Goal: Task Accomplishment & Management: Manage account settings

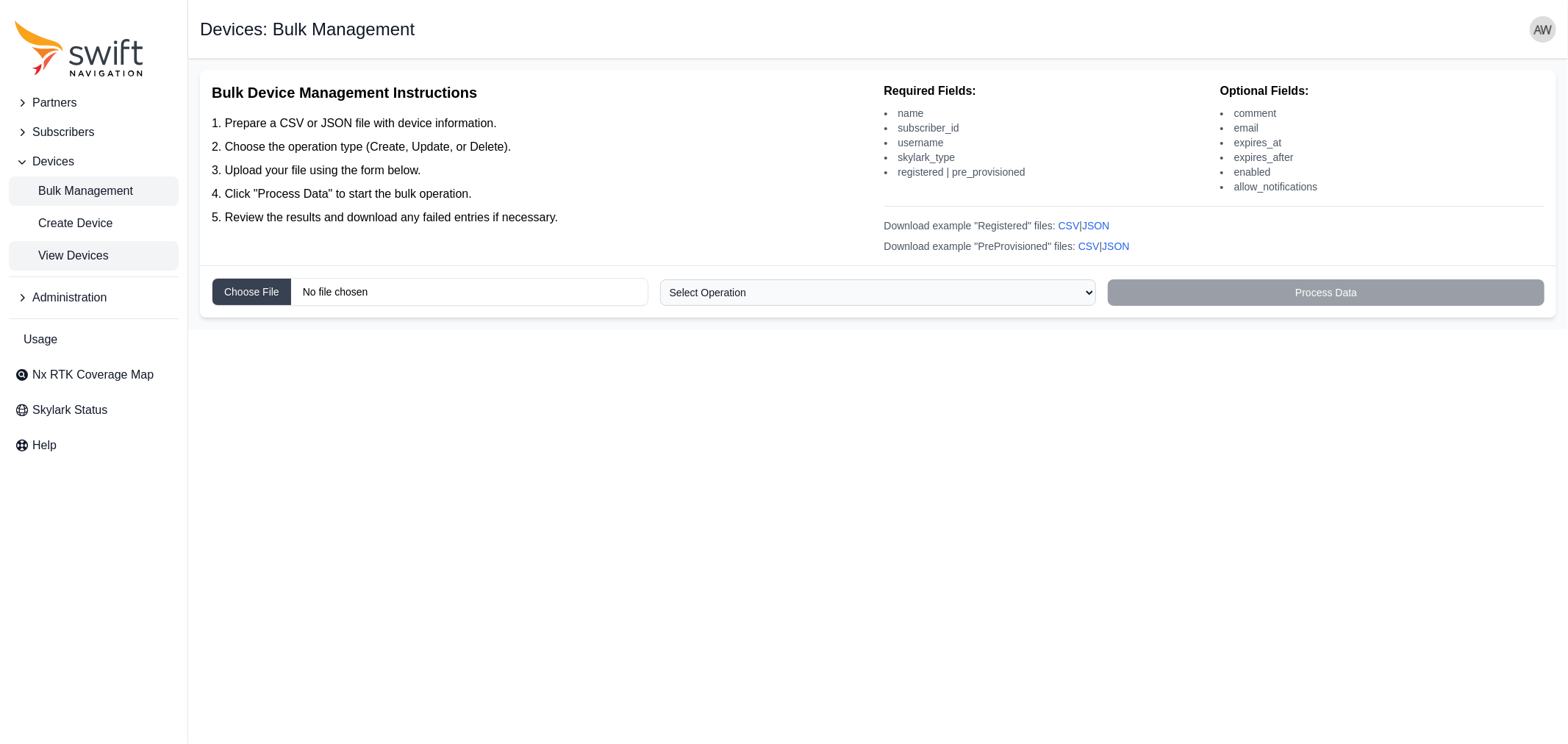
click at [72, 252] on span "View Devices" at bounding box center [62, 255] width 94 height 17
select select
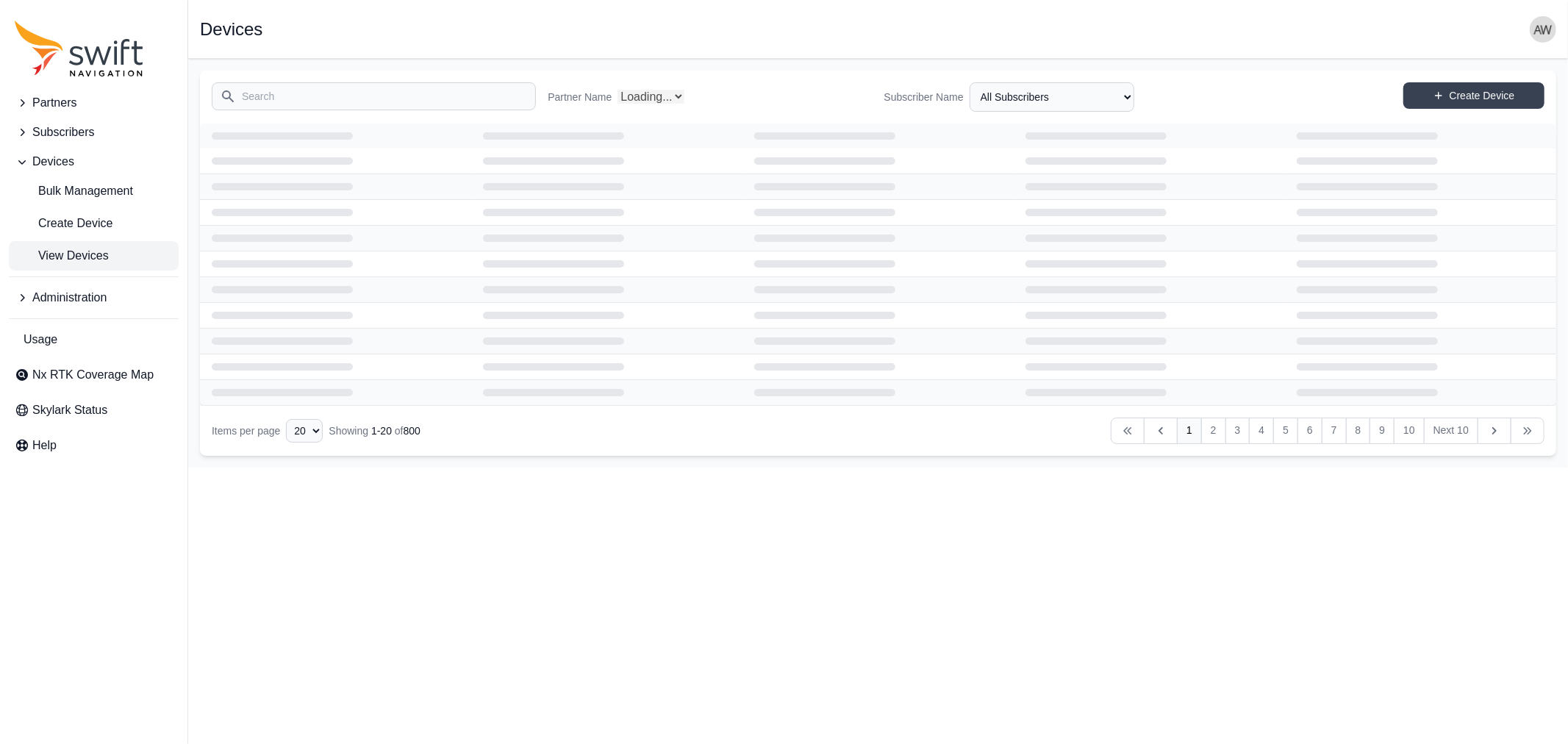
click at [348, 97] on input "Search" at bounding box center [373, 96] width 324 height 28
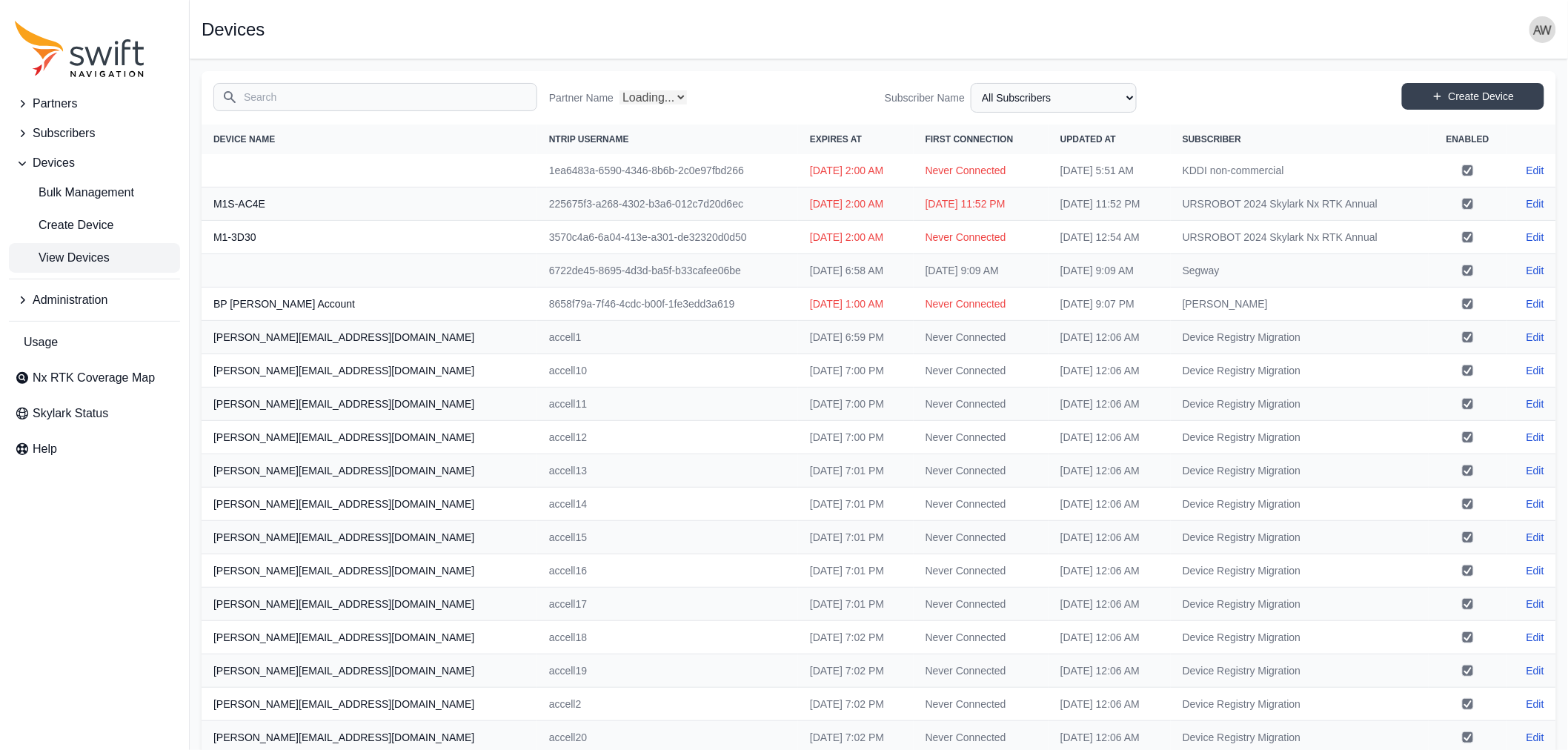
type input "a"
select select "Partner Name"
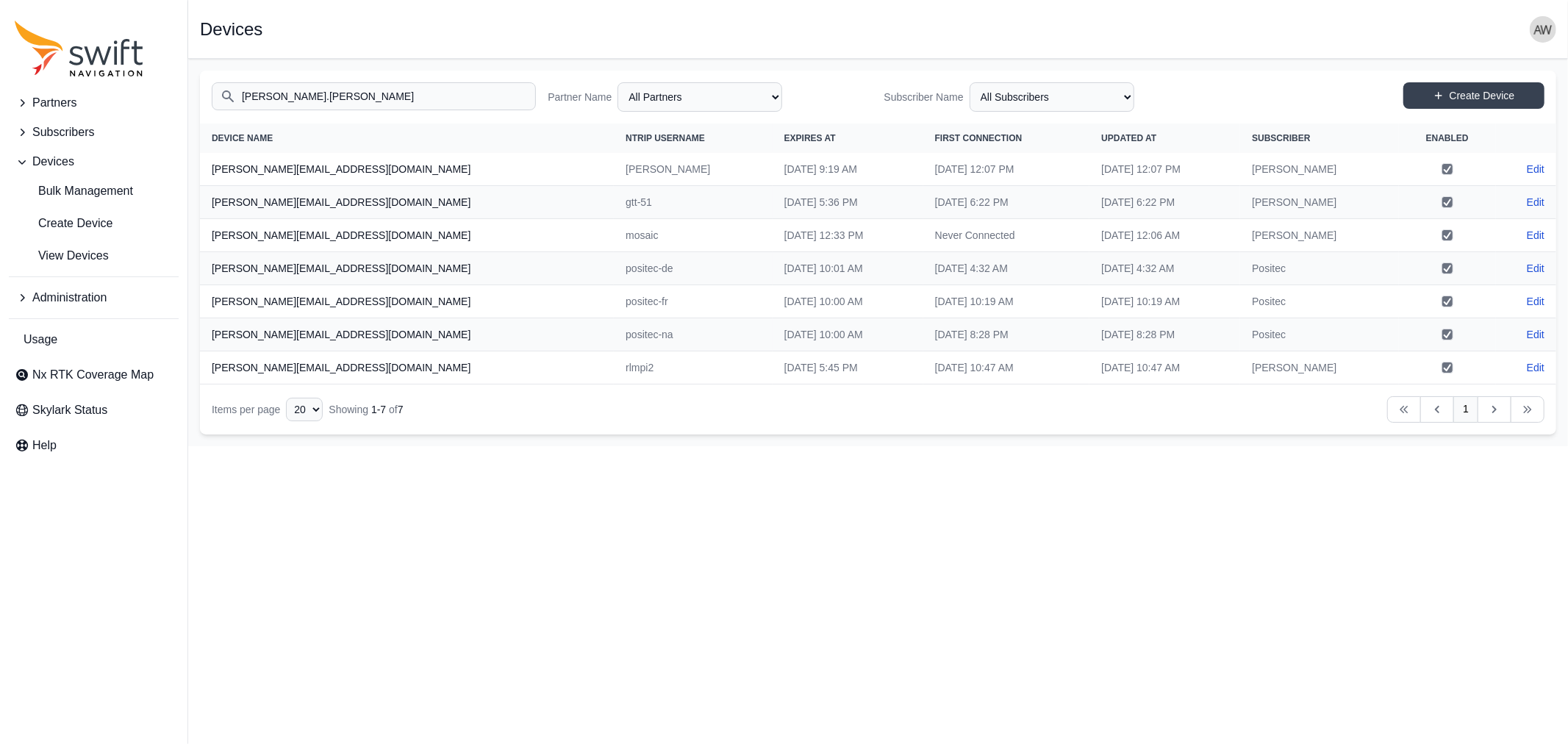
type input "[PERSON_NAME].[PERSON_NAME]"
click at [1025, 92] on select "All Subscribers <Partner Name> - Customer 1 <Partner Name> - Customer 2 <Partne…" at bounding box center [1051, 97] width 164 height 29
click at [969, 83] on select "All Subscribers <Partner Name> - Customer 1 <Partner Name> - Customer 2 <Partne…" at bounding box center [1051, 97] width 164 height 29
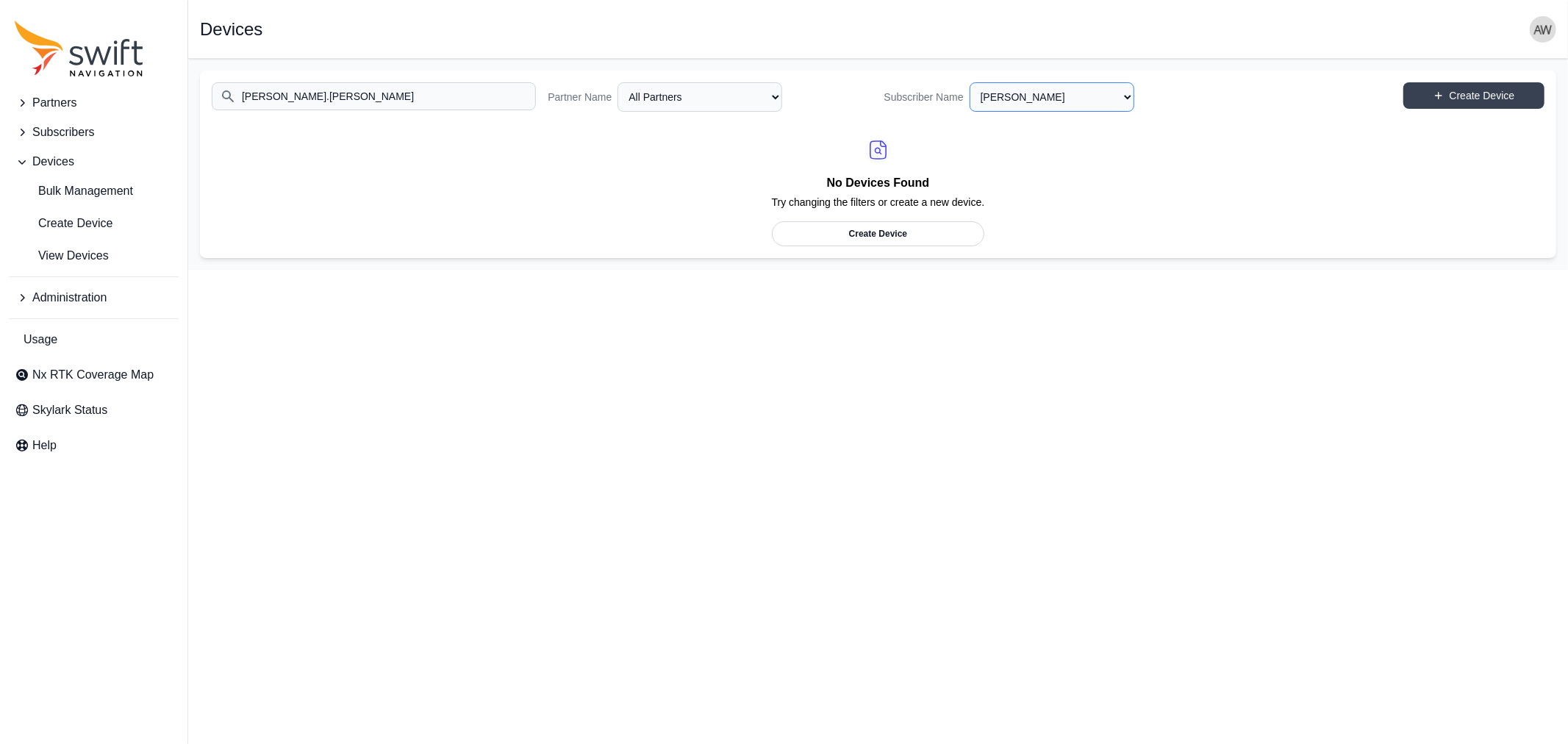
click at [1054, 96] on select "All Subscribers <Partner Name> - Customer 1 <Partner Name> - Customer 2 <Partne…" at bounding box center [1051, 97] width 164 height 29
click at [969, 83] on select "All Subscribers <Partner Name> - Customer 1 <Partner Name> - Customer 2 <Partne…" at bounding box center [1051, 97] width 164 height 29
select select "5c54f7c1-7b85-403f-bb10-7ba012dade62"
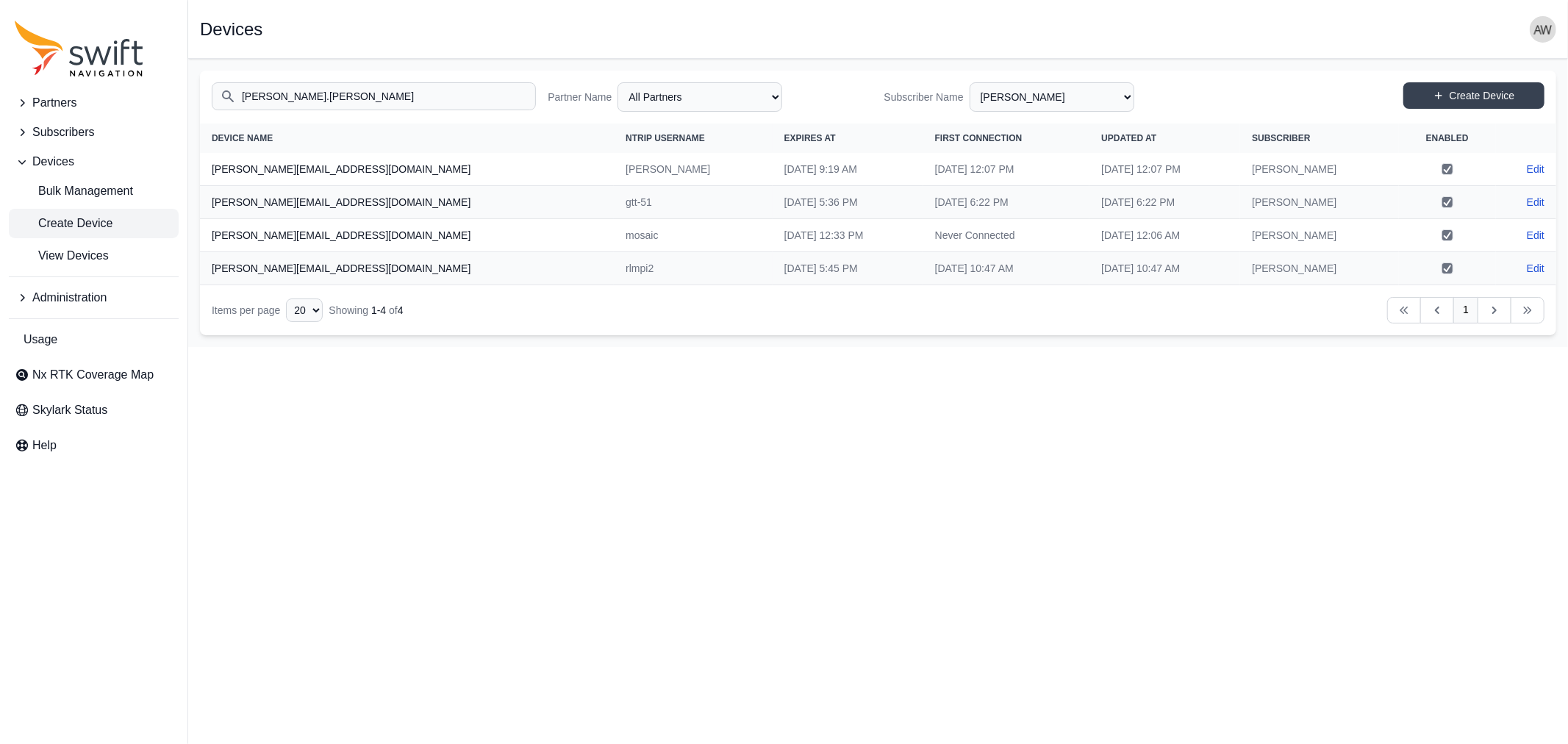
click at [68, 222] on span "Create Device" at bounding box center [64, 223] width 98 height 17
select select "ab3272ce-40d0-4c94-a524-96a758ab755c"
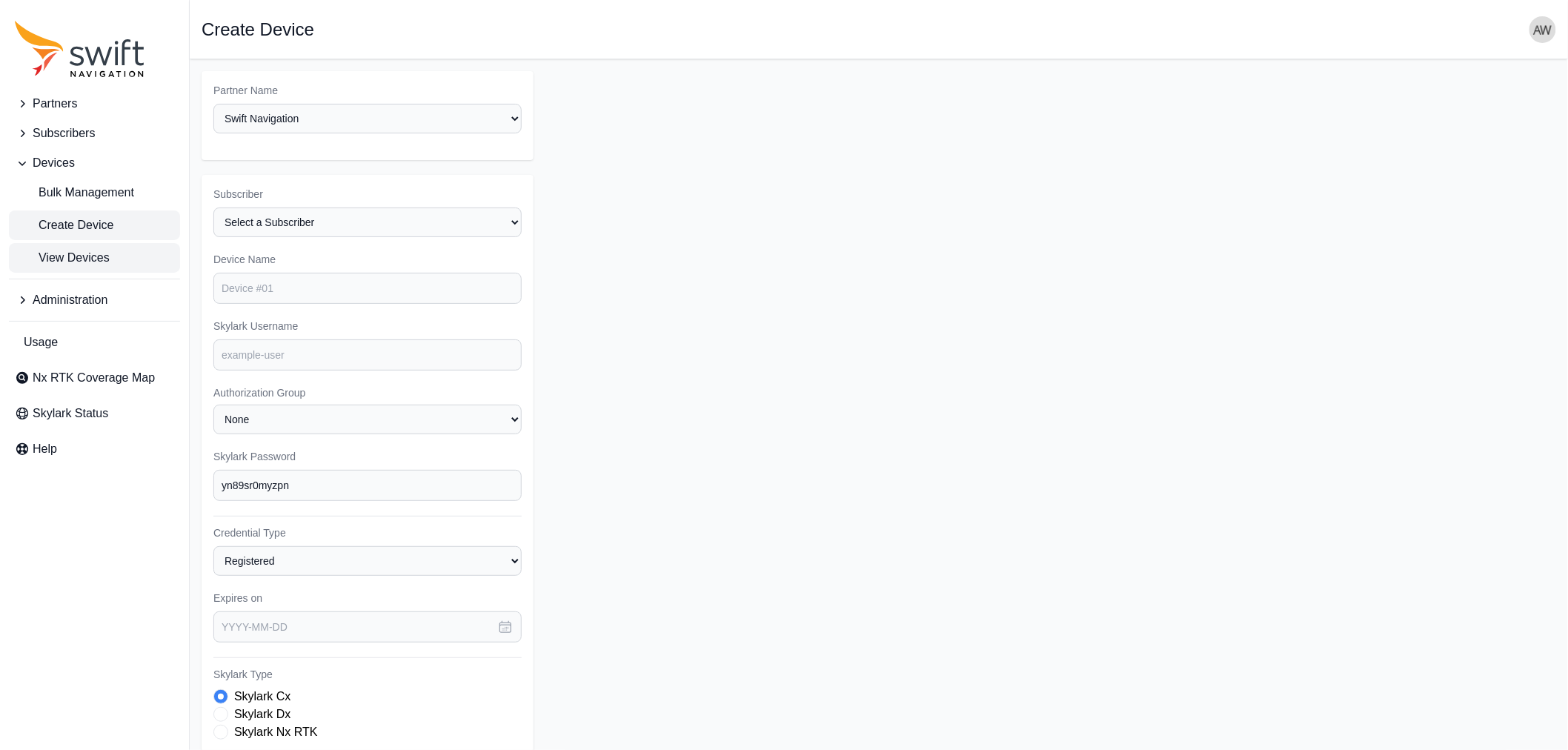
click at [87, 256] on span "View Devices" at bounding box center [62, 257] width 95 height 17
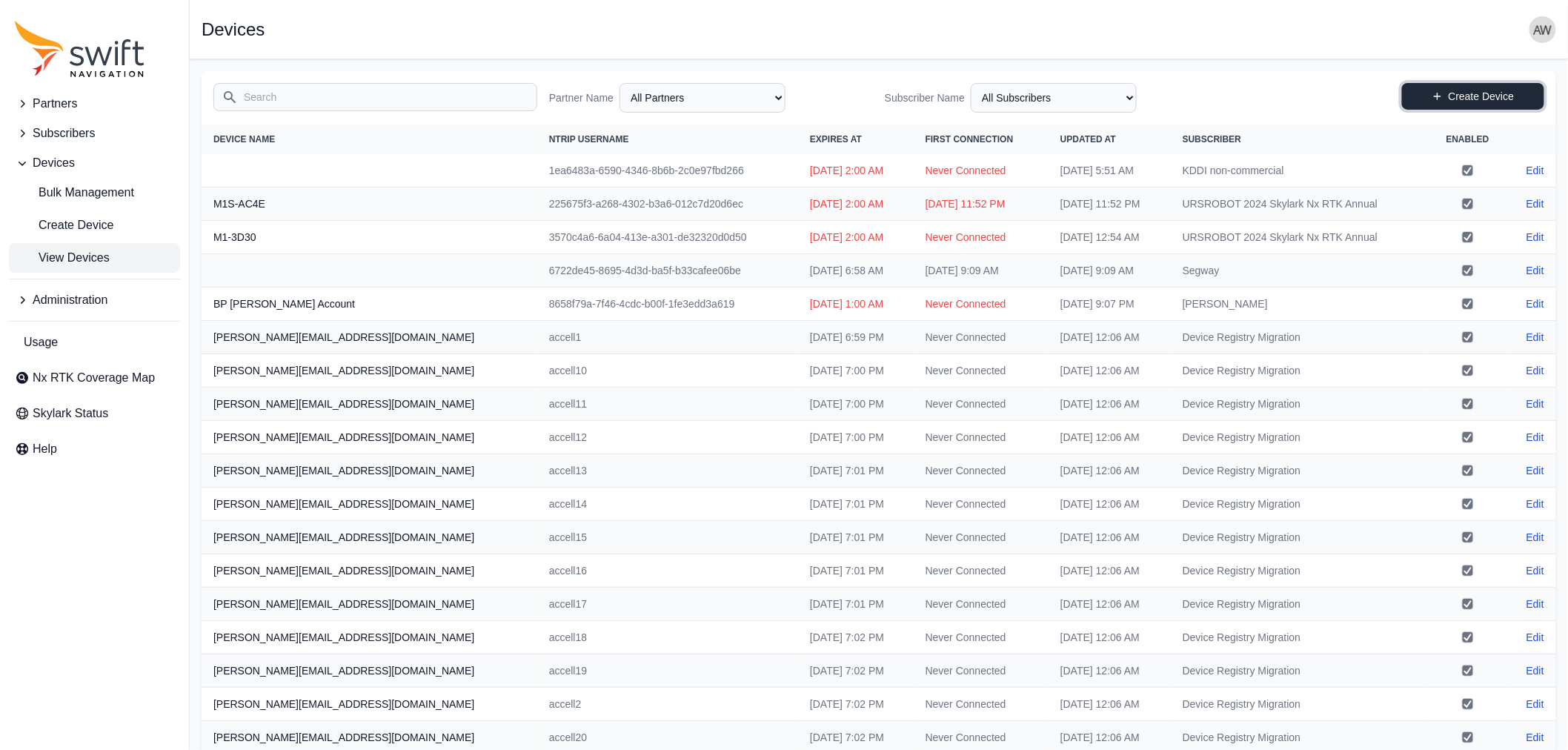
click at [1443, 93] on link "Create Device" at bounding box center [1474, 96] width 143 height 27
select select "ab3272ce-40d0-4c94-a524-96a758ab755c"
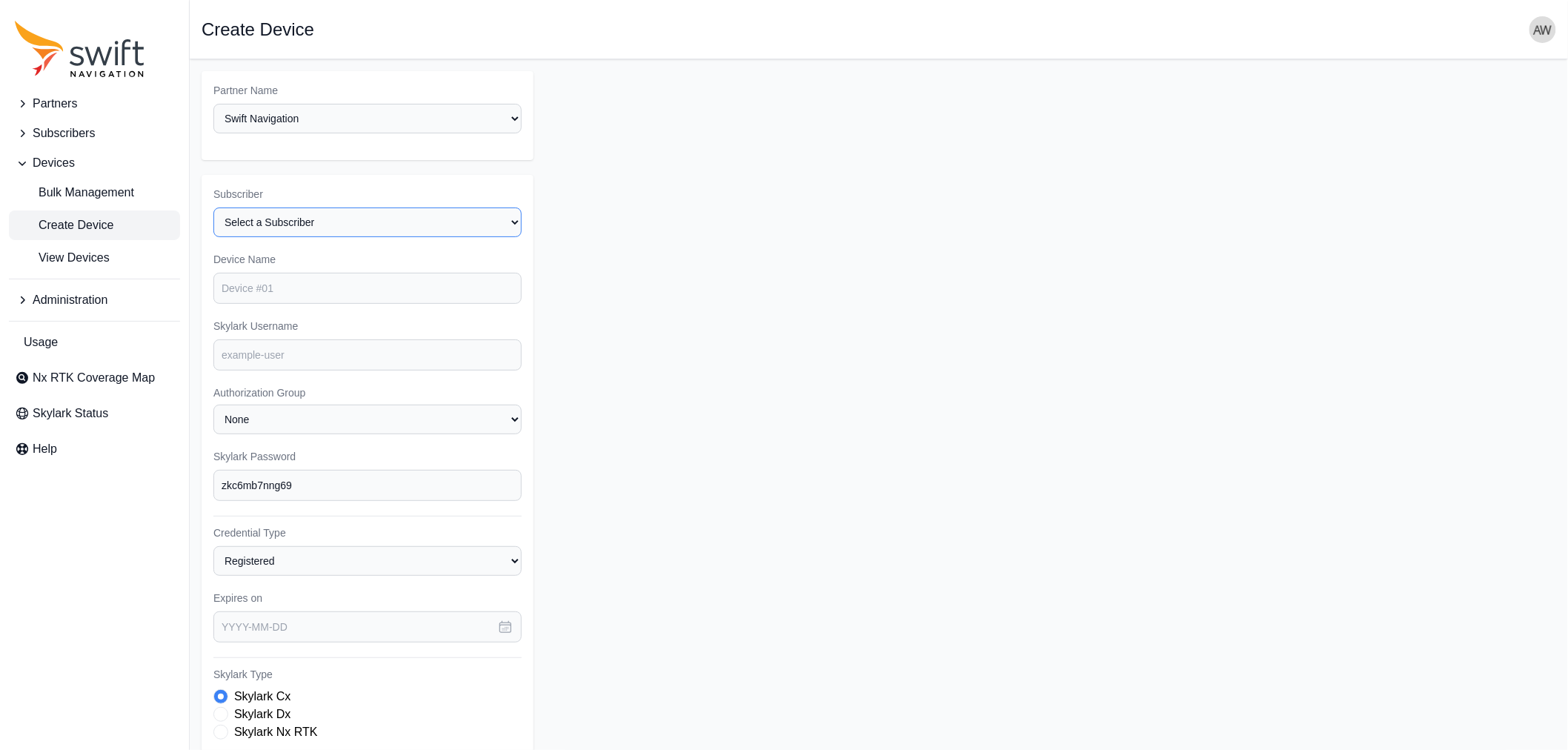
click at [338, 218] on select "Select a Subscriber <Partner Name> - Customer 1 <Partner Name> - Customer 2 <Pa…" at bounding box center [367, 222] width 308 height 29
select select "5c54f7c1-7b85-403f-bb10-7ba012dade62"
click at [213, 208] on select "Select a Subscriber <Partner Name> - Customer 1 <Partner Name> - Customer 2 <Pa…" at bounding box center [367, 222] width 308 height 29
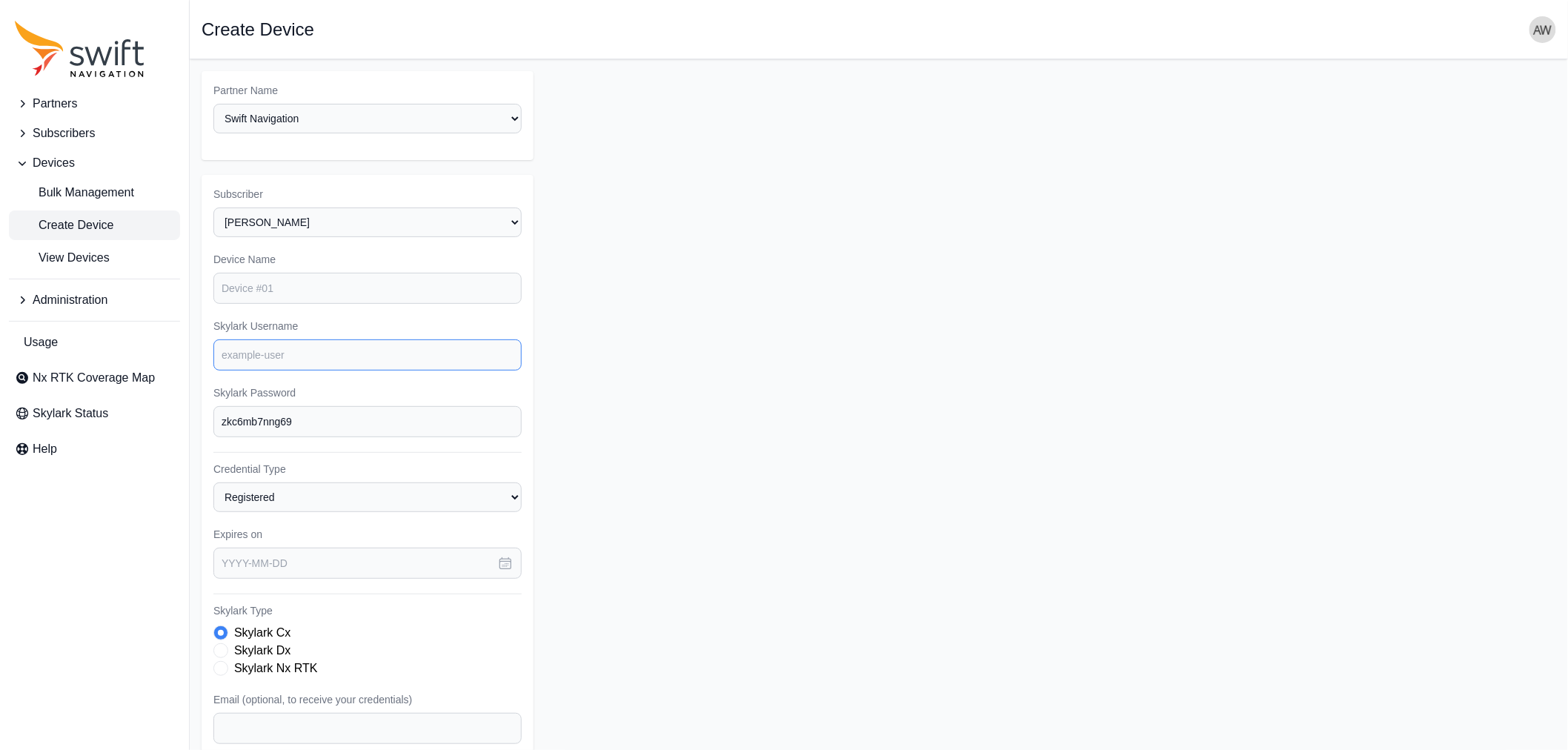
click at [361, 349] on input "Skylark Username" at bounding box center [367, 355] width 308 height 31
type input "[PERSON_NAME].expiration"
click at [820, 395] on form "Partner Name Select a Partner AlpsAlpine Asensing Bad Elf Bench Mark Equipment …" at bounding box center [878, 498] width 1355 height 852
click at [299, 665] on label "Skylark Nx RTK" at bounding box center [276, 668] width 84 height 17
click at [311, 721] on input "Email (optional, to receive your credentials)" at bounding box center [367, 728] width 308 height 31
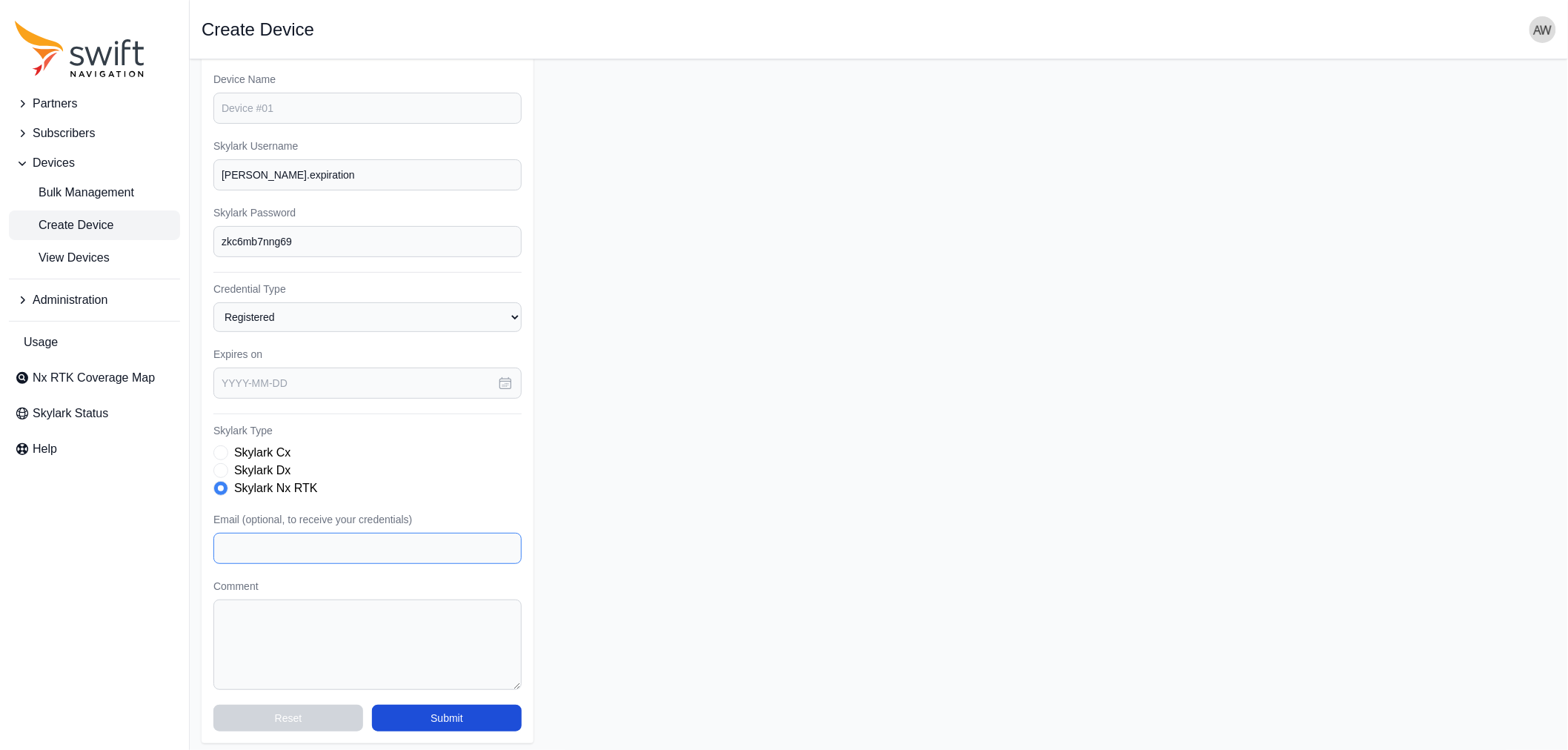
scroll to position [181, 0]
click at [354, 547] on input "Email (optional, to receive your credentials)" at bounding box center [367, 548] width 308 height 31
type input "[PERSON_NAME][EMAIL_ADDRESS][DOMAIN_NAME]"
click at [274, 379] on input "text" at bounding box center [367, 382] width 308 height 31
click at [238, 431] on icon "button" at bounding box center [240, 434] width 15 height 15
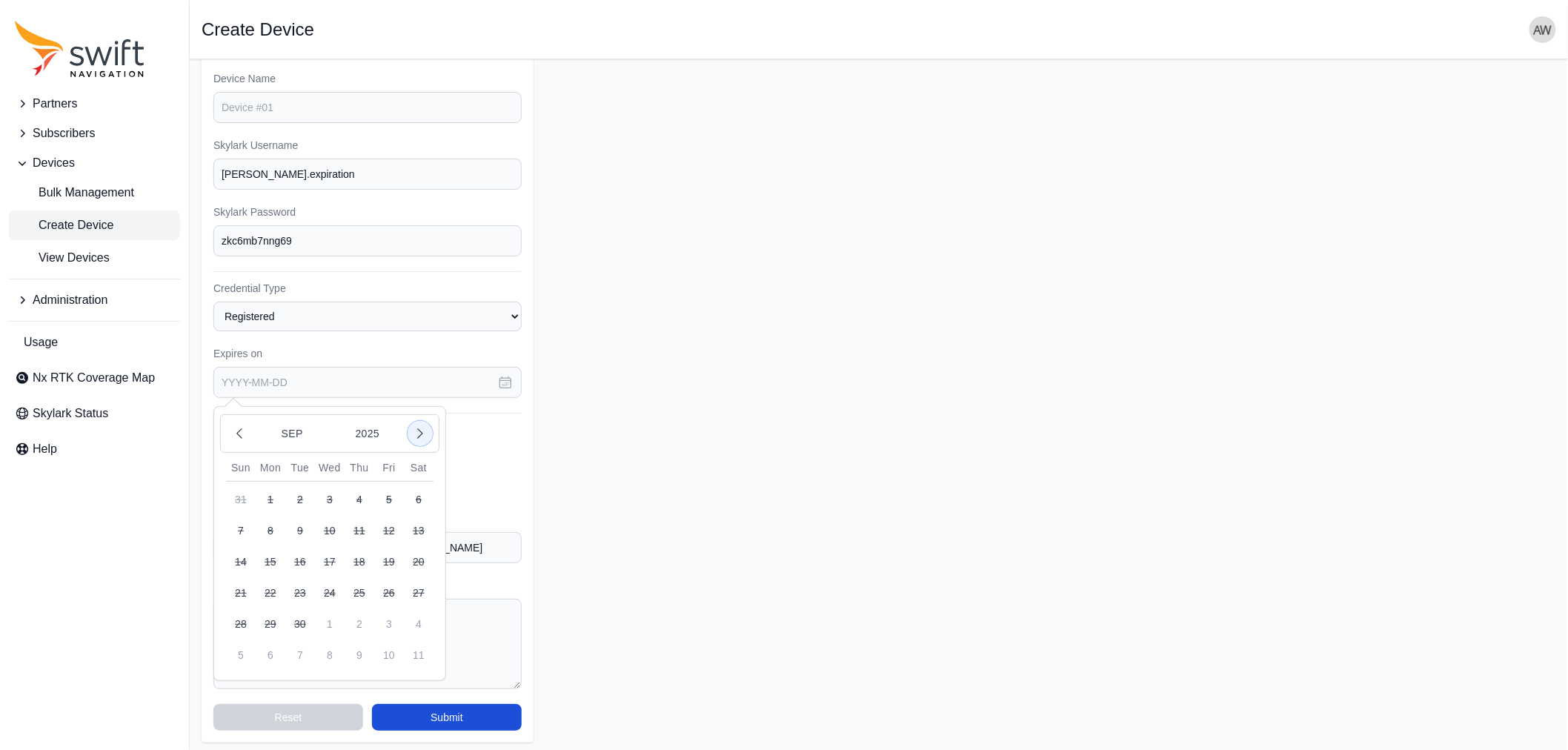
click at [420, 431] on icon "button" at bounding box center [420, 434] width 15 height 15
click at [360, 494] on button "2" at bounding box center [360, 499] width 29 height 29
type input "[DATE]"
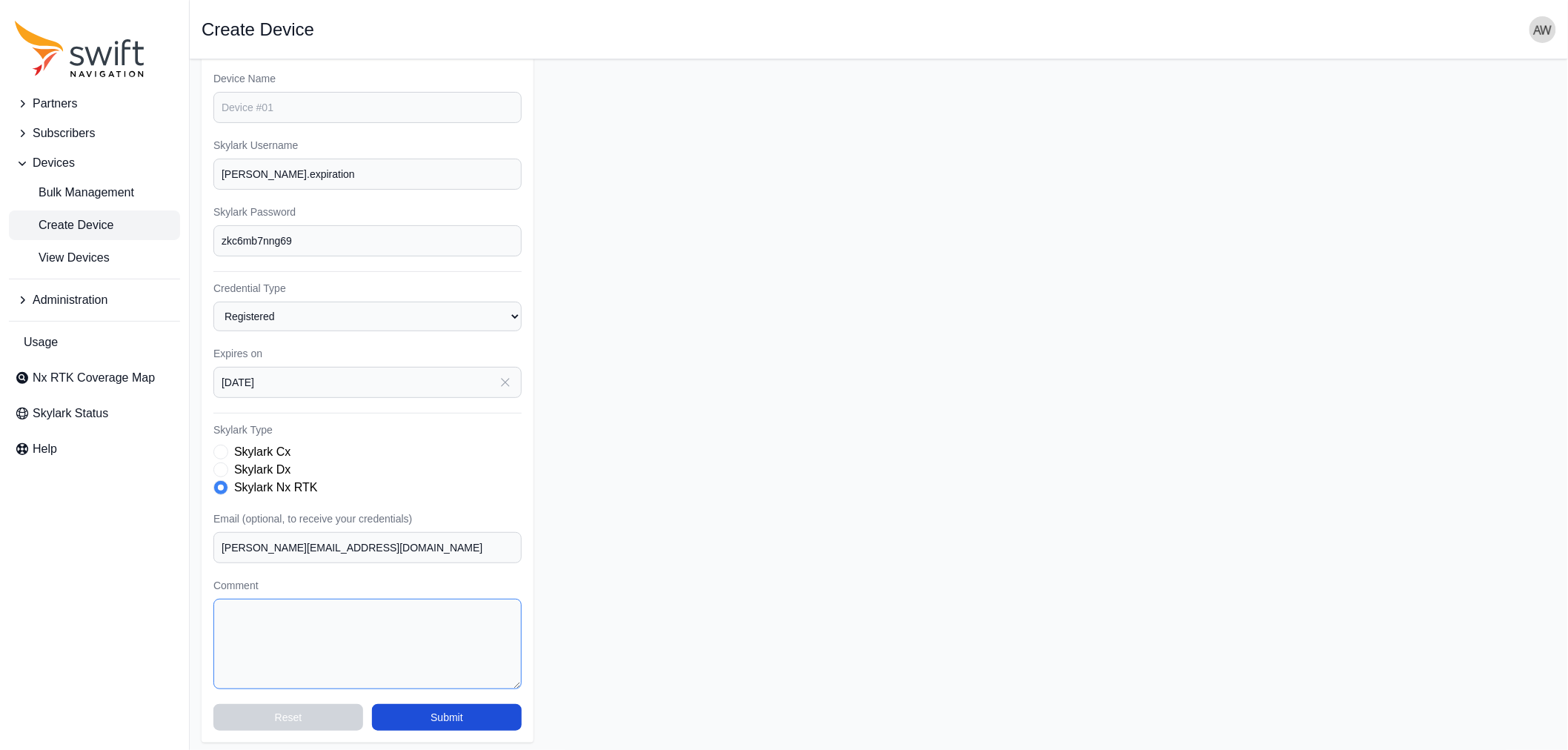
click at [319, 610] on textarea "Comment" at bounding box center [367, 644] width 308 height 91
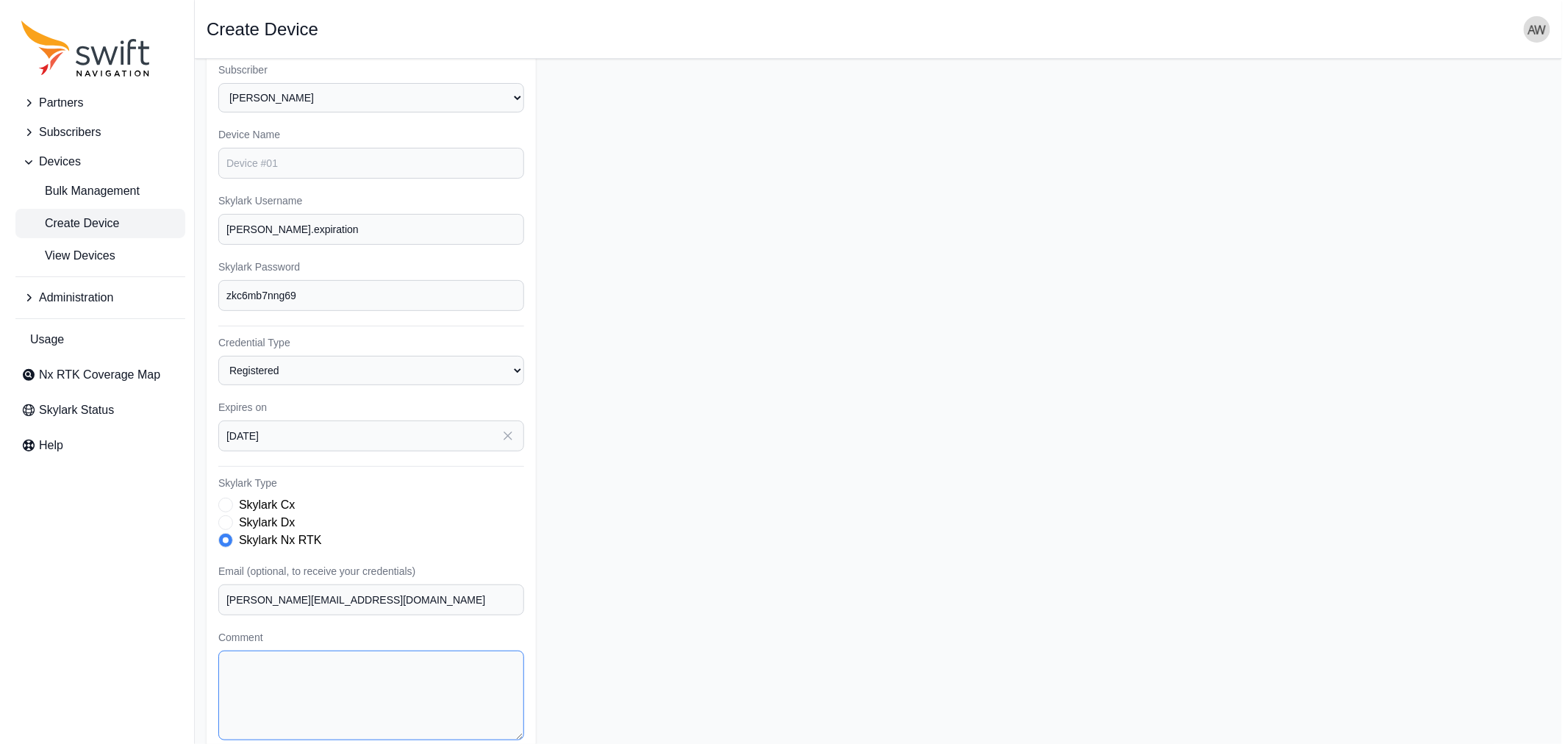
scroll to position [163, 0]
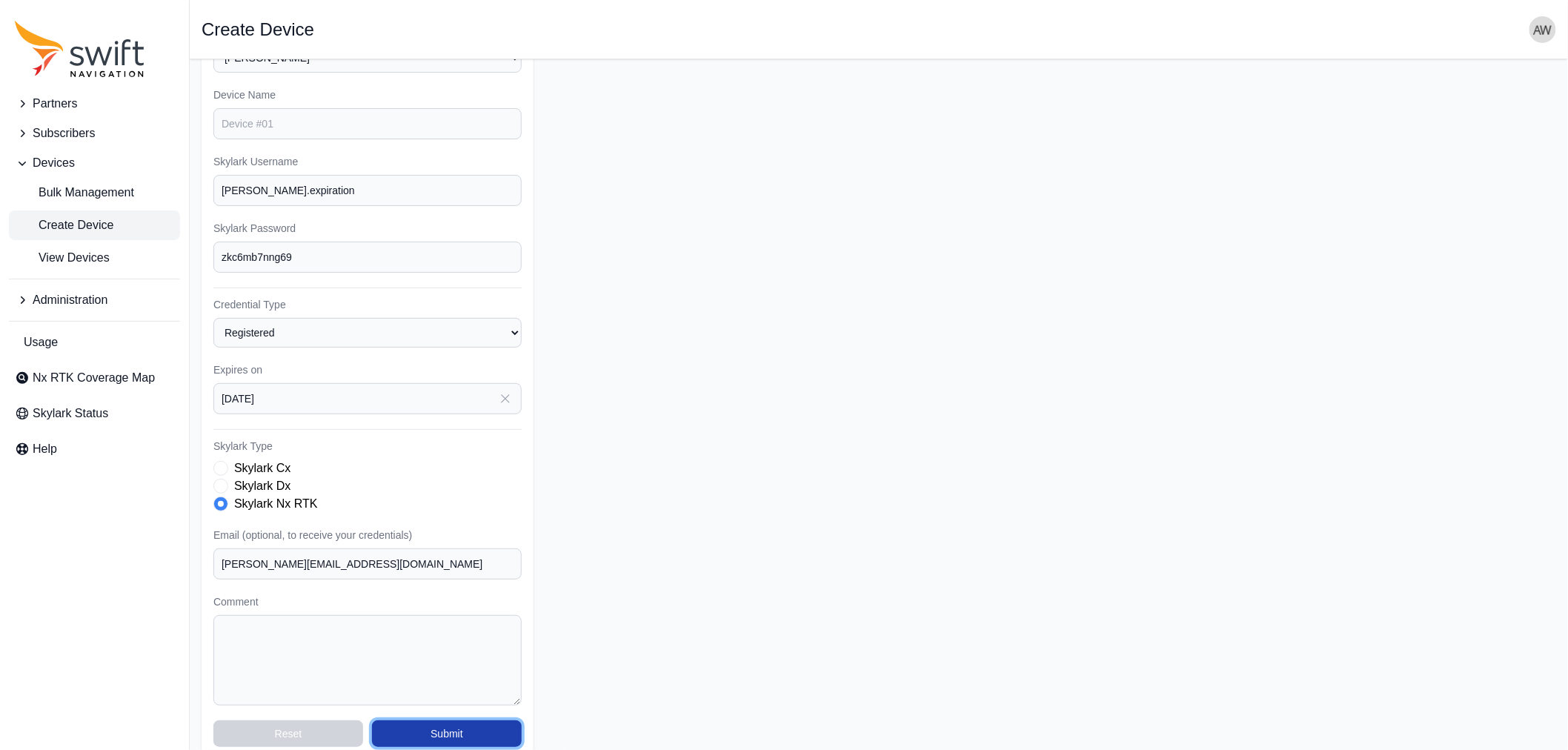
click at [446, 729] on button "Submit" at bounding box center [447, 733] width 150 height 27
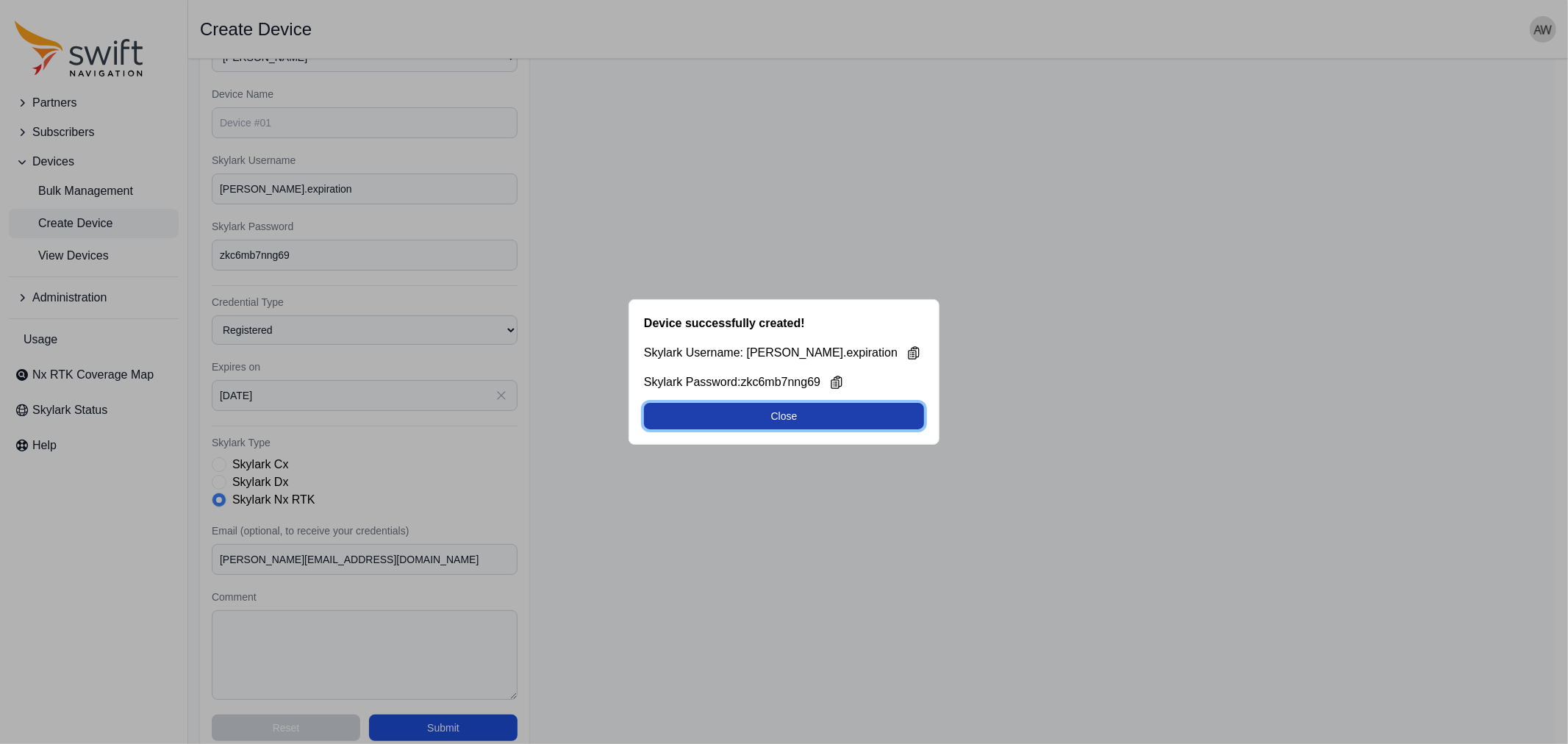
click at [820, 419] on button "Close" at bounding box center [784, 416] width 280 height 26
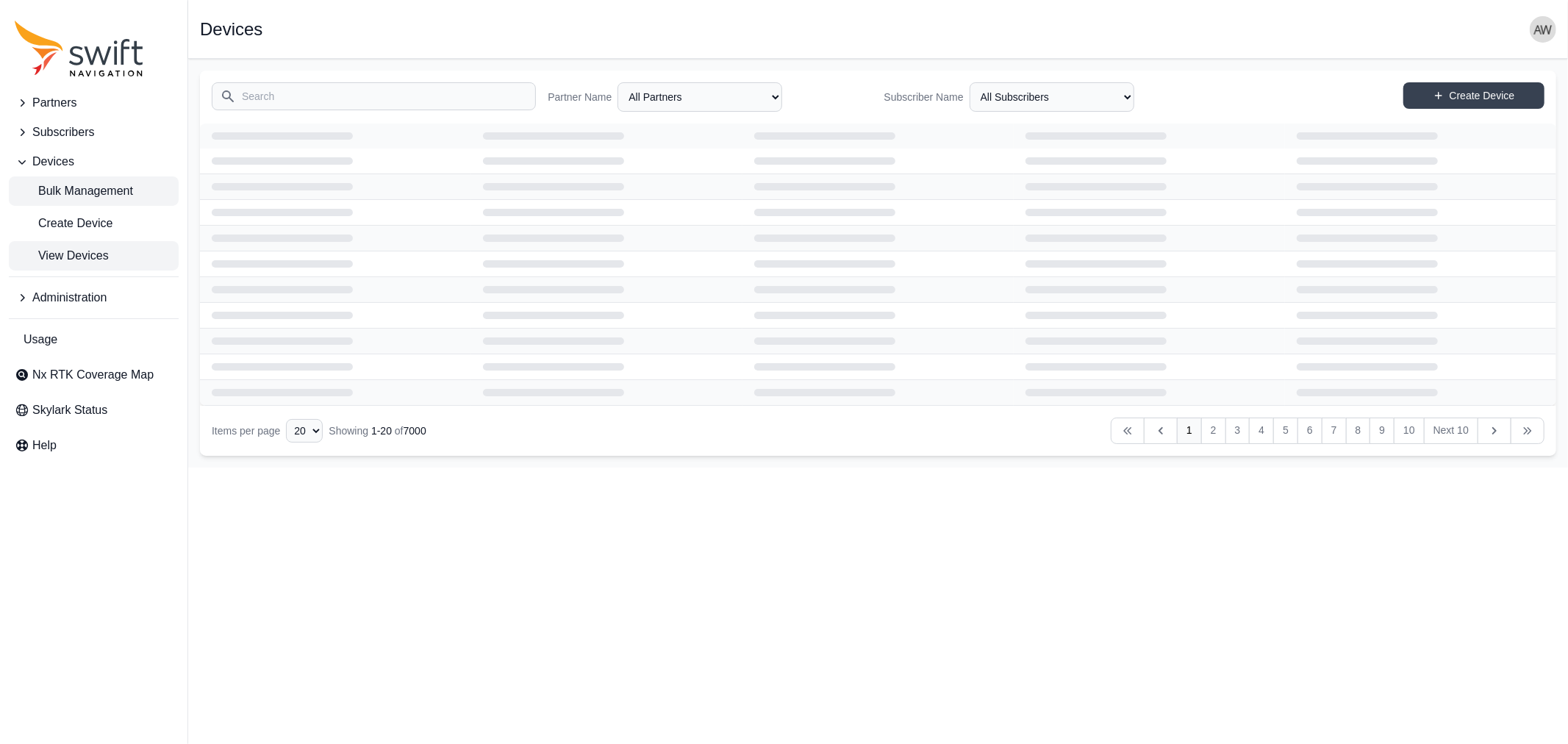
click at [74, 190] on span "Bulk Management" at bounding box center [74, 191] width 118 height 17
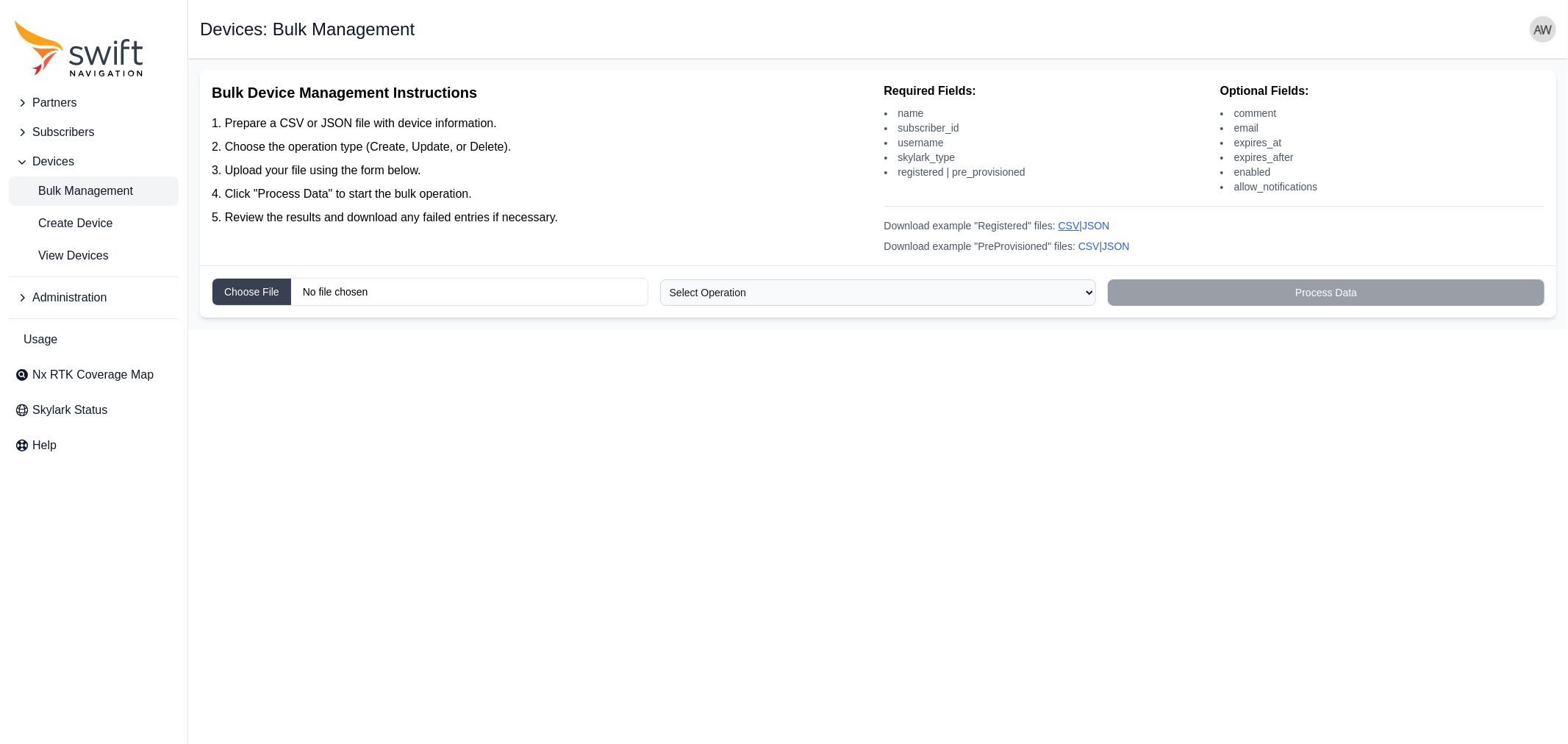
click at [1069, 224] on link "CSV" at bounding box center [1068, 225] width 21 height 12
click at [52, 129] on span "Subscribers" at bounding box center [64, 132] width 62 height 17
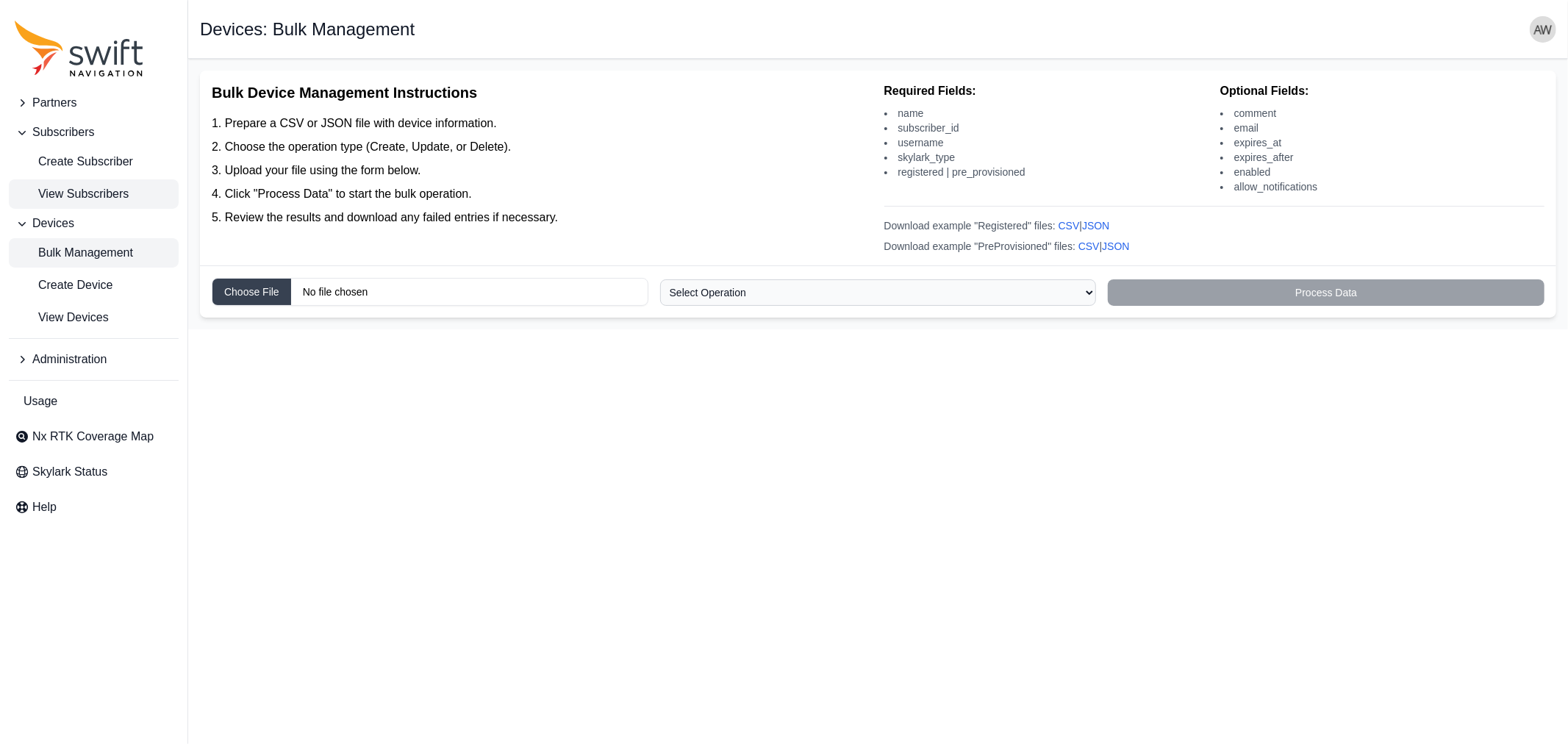
click at [62, 196] on span "View Subscribers" at bounding box center [72, 193] width 114 height 17
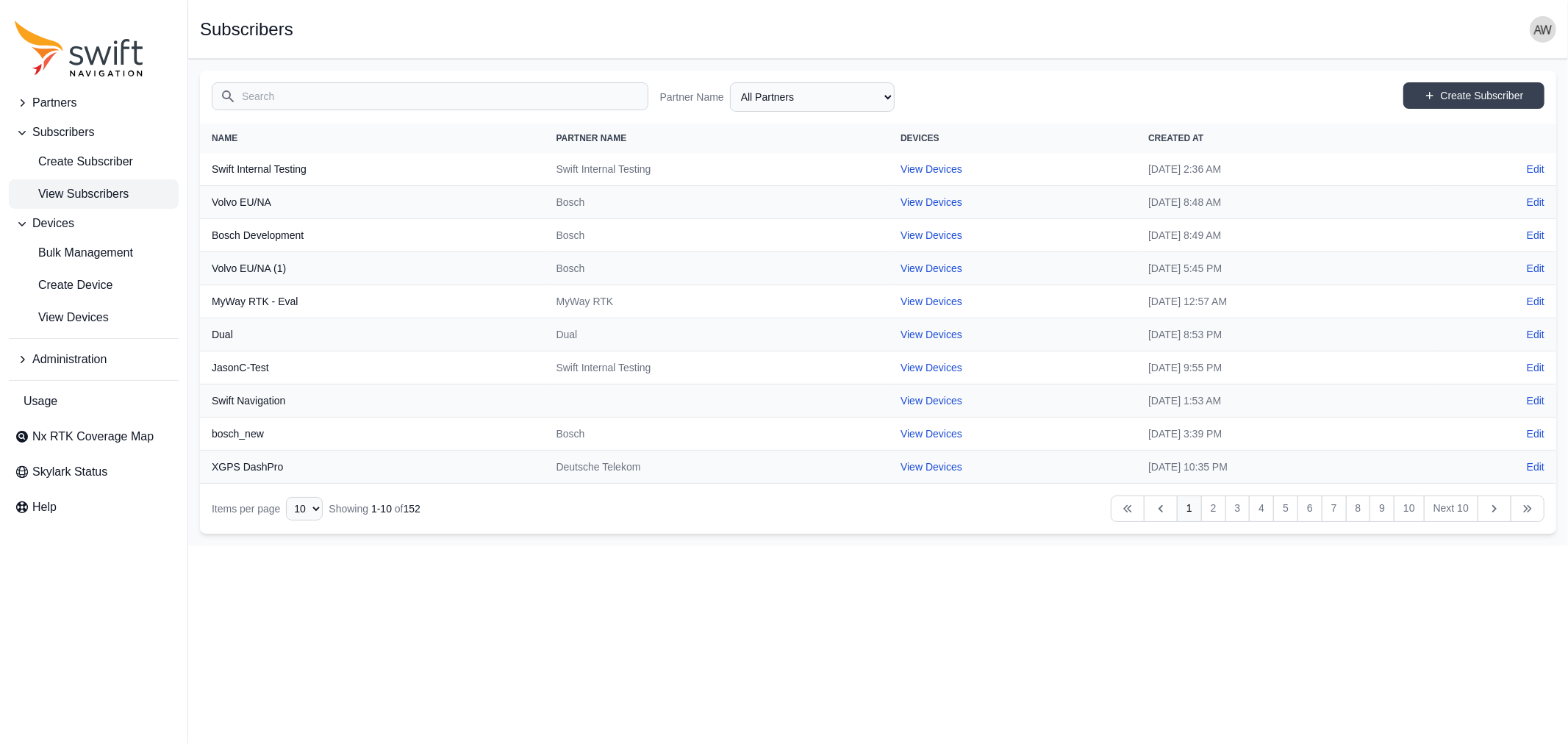
click at [525, 100] on input "Search" at bounding box center [429, 96] width 436 height 28
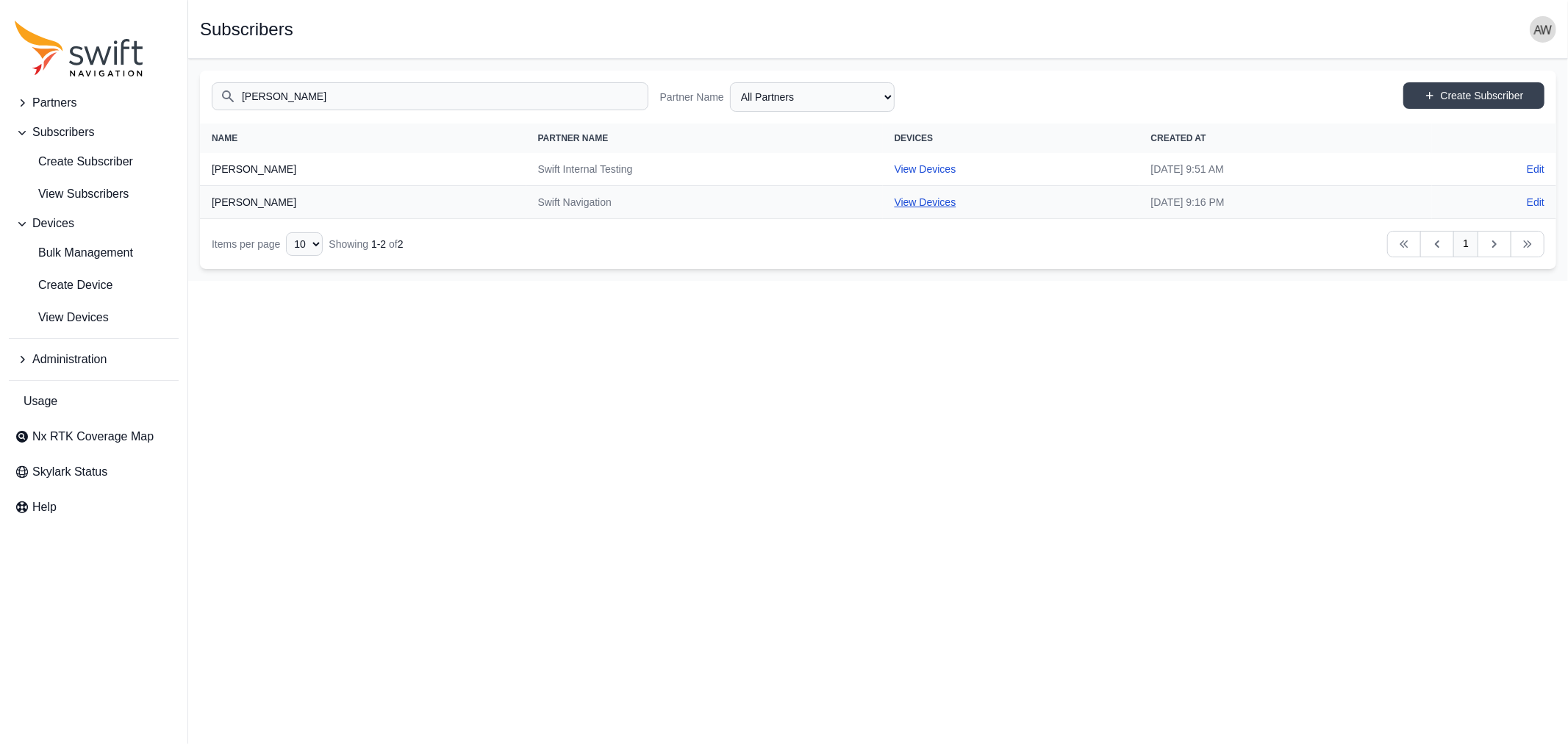
type input "[PERSON_NAME]"
click at [895, 199] on link "View Devices" at bounding box center [926, 201] width 62 height 12
select select "5c54f7c1-7b85-403f-bb10-7ba012dade62"
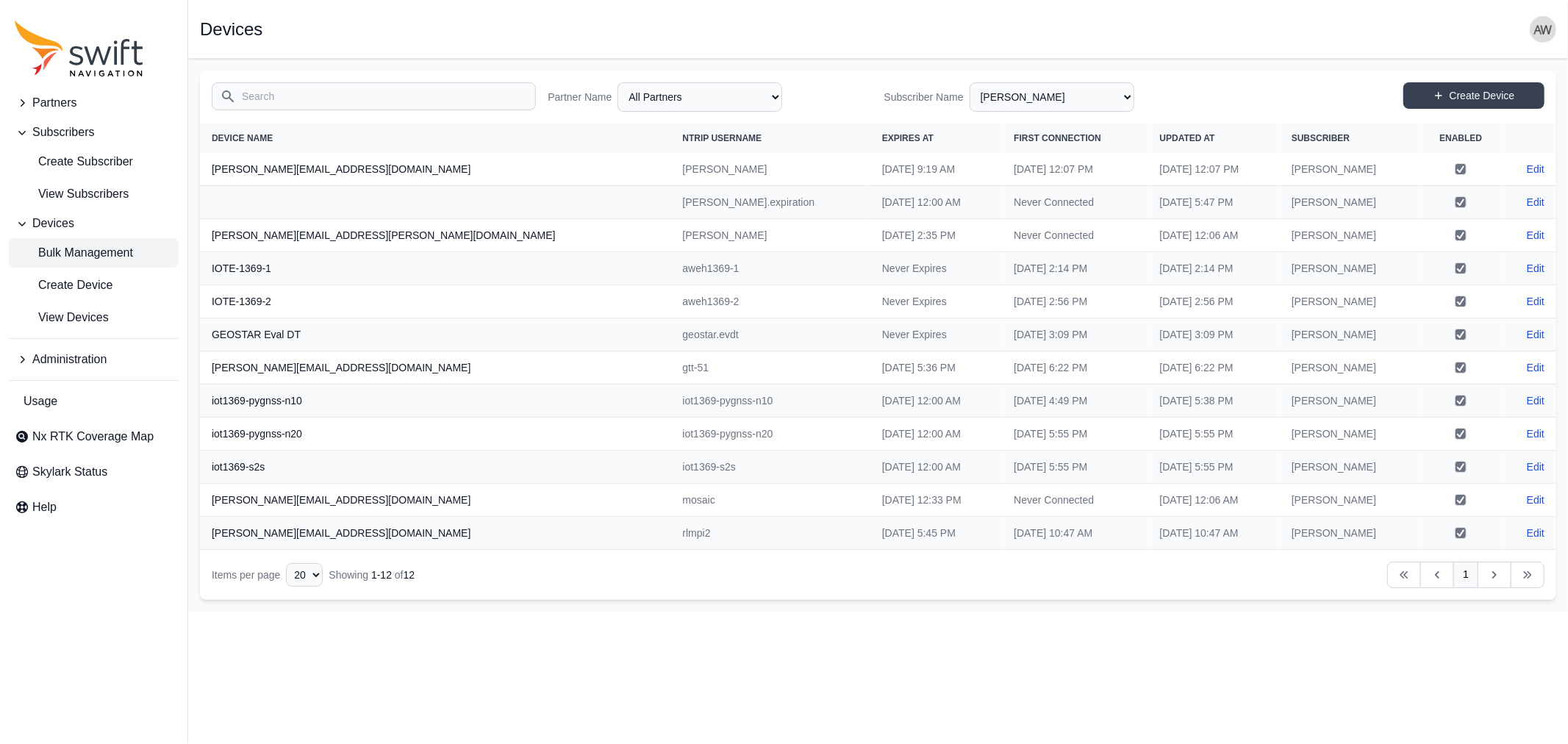
click at [83, 249] on span "Bulk Management" at bounding box center [74, 252] width 118 height 17
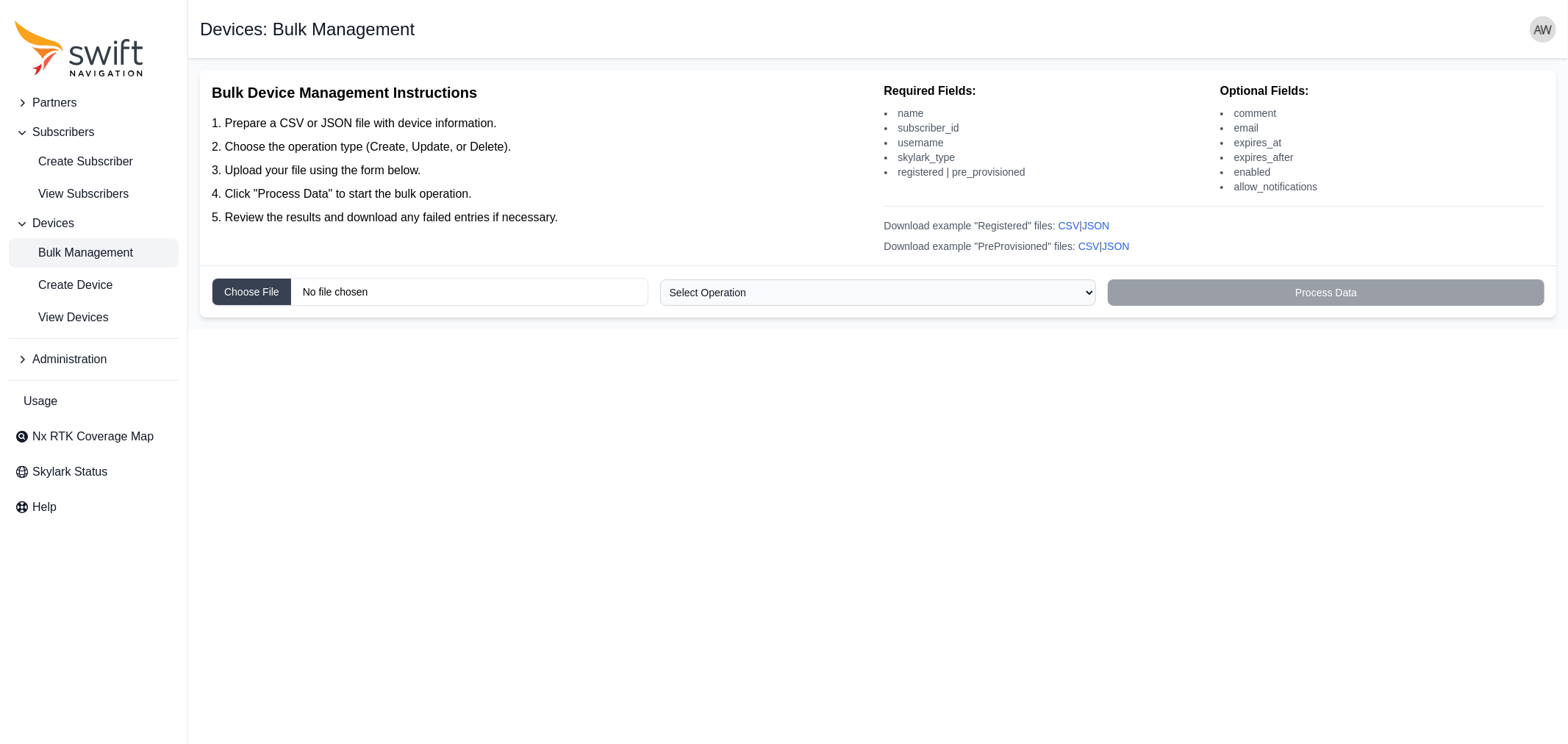
click at [486, 292] on input "Choose file" at bounding box center [429, 291] width 436 height 28
type input "C:\fakepath\[PERSON_NAME].csv"
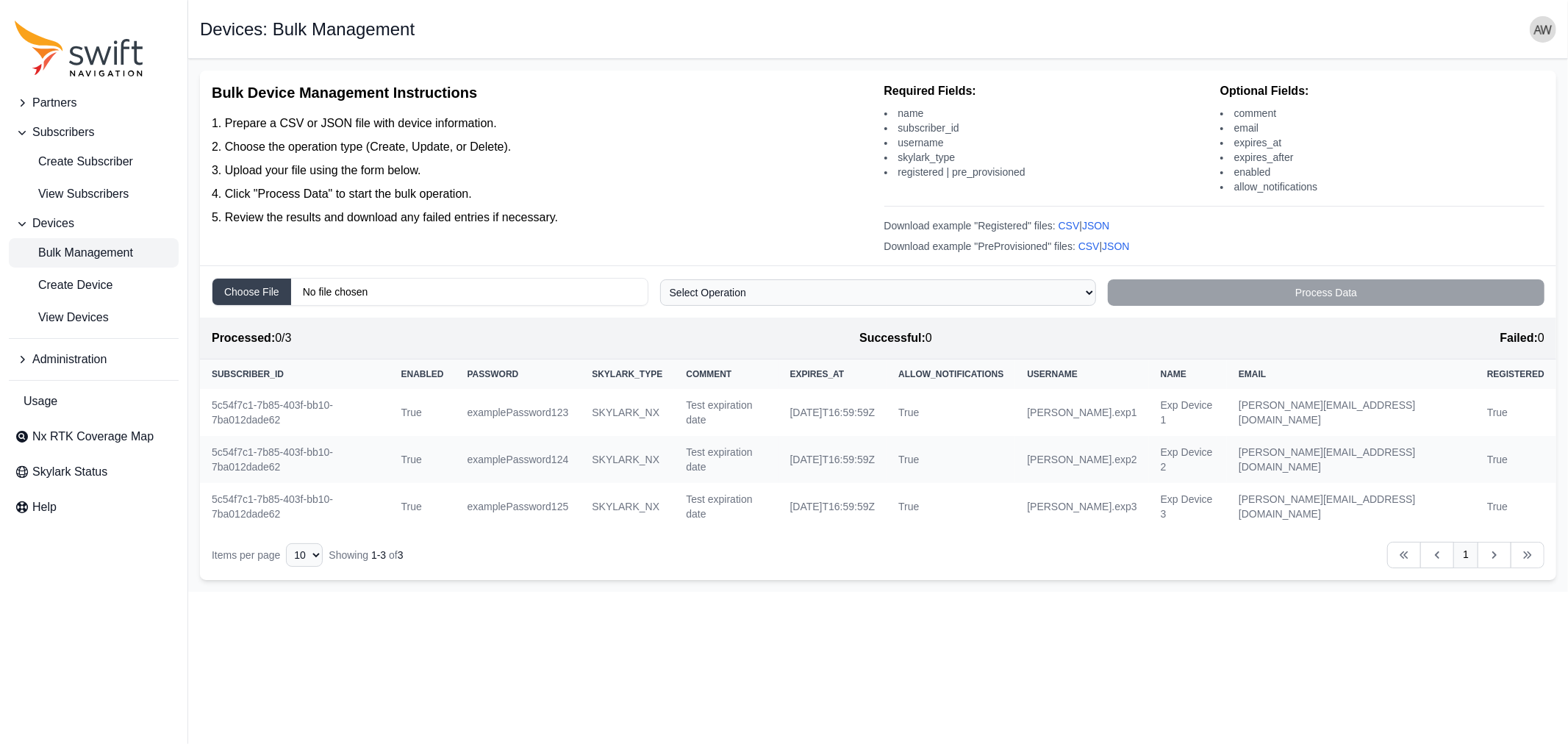
click at [1494, 552] on icon "Table navigation" at bounding box center [1494, 555] width 5 height 7
click at [1084, 289] on select "Select Operation Create Update Delete" at bounding box center [877, 292] width 436 height 26
select select "create"
click at [660, 280] on select "Select Operation Create Update Delete" at bounding box center [877, 292] width 436 height 26
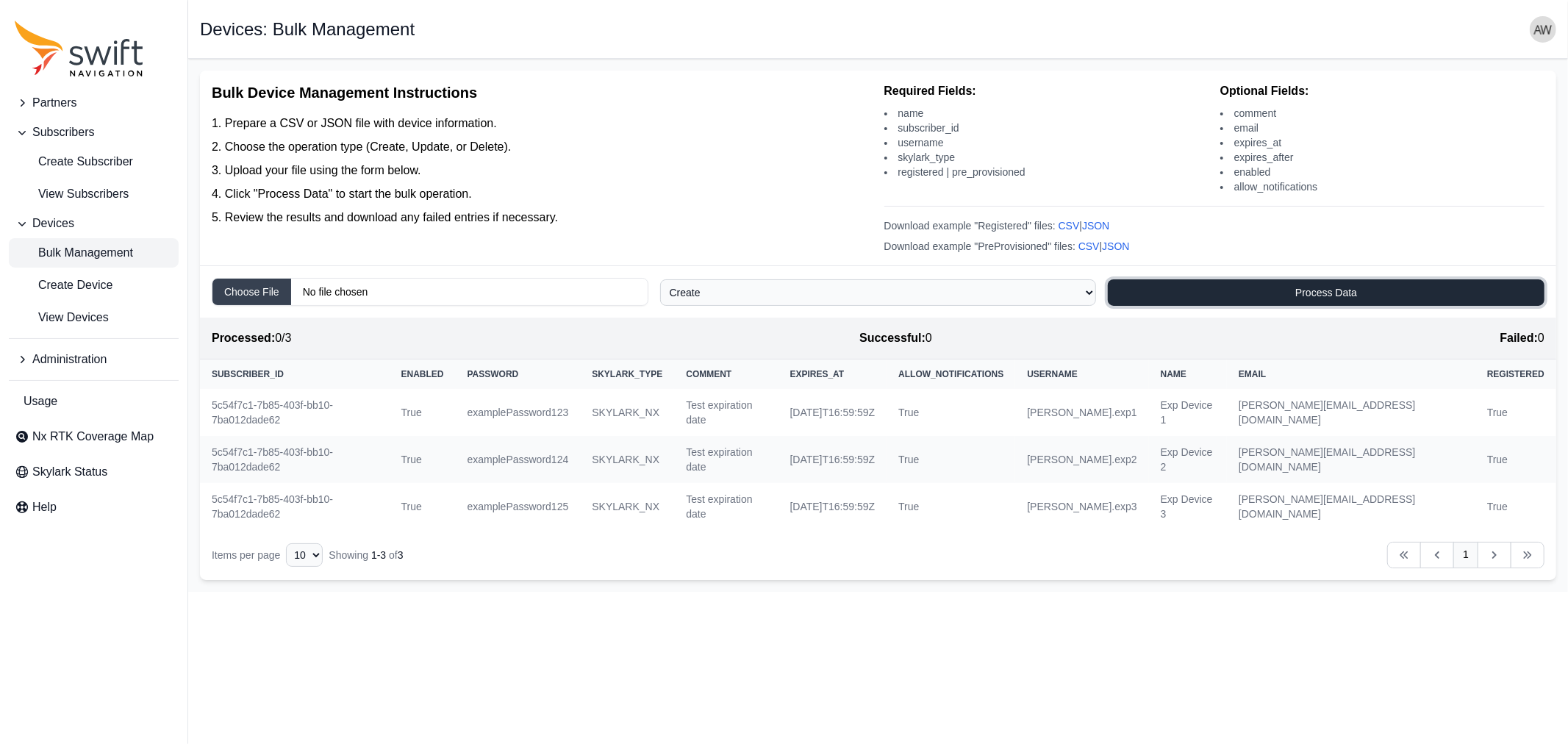
click at [1354, 291] on button "Process Data" at bounding box center [1326, 292] width 436 height 26
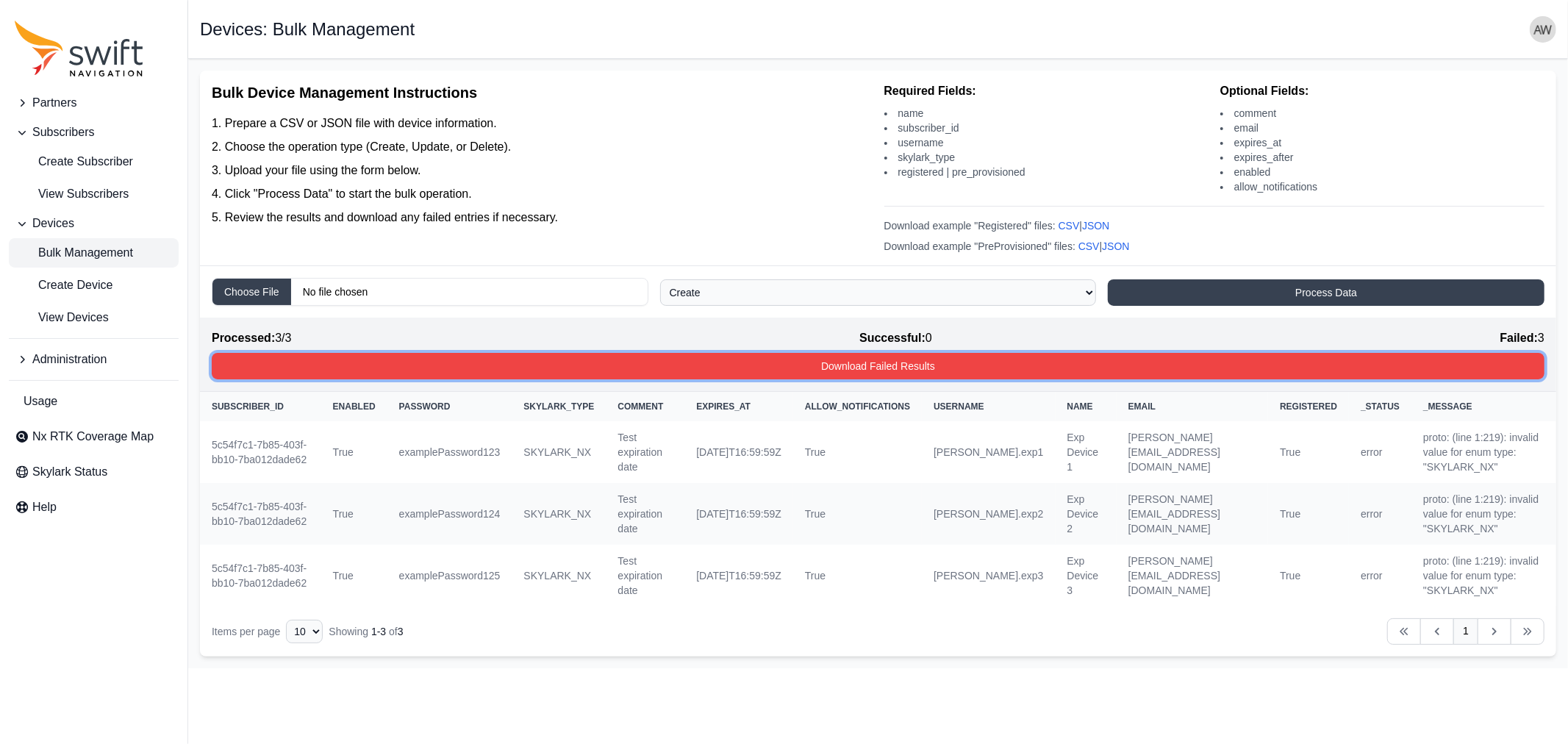
click at [996, 368] on button "Download Failed Results" at bounding box center [877, 366] width 1333 height 26
click at [898, 366] on button "Download Failed Results" at bounding box center [877, 366] width 1333 height 26
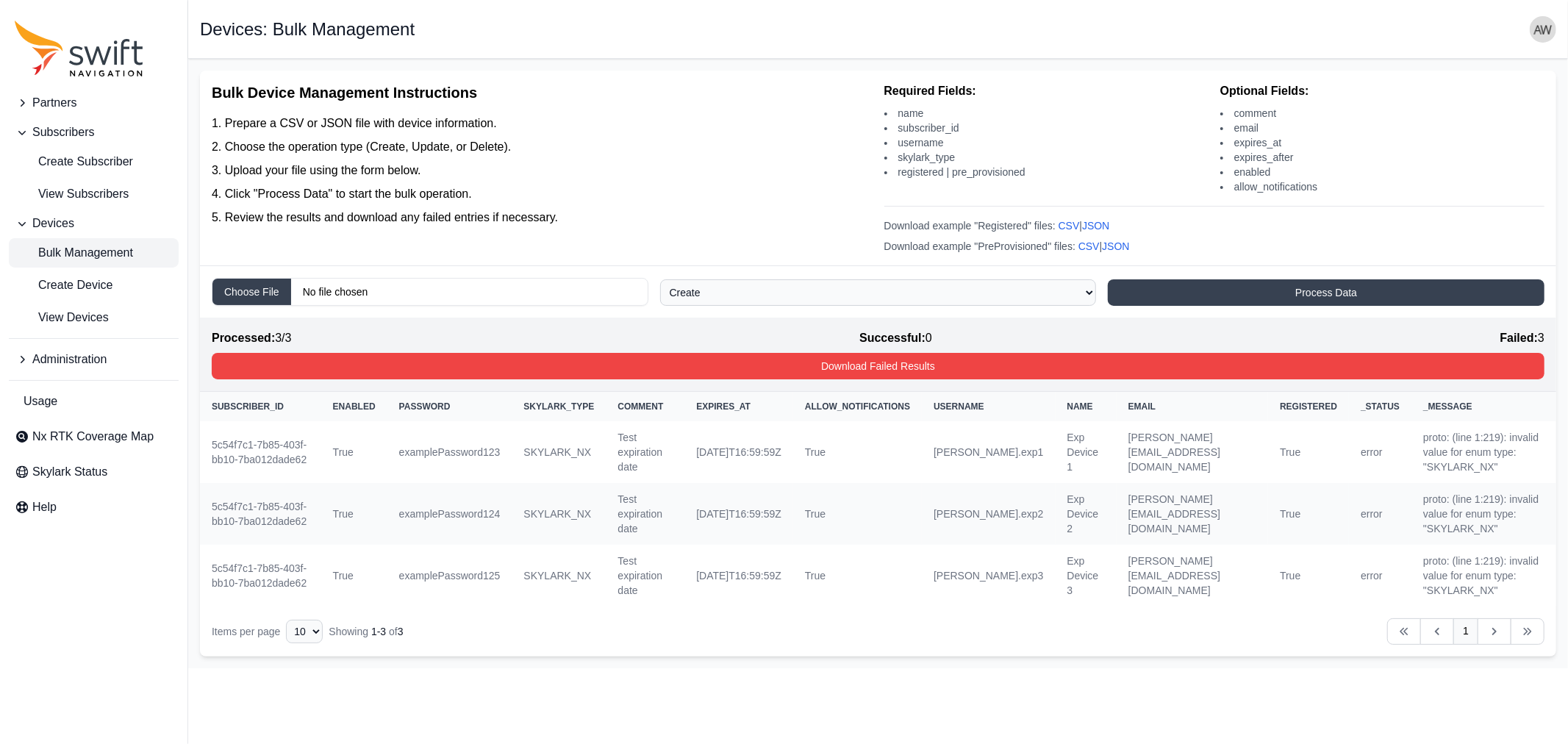
click at [752, 289] on select "Select Operation Create Update Delete" at bounding box center [877, 292] width 436 height 26
click at [297, 294] on input "Choose file" at bounding box center [429, 291] width 436 height 28
click at [1307, 289] on button "Process Data" at bounding box center [1326, 292] width 436 height 26
click at [714, 290] on select "Select Operation Create Update Delete" at bounding box center [877, 292] width 436 height 26
click at [64, 280] on span "Create Device" at bounding box center [64, 285] width 98 height 17
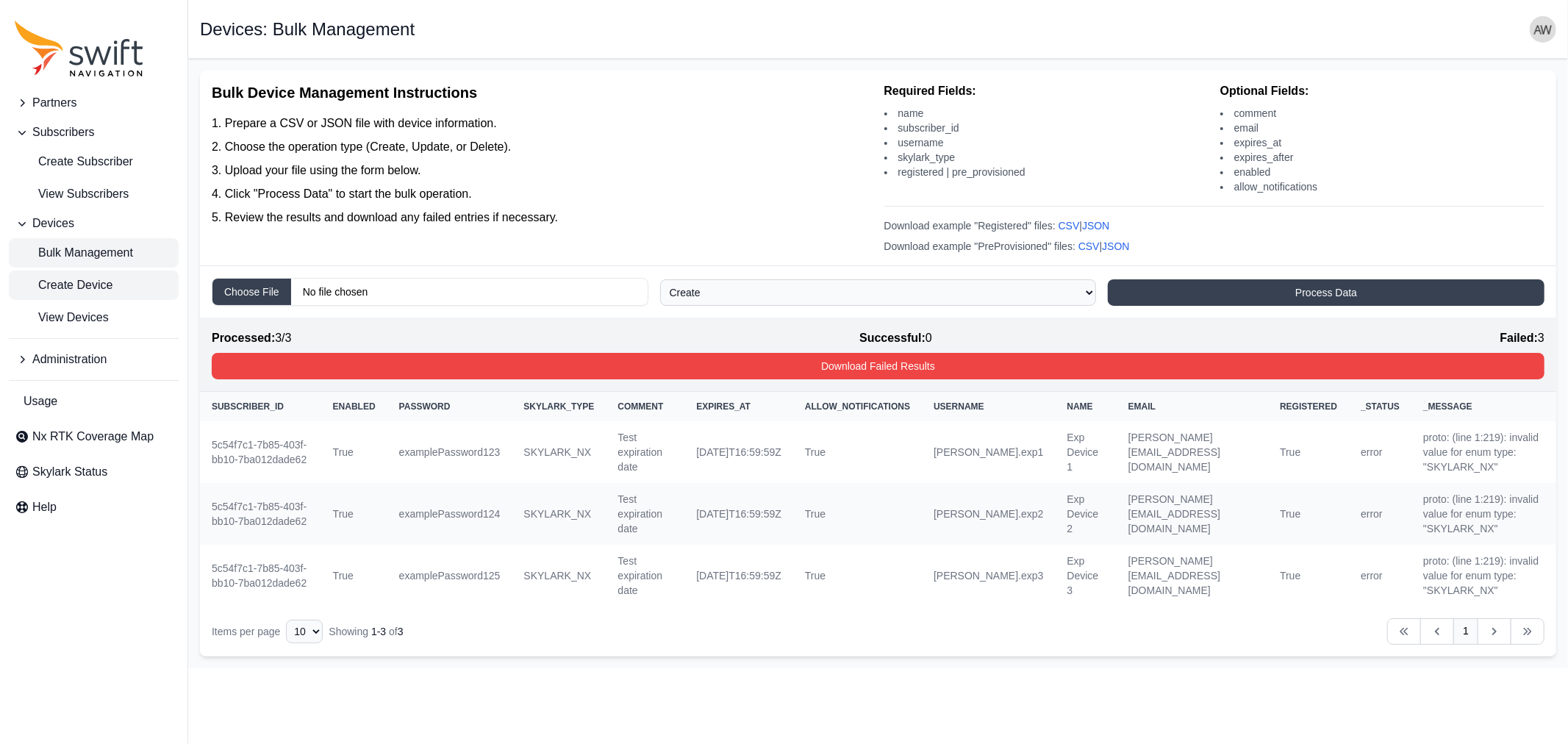
select select
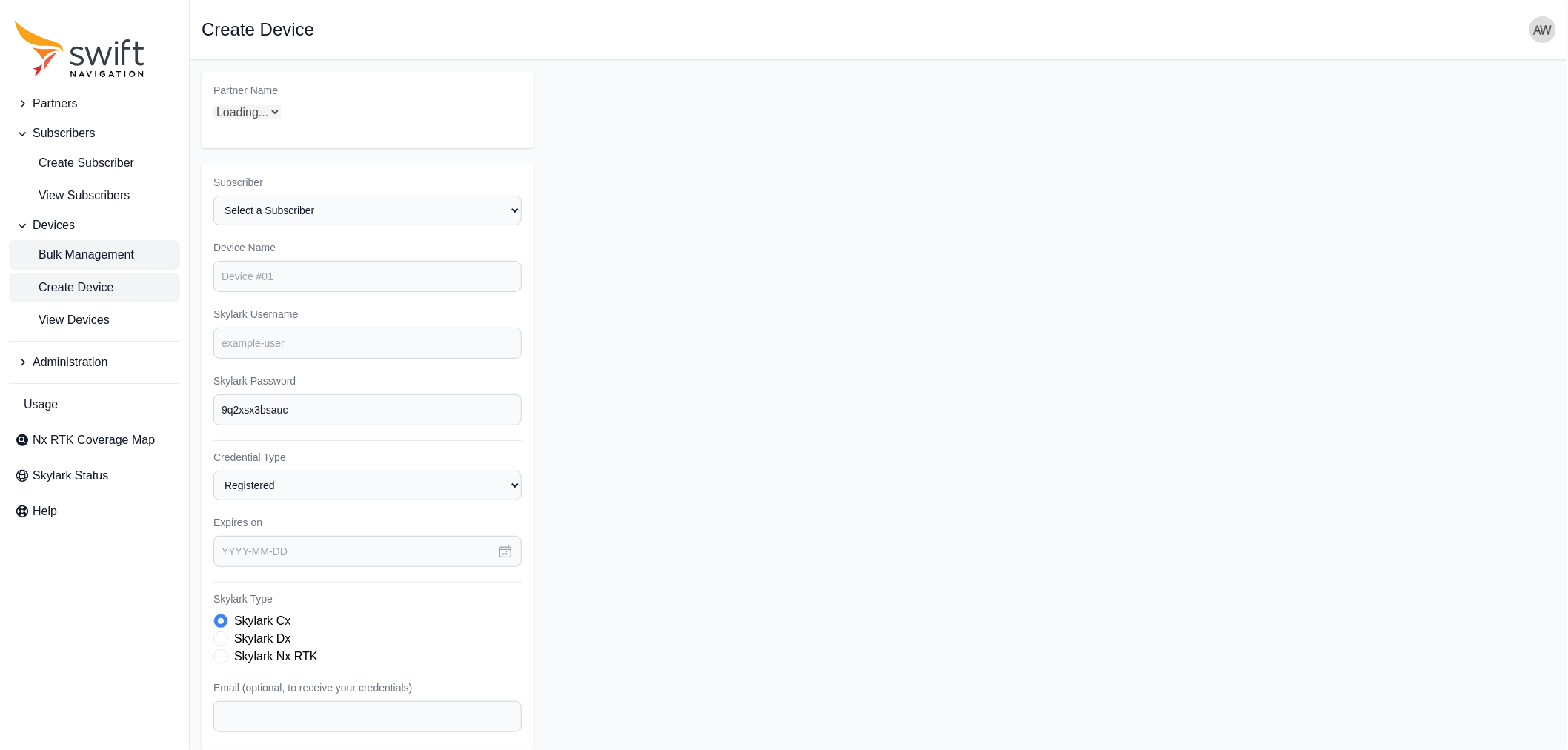
click at [80, 253] on span "Bulk Management" at bounding box center [74, 254] width 119 height 17
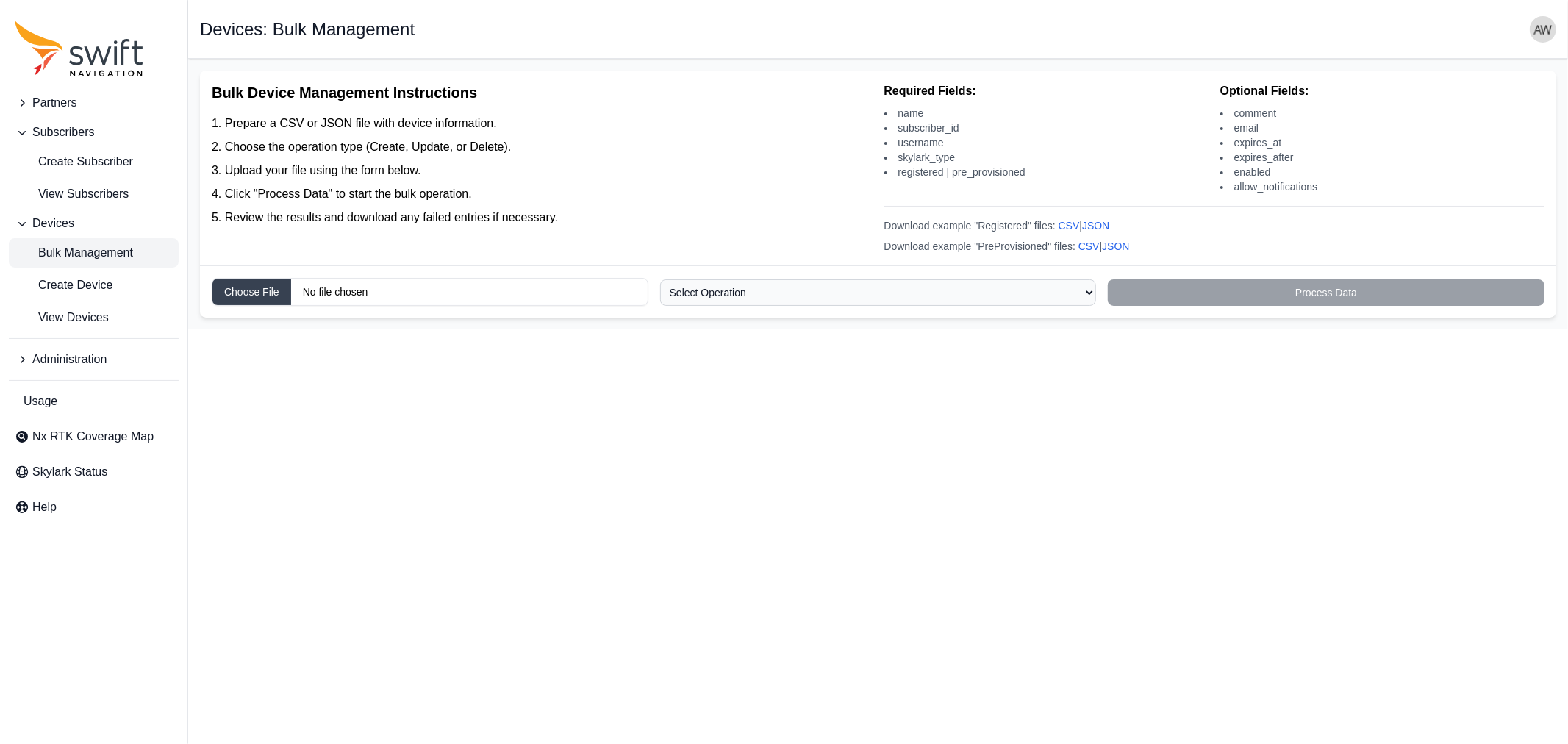
click at [376, 285] on input "Choose file" at bounding box center [429, 291] width 436 height 28
type input "C:\fakepath\[PERSON_NAME].csv"
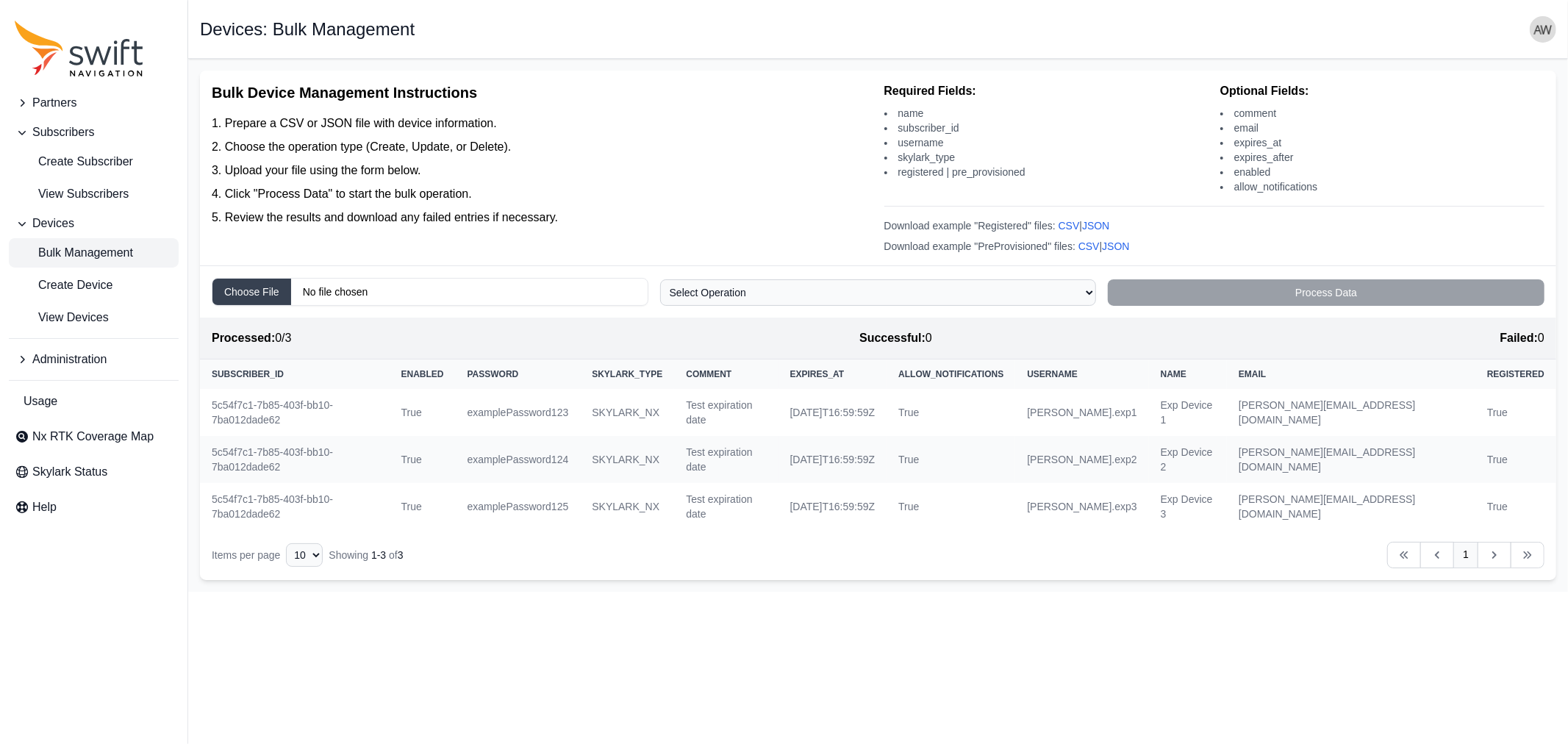
click at [280, 288] on input "Choose file" at bounding box center [429, 291] width 436 height 28
click at [79, 283] on span "Create Device" at bounding box center [64, 285] width 98 height 17
select select "ab3272ce-40d0-4c94-a524-96a758ab755c"
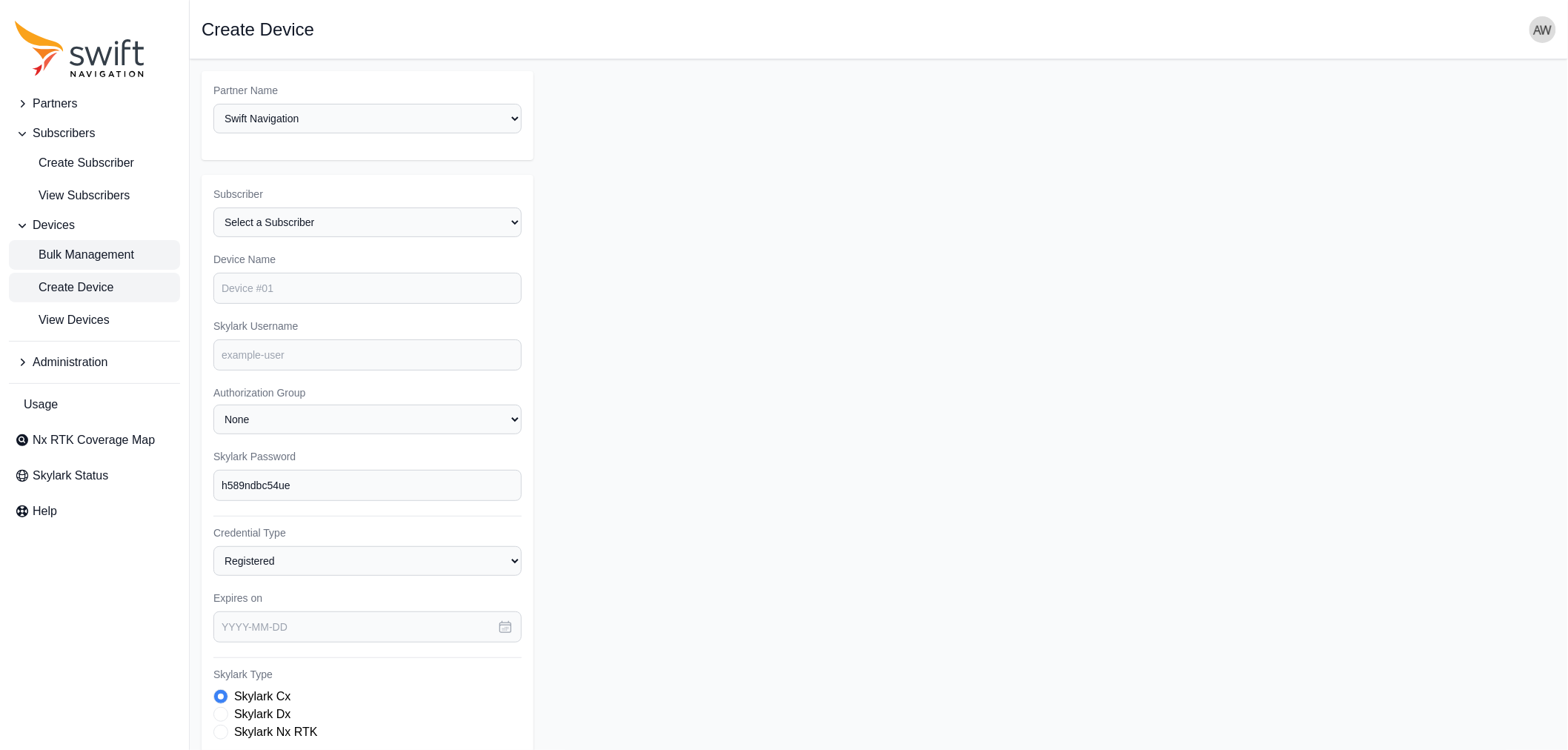
click at [80, 258] on span "Bulk Management" at bounding box center [74, 254] width 119 height 17
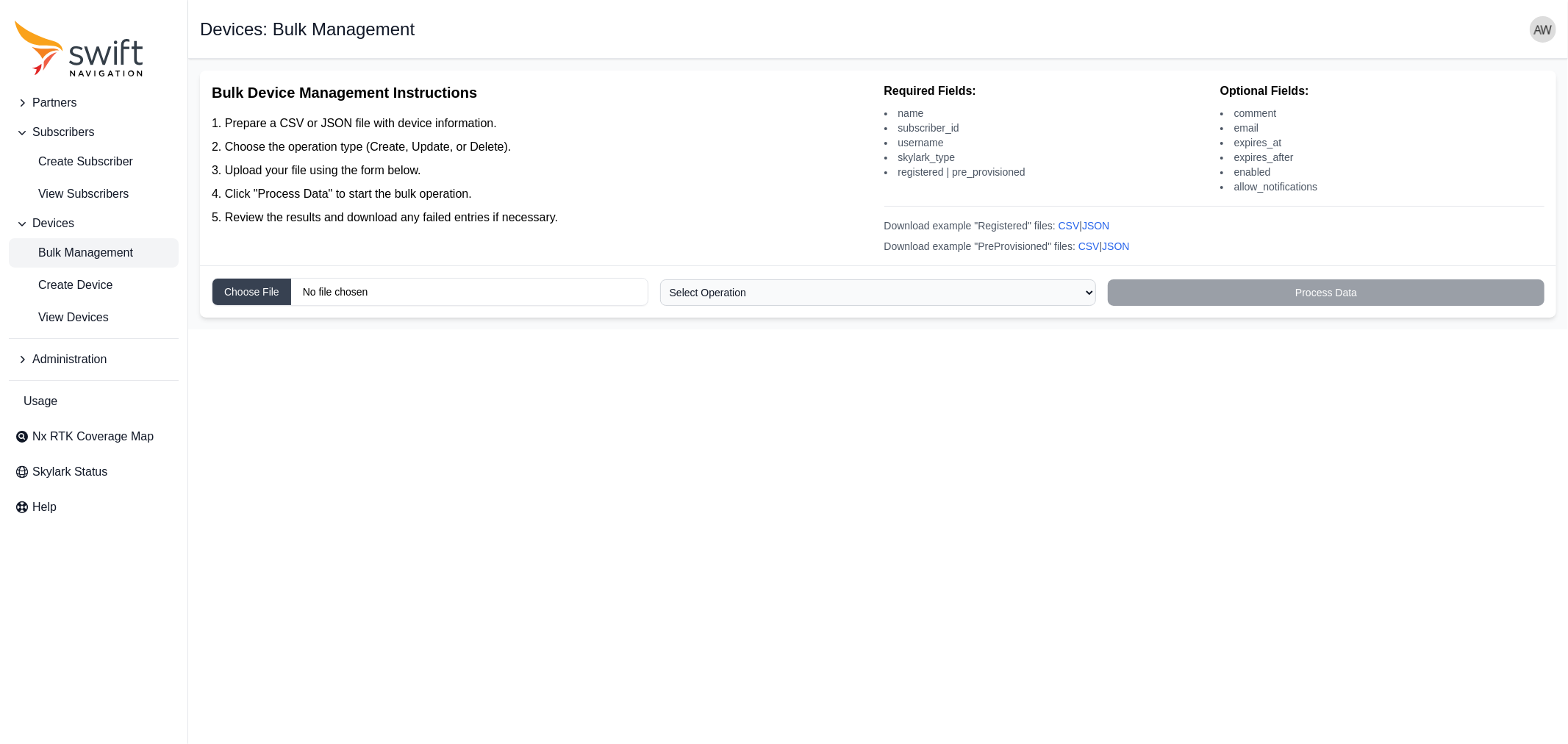
click at [353, 285] on input "Choose file" at bounding box center [429, 291] width 436 height 28
type input "C:\fakepath\[PERSON_NAME].csv"
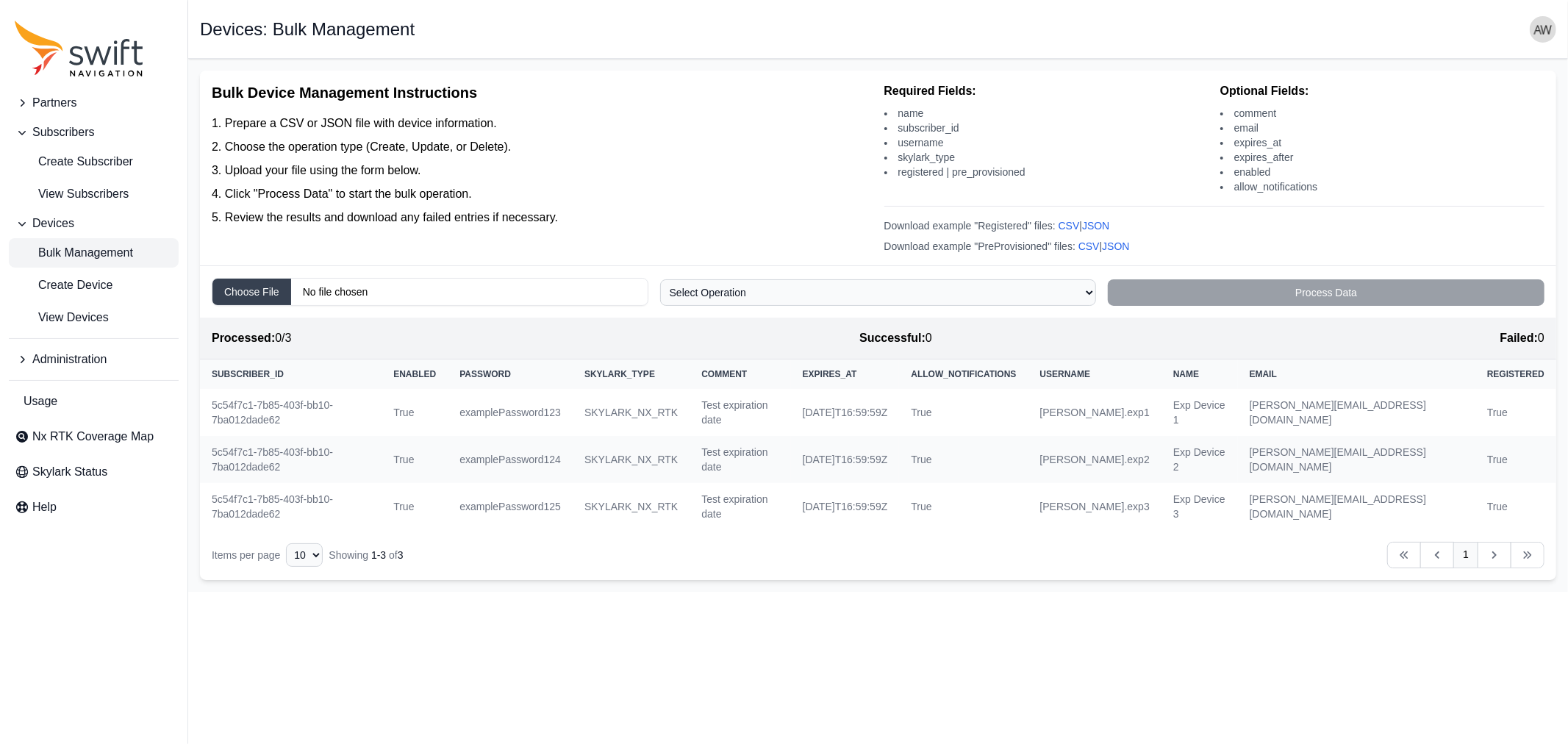
click at [1311, 288] on div "Process Data" at bounding box center [1326, 292] width 436 height 26
click at [991, 299] on select "Select Operation Create Update Delete" at bounding box center [877, 292] width 436 height 26
select select "create"
click at [660, 280] on select "Select Operation Create Update Delete" at bounding box center [877, 292] width 436 height 26
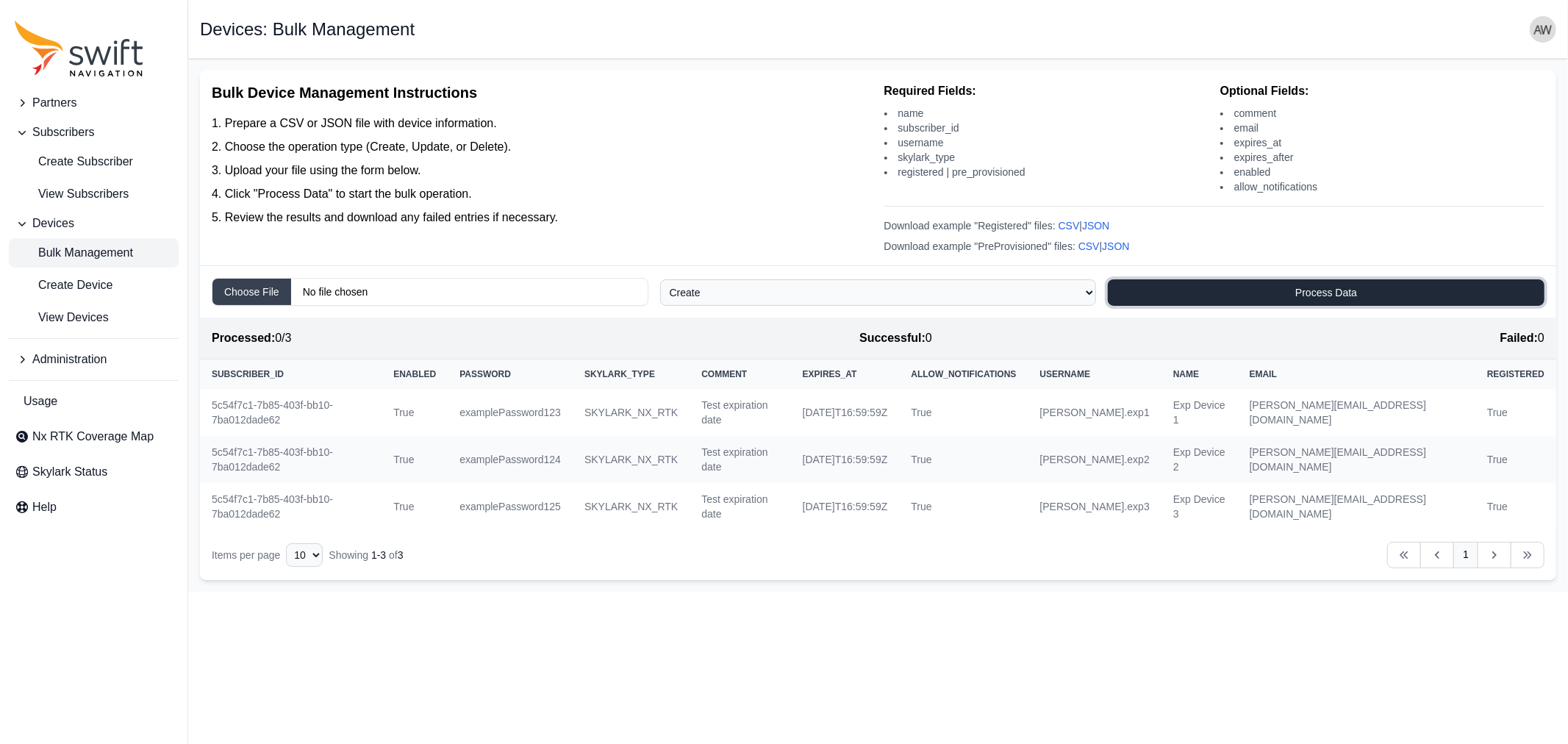
click at [1247, 291] on button "Process Data" at bounding box center [1326, 292] width 436 height 26
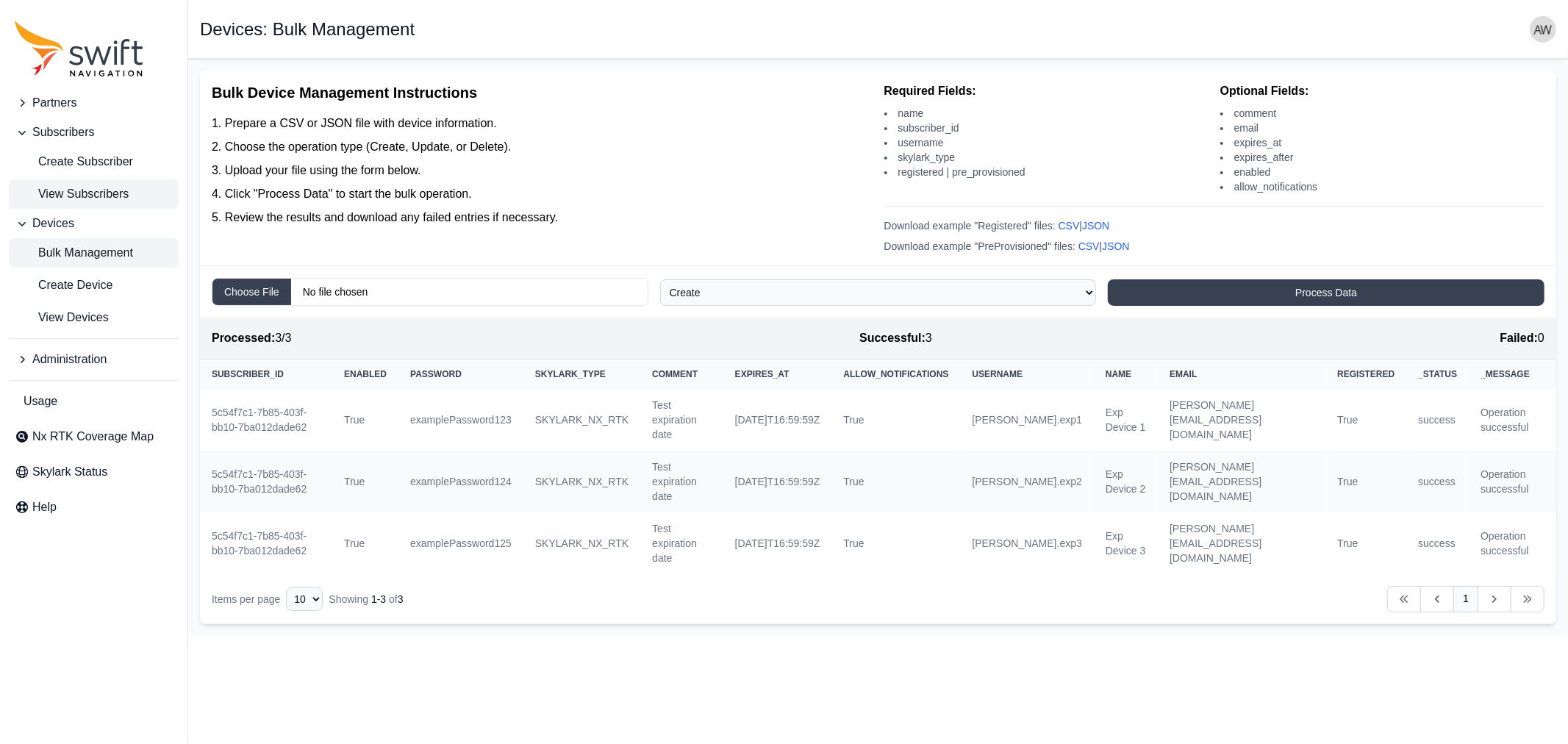
click at [50, 193] on span "View Subscribers" at bounding box center [72, 193] width 114 height 17
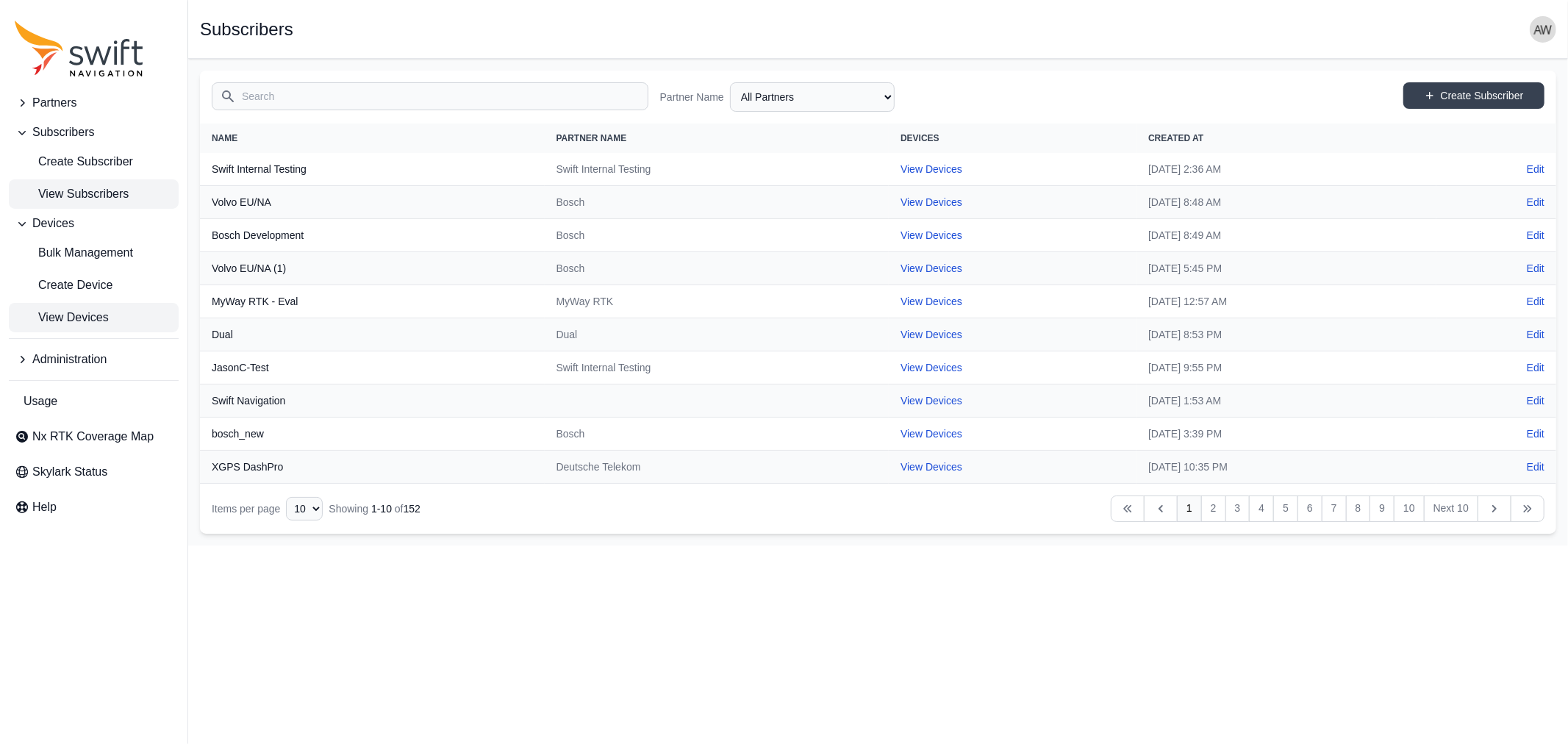
click at [72, 315] on span "View Devices" at bounding box center [62, 317] width 94 height 17
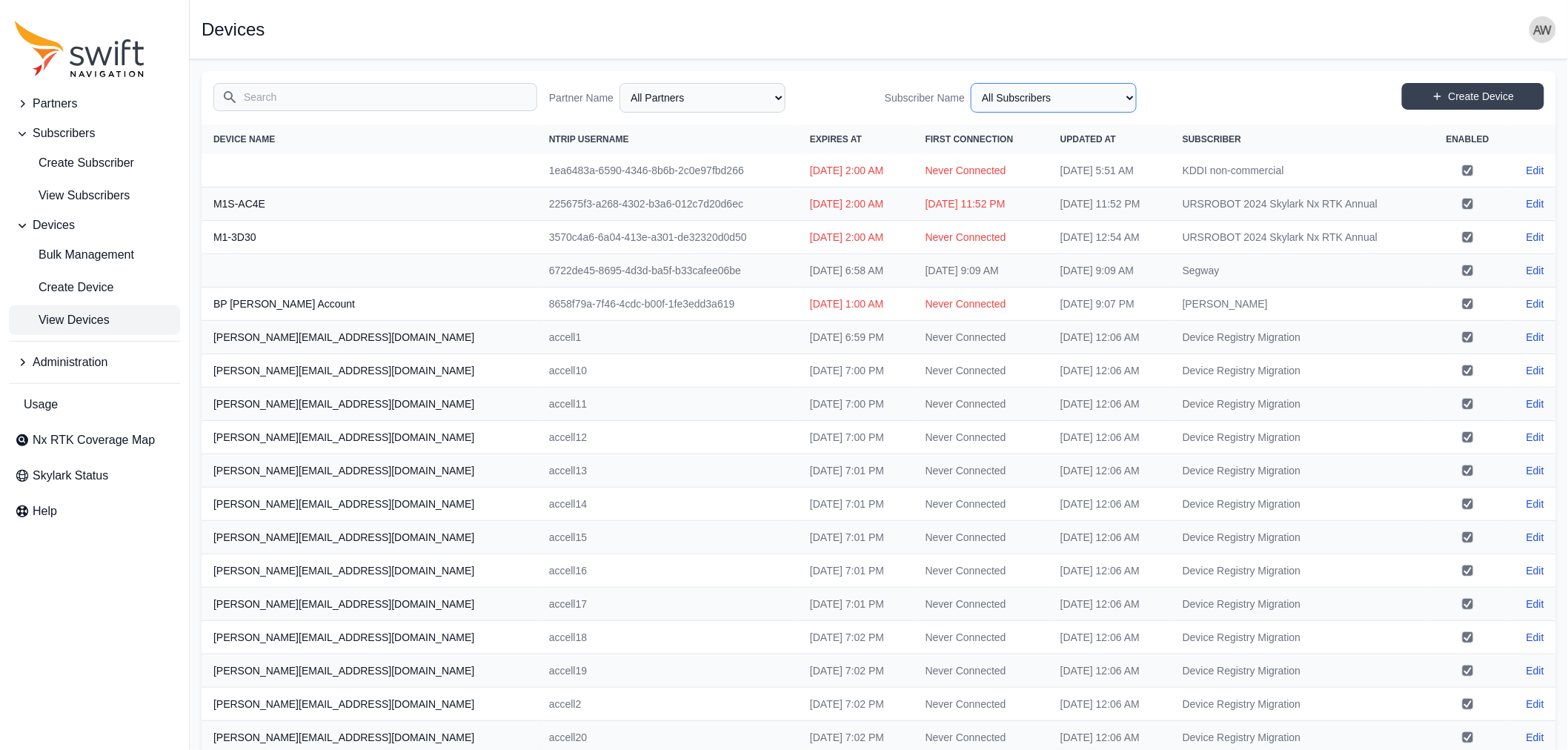
click at [1016, 94] on select "All Subscribers <Partner Name> - Customer 1 <Partner Name> - Customer 2 <Partne…" at bounding box center [1053, 98] width 166 height 29
click at [977, 83] on select "All Subscribers <Partner Name> - Customer 1 <Partner Name> - Customer 2 <Partne…" at bounding box center [1053, 98] width 166 height 29
select select "5c54f7c1-7b85-403f-bb10-7ba012dade62"
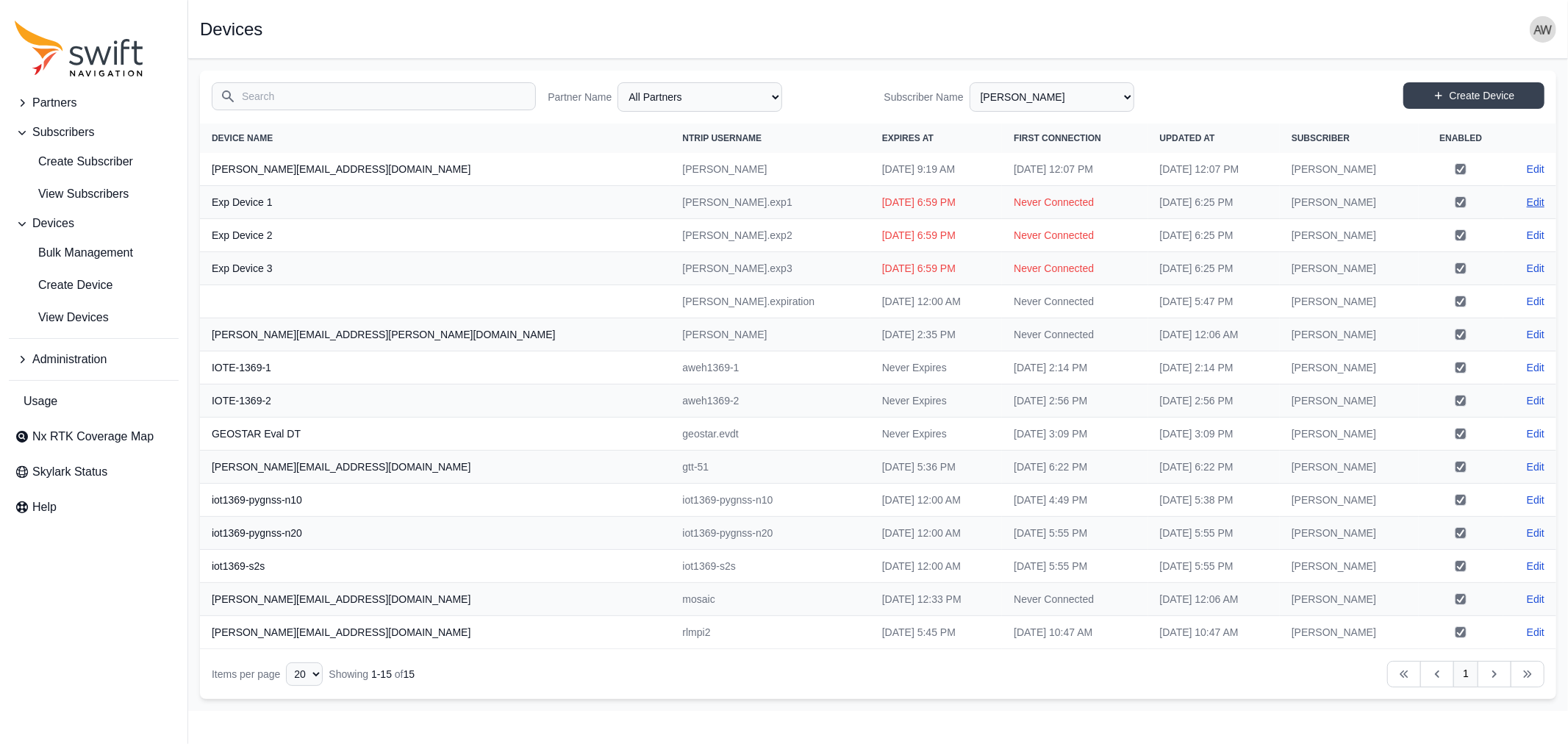
click at [1540, 196] on link "Edit" at bounding box center [1534, 202] width 17 height 15
select select "ab3272ce-40d0-4c94-a524-96a758ab755c"
select select "5c54f7c1-7b85-403f-bb10-7ba012dade62"
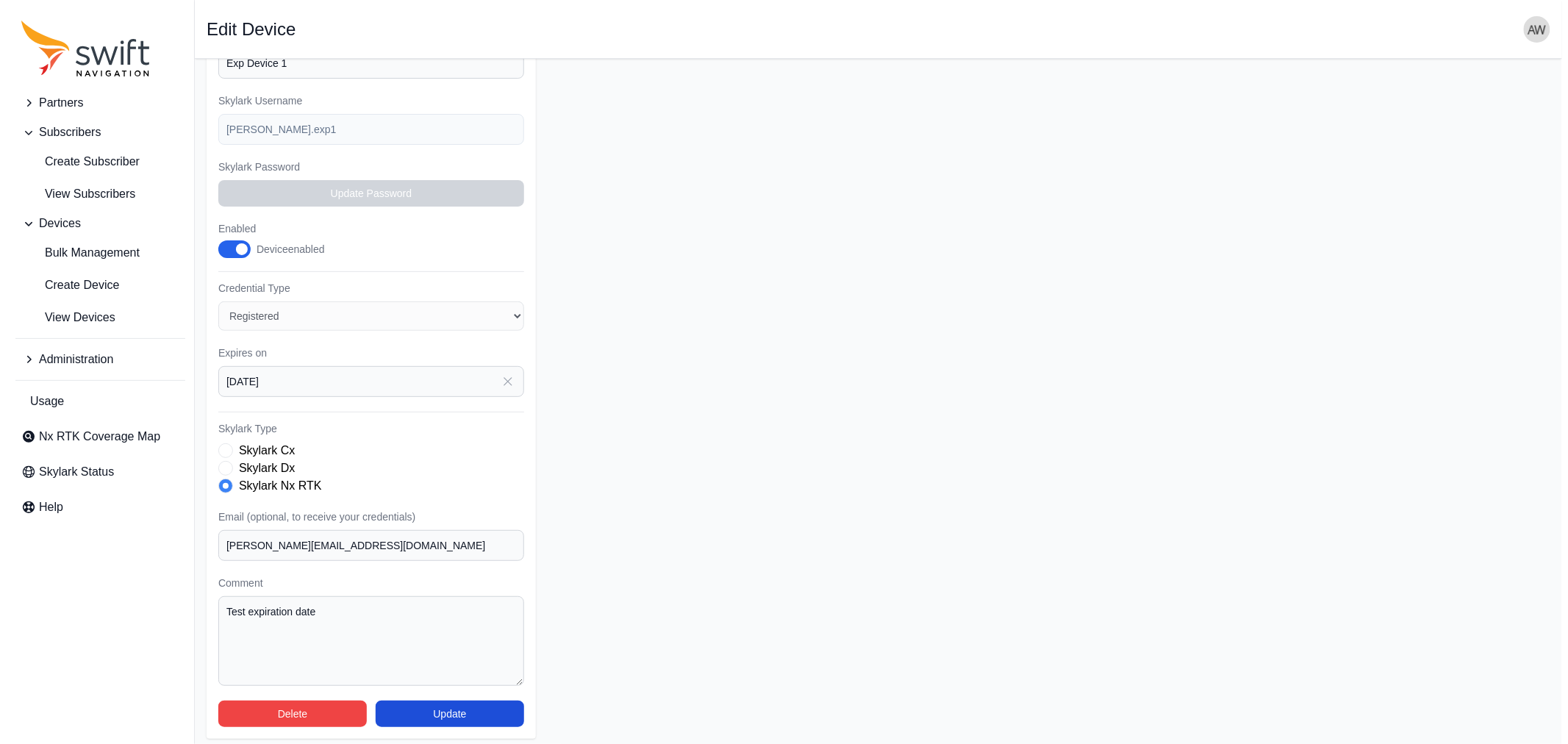
scroll to position [225, 0]
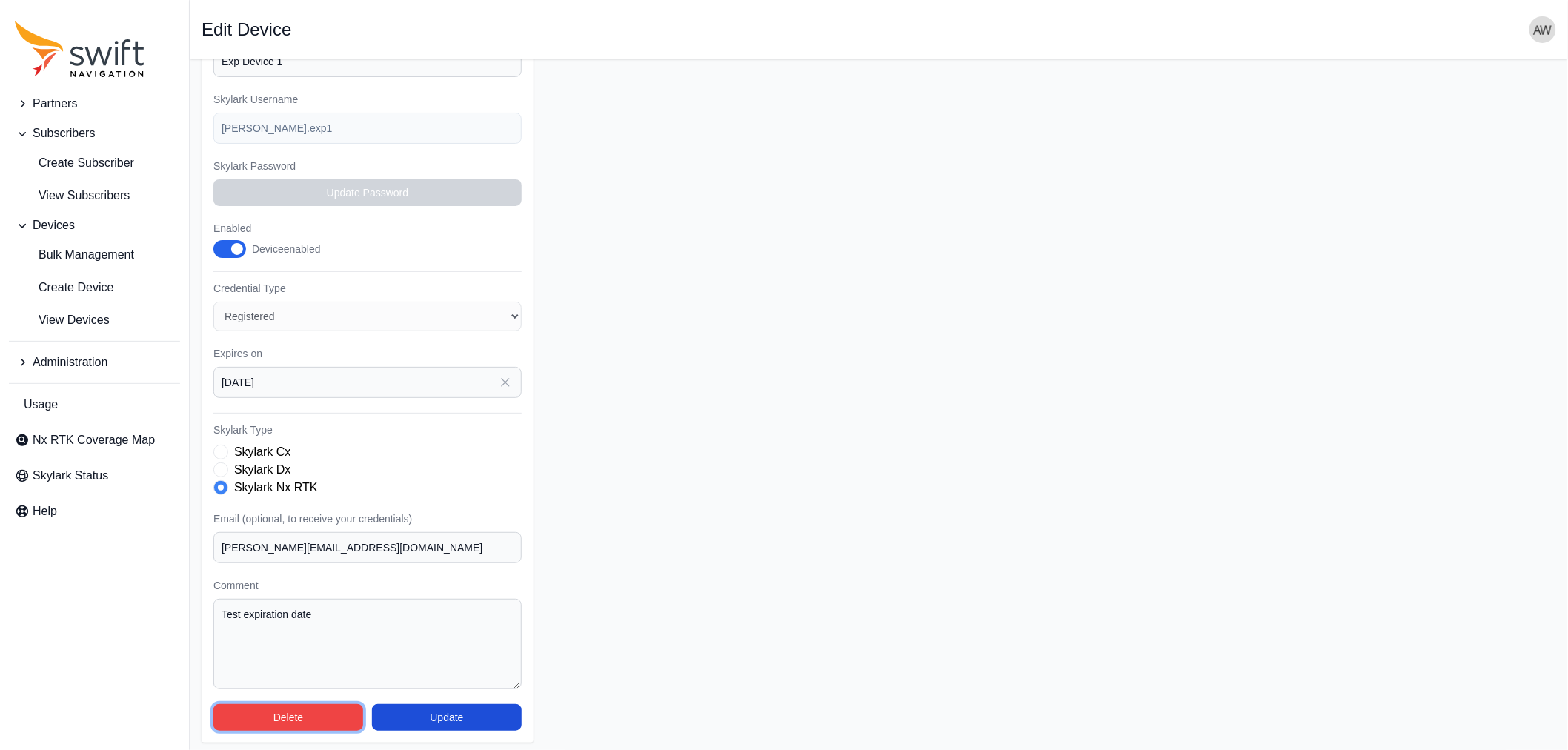
click at [325, 704] on button "Delete" at bounding box center [288, 717] width 150 height 27
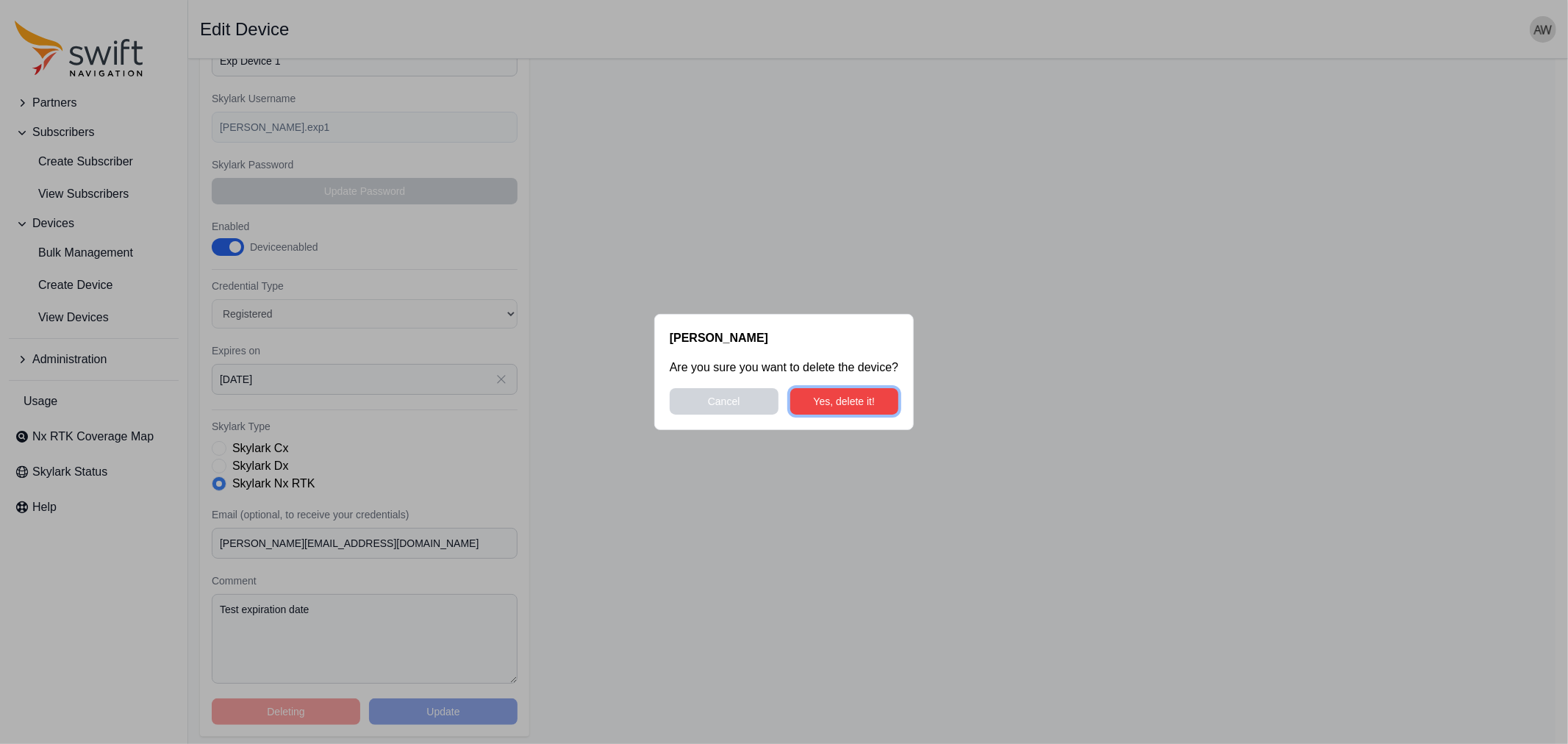
click at [851, 396] on button "Yes, delete it!" at bounding box center [845, 401] width 109 height 26
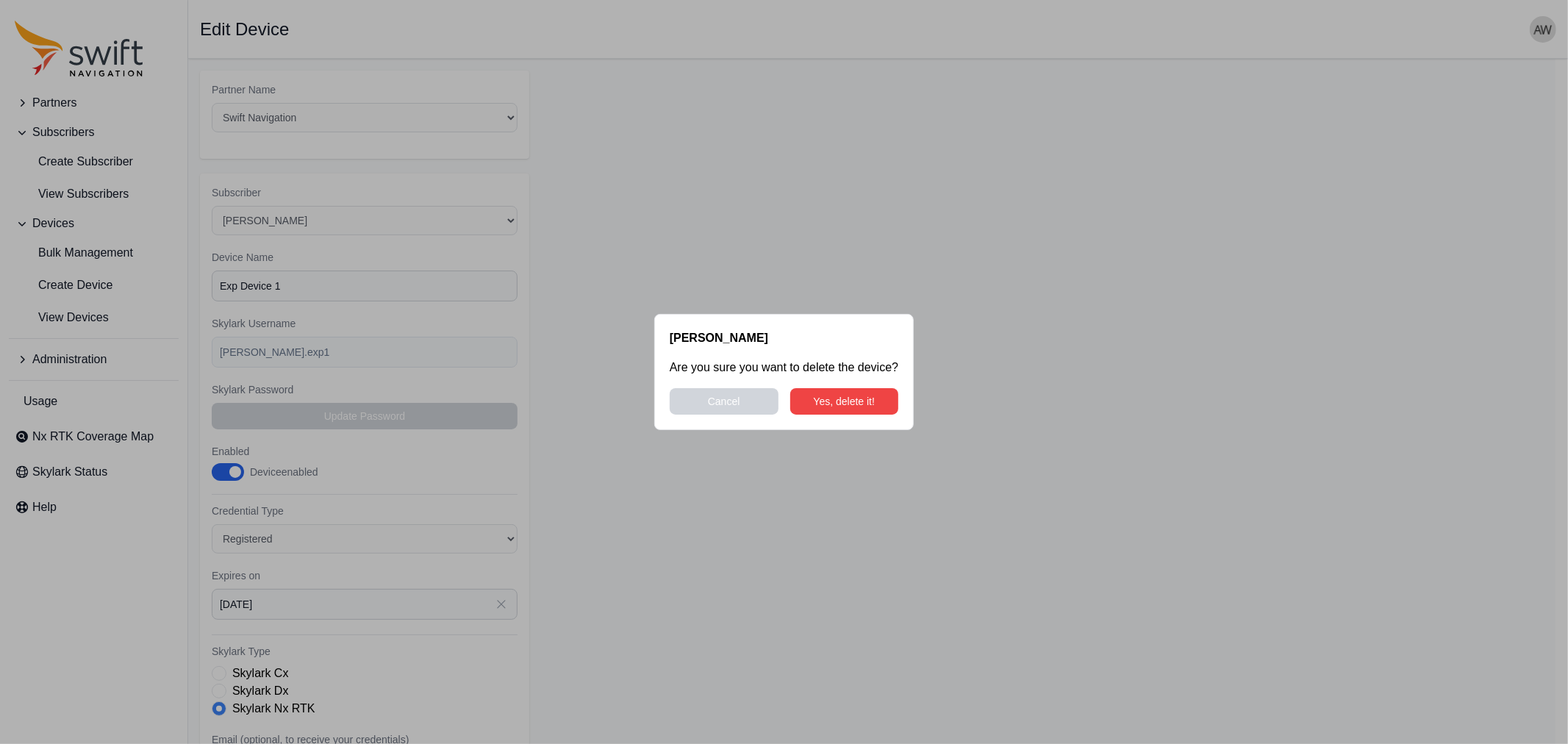
select select "5c54f7c1-7b85-403f-bb10-7ba012dade62"
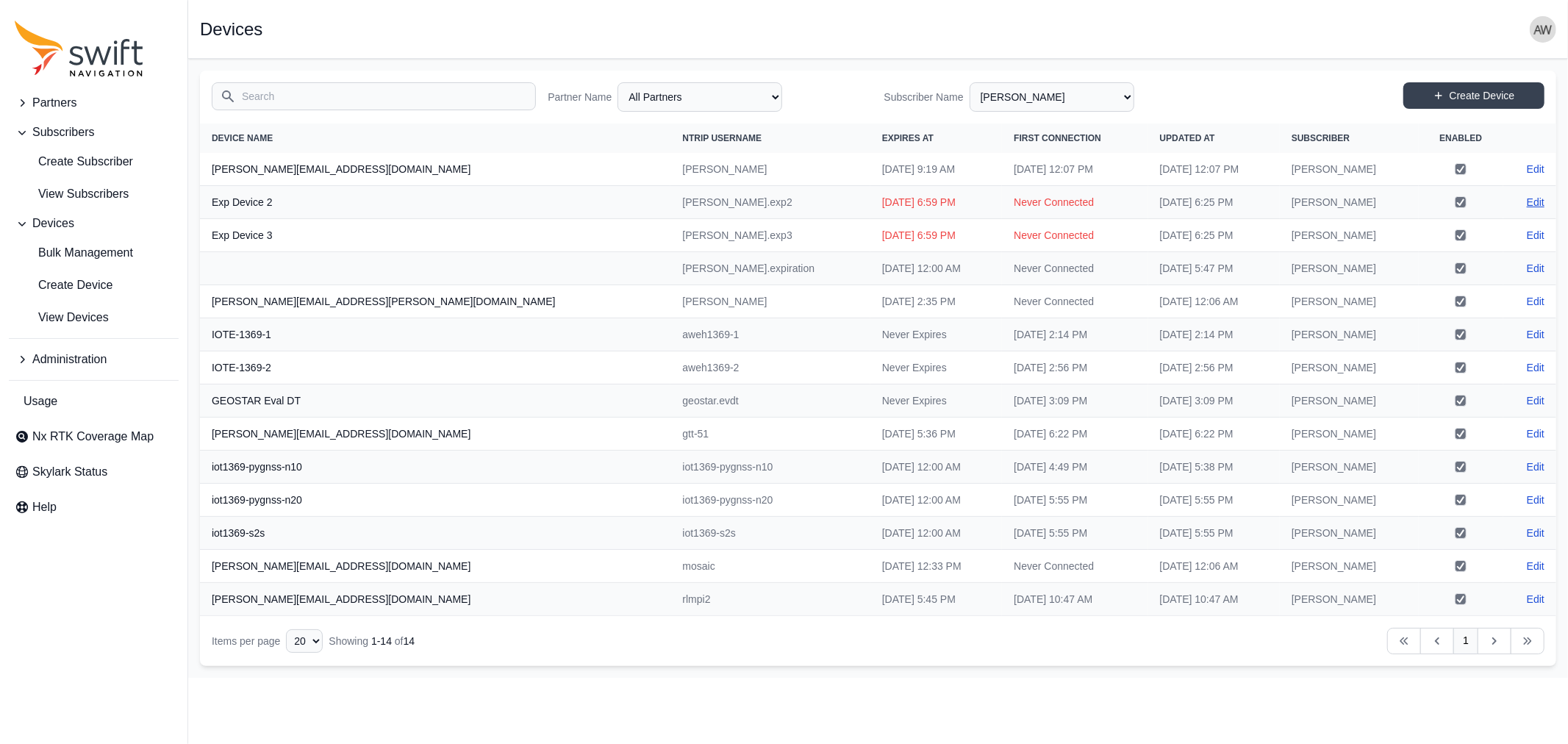
click at [1544, 200] on link "Edit" at bounding box center [1534, 202] width 17 height 15
select select "ab3272ce-40d0-4c94-a524-96a758ab755c"
select select "5c54f7c1-7b85-403f-bb10-7ba012dade62"
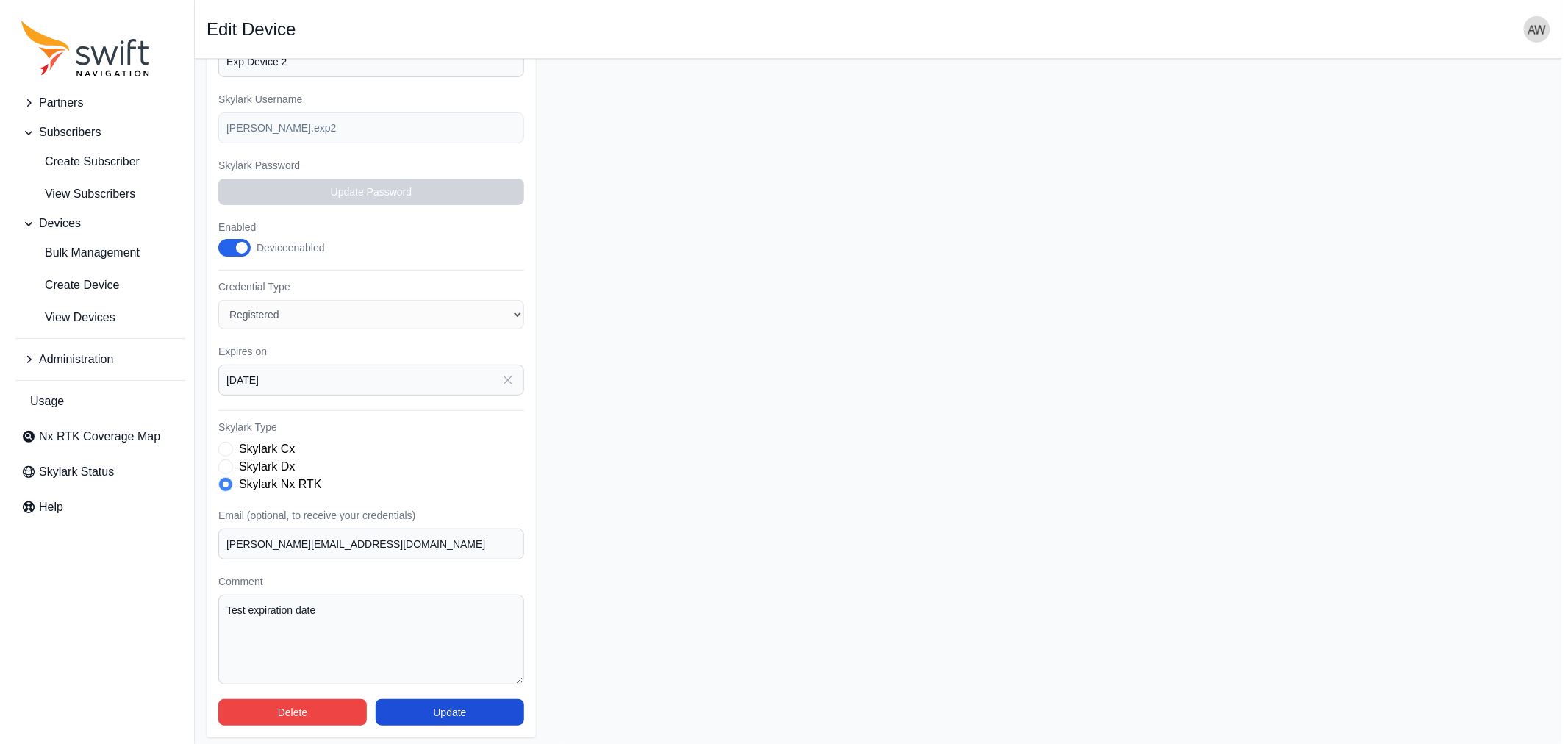
scroll to position [225, 0]
click at [341, 710] on button "Delete" at bounding box center [286, 711] width 149 height 26
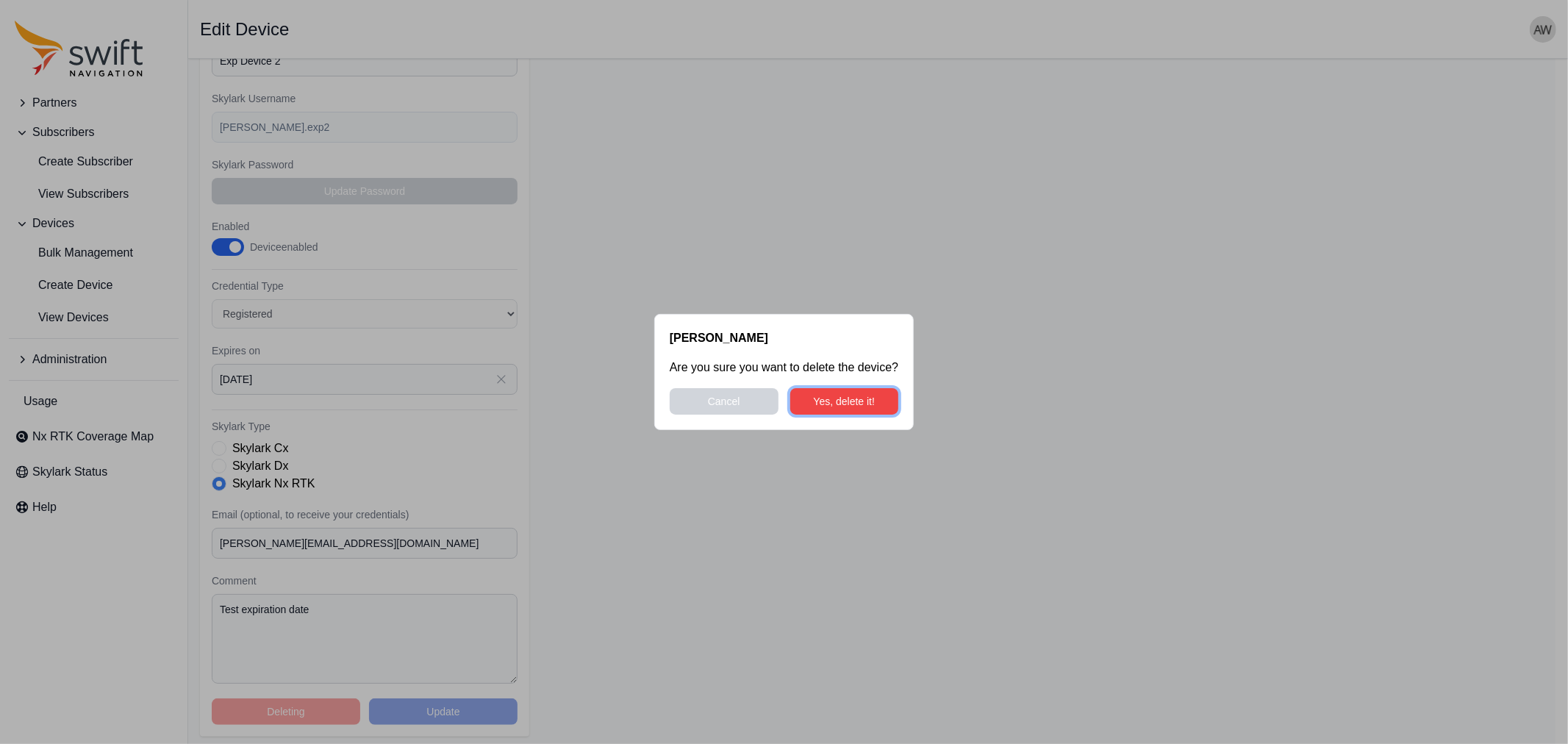
click at [836, 395] on button "Yes, delete it!" at bounding box center [845, 401] width 109 height 26
select select "5c54f7c1-7b85-403f-bb10-7ba012dade62"
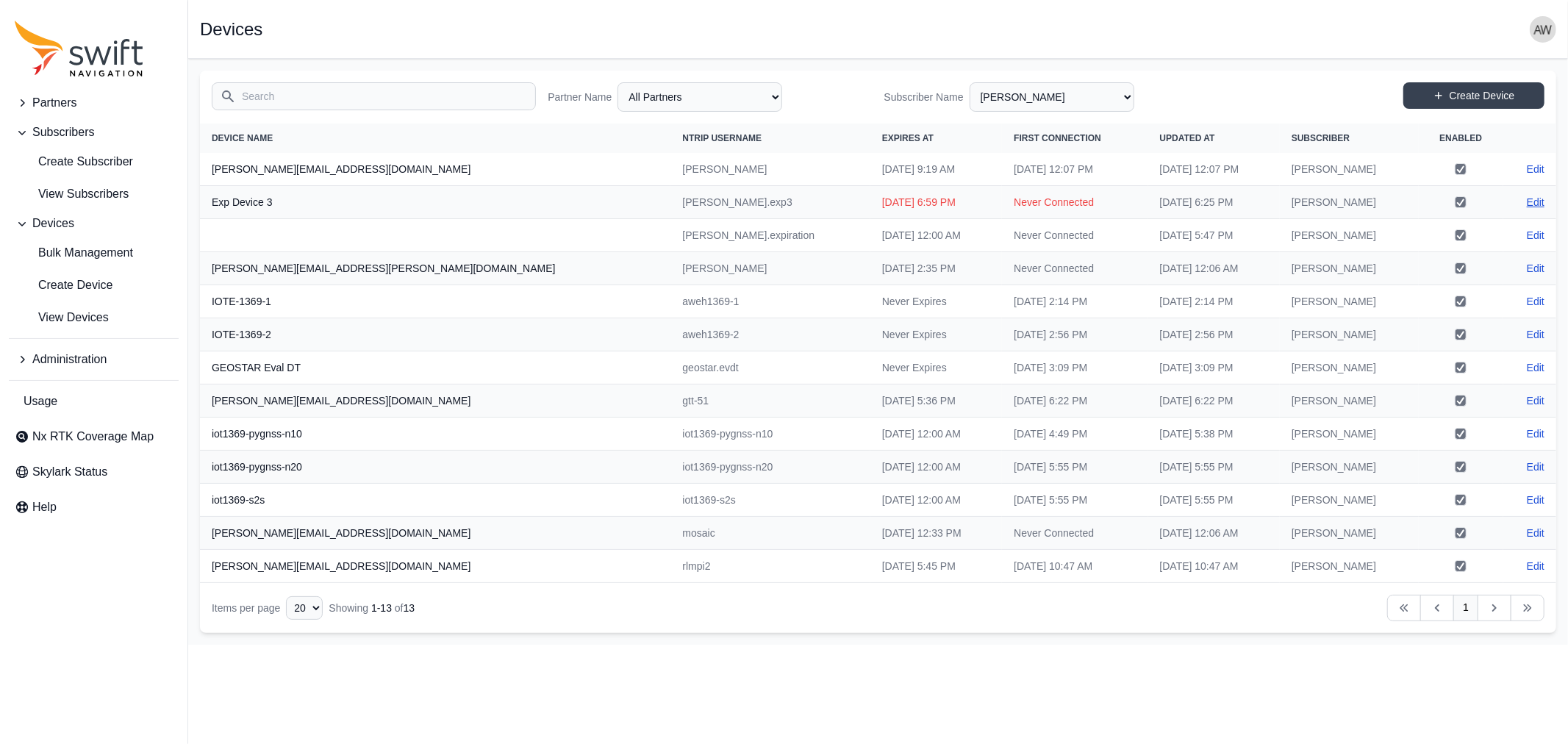
click at [1536, 200] on link "Edit" at bounding box center [1534, 202] width 17 height 15
select select "ab3272ce-40d0-4c94-a524-96a758ab755c"
select select "5c54f7c1-7b85-403f-bb10-7ba012dade62"
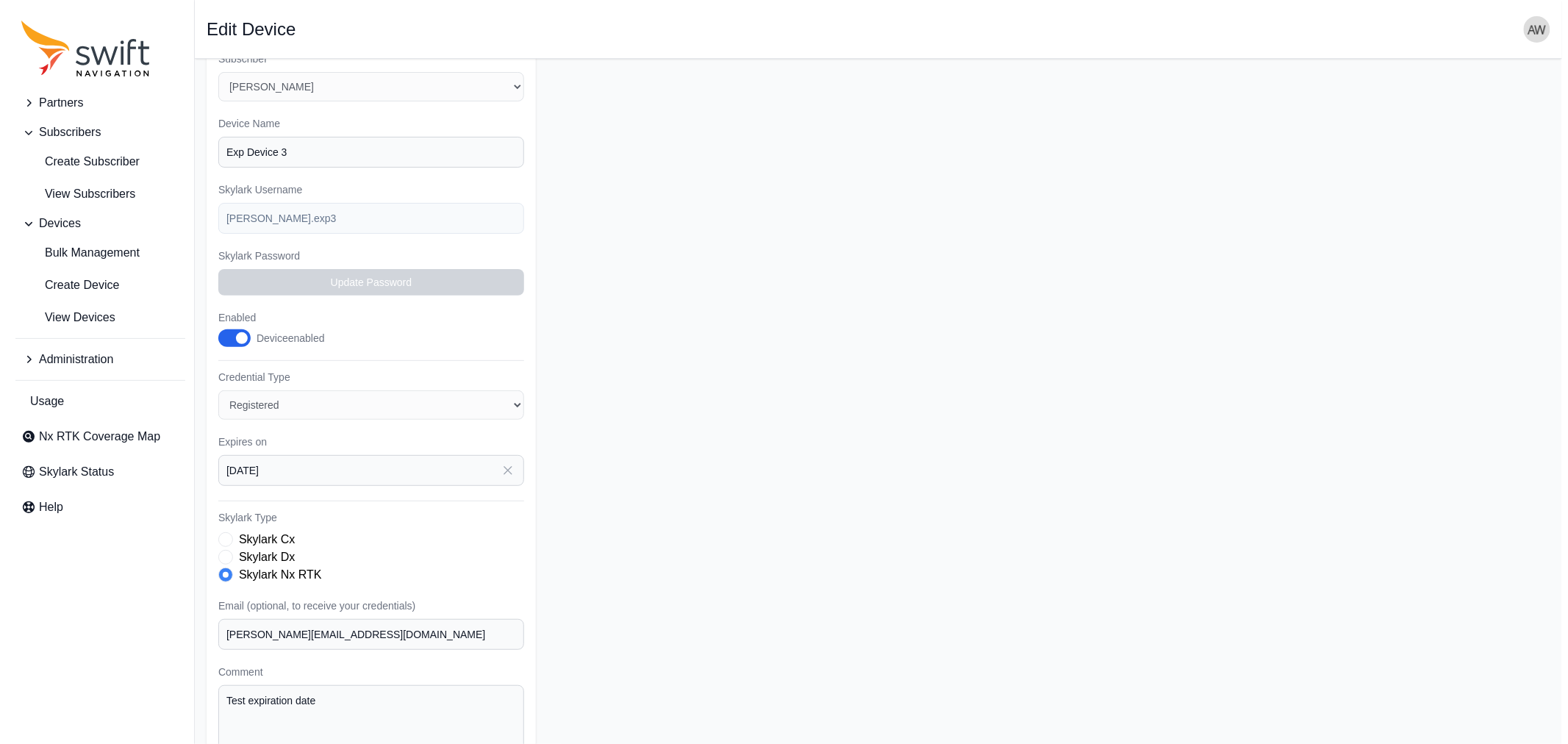
scroll to position [225, 0]
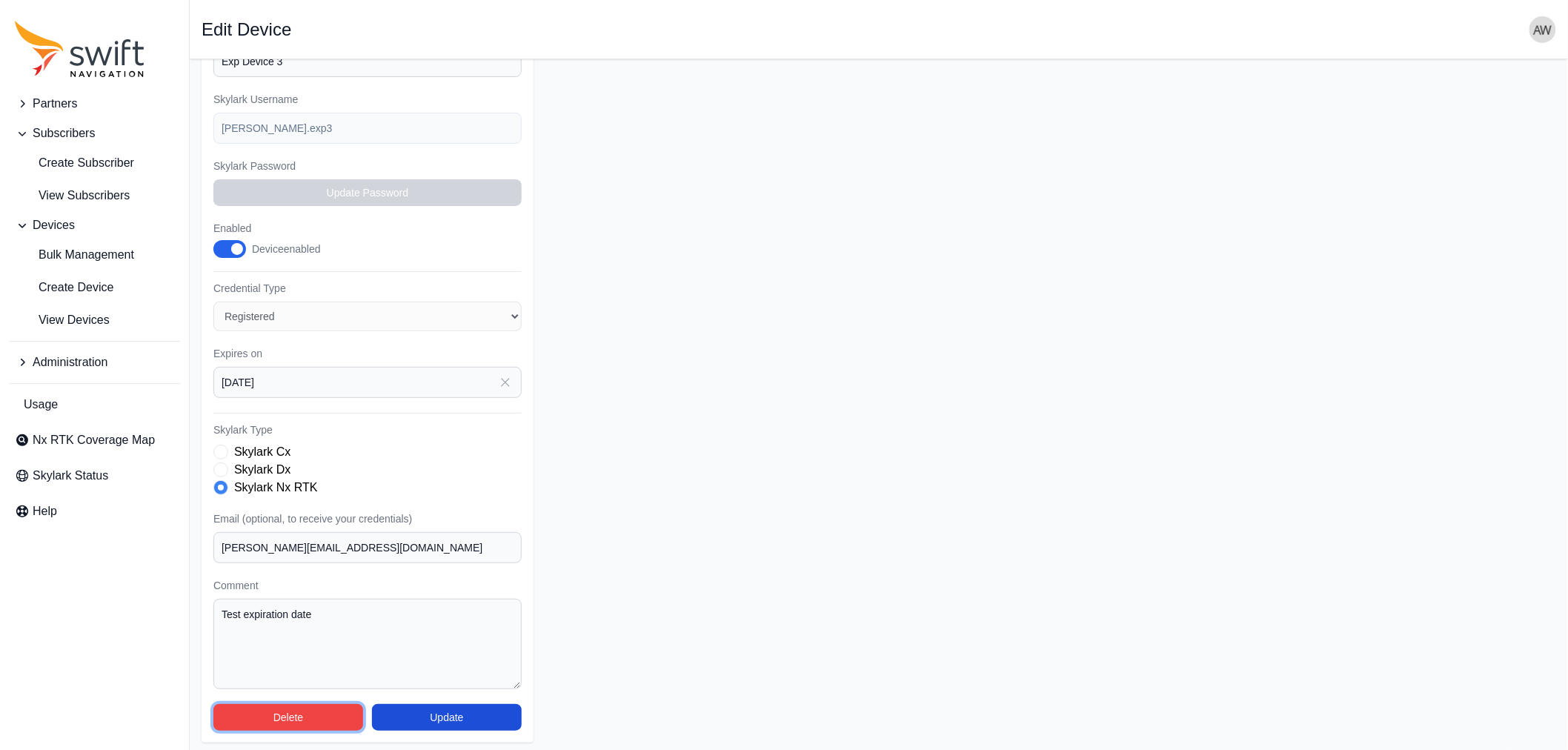
click at [318, 712] on button "Delete" at bounding box center [288, 717] width 150 height 27
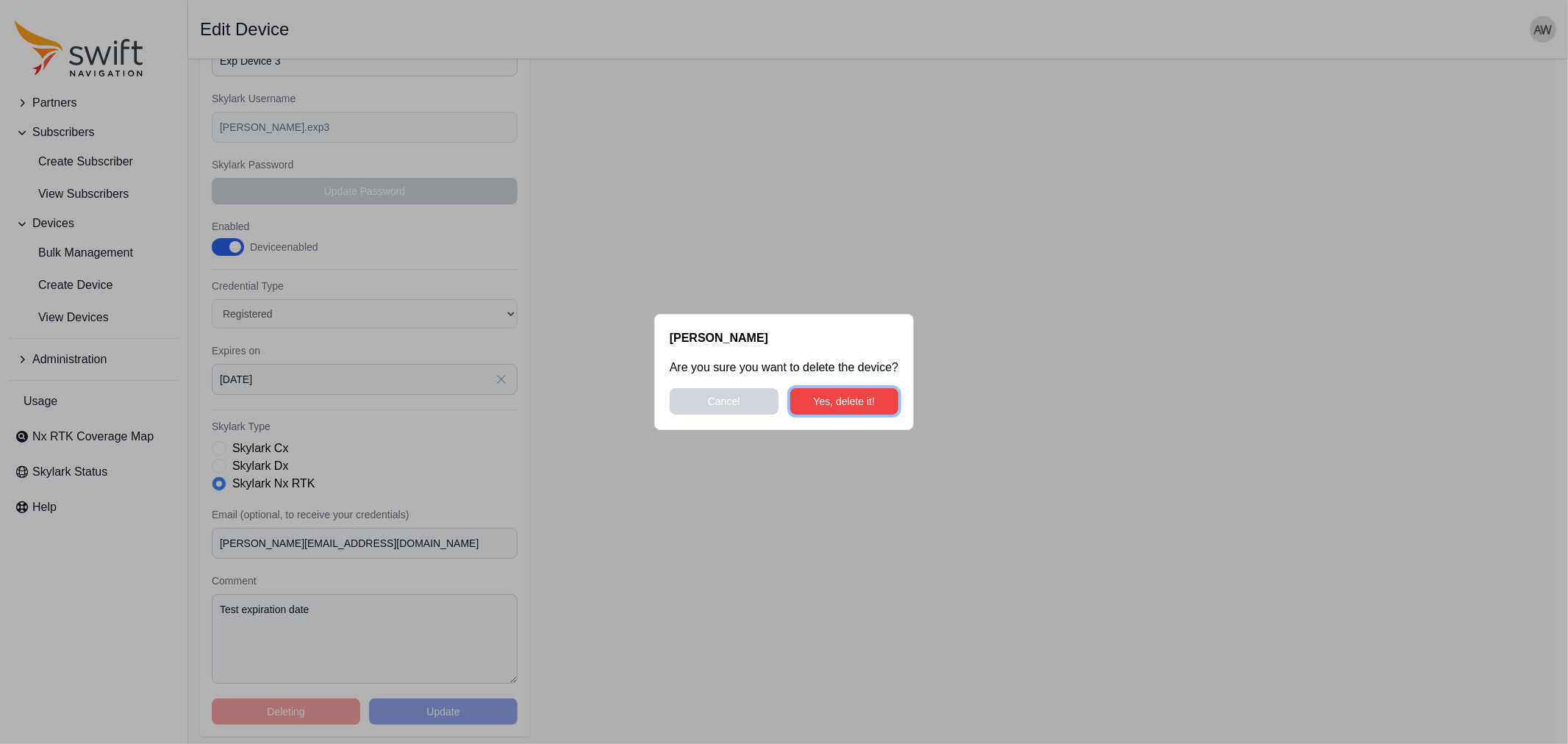
click at [873, 406] on button "Yes, delete it!" at bounding box center [845, 401] width 109 height 26
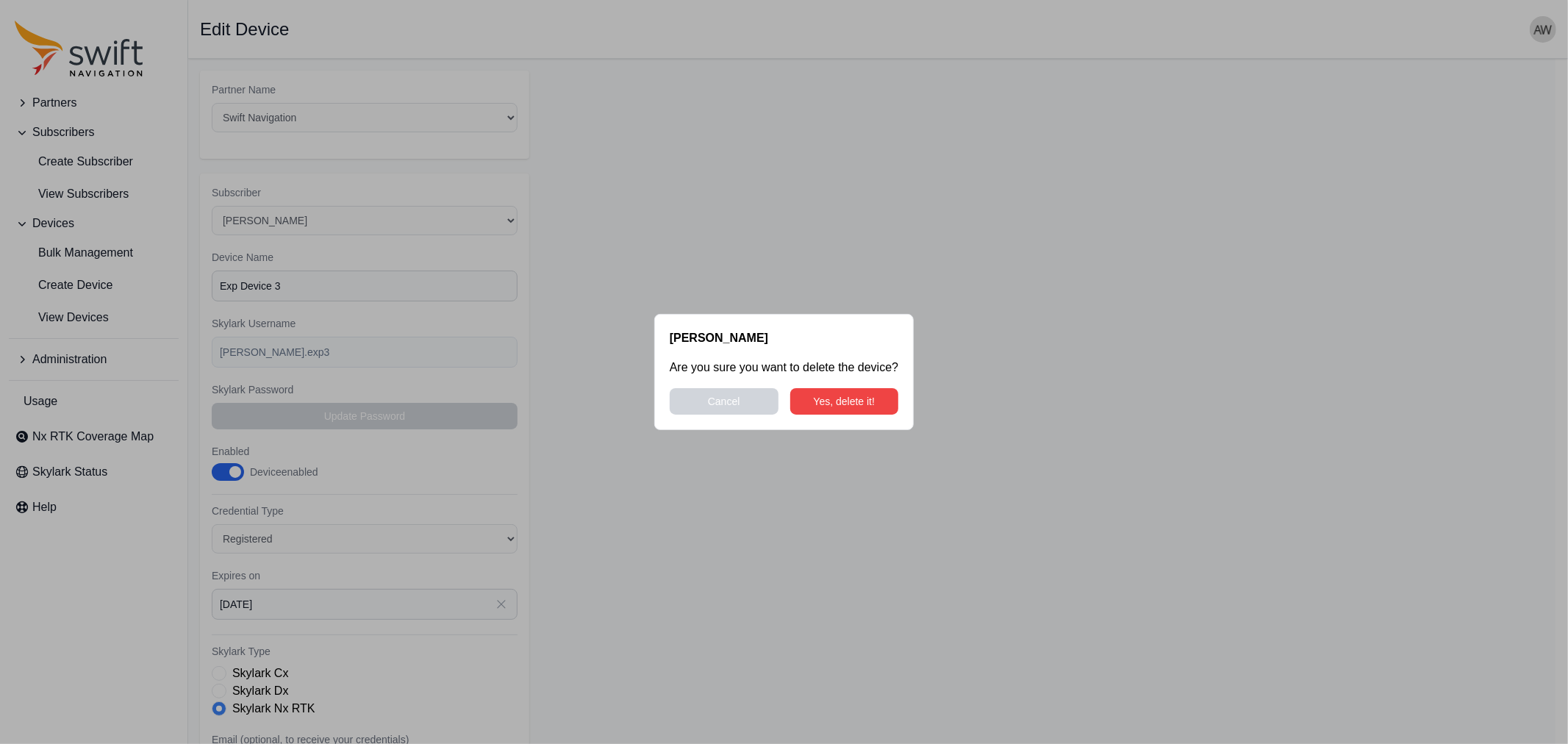
select select "5c54f7c1-7b85-403f-bb10-7ba012dade62"
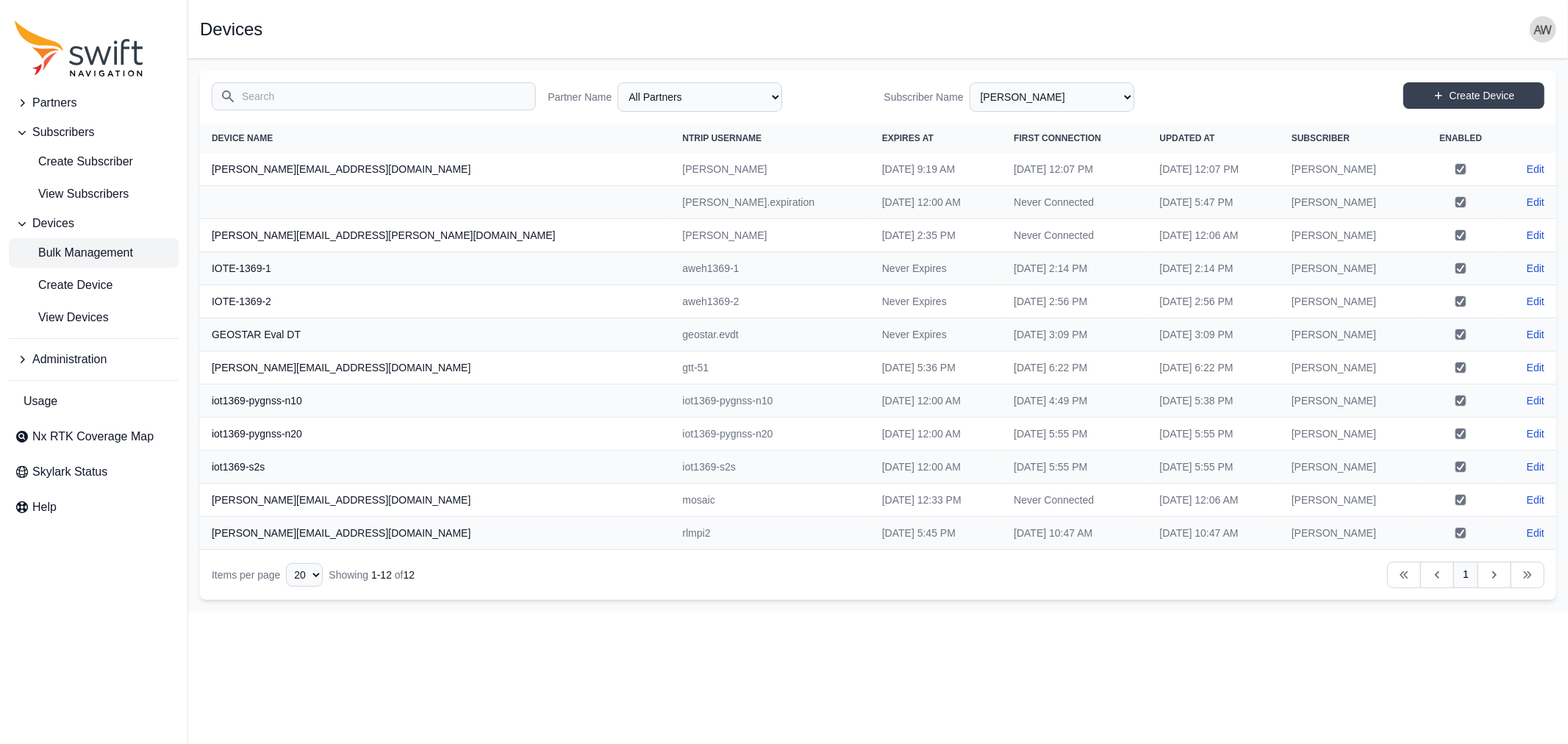
click at [104, 246] on span "Bulk Management" at bounding box center [74, 252] width 118 height 17
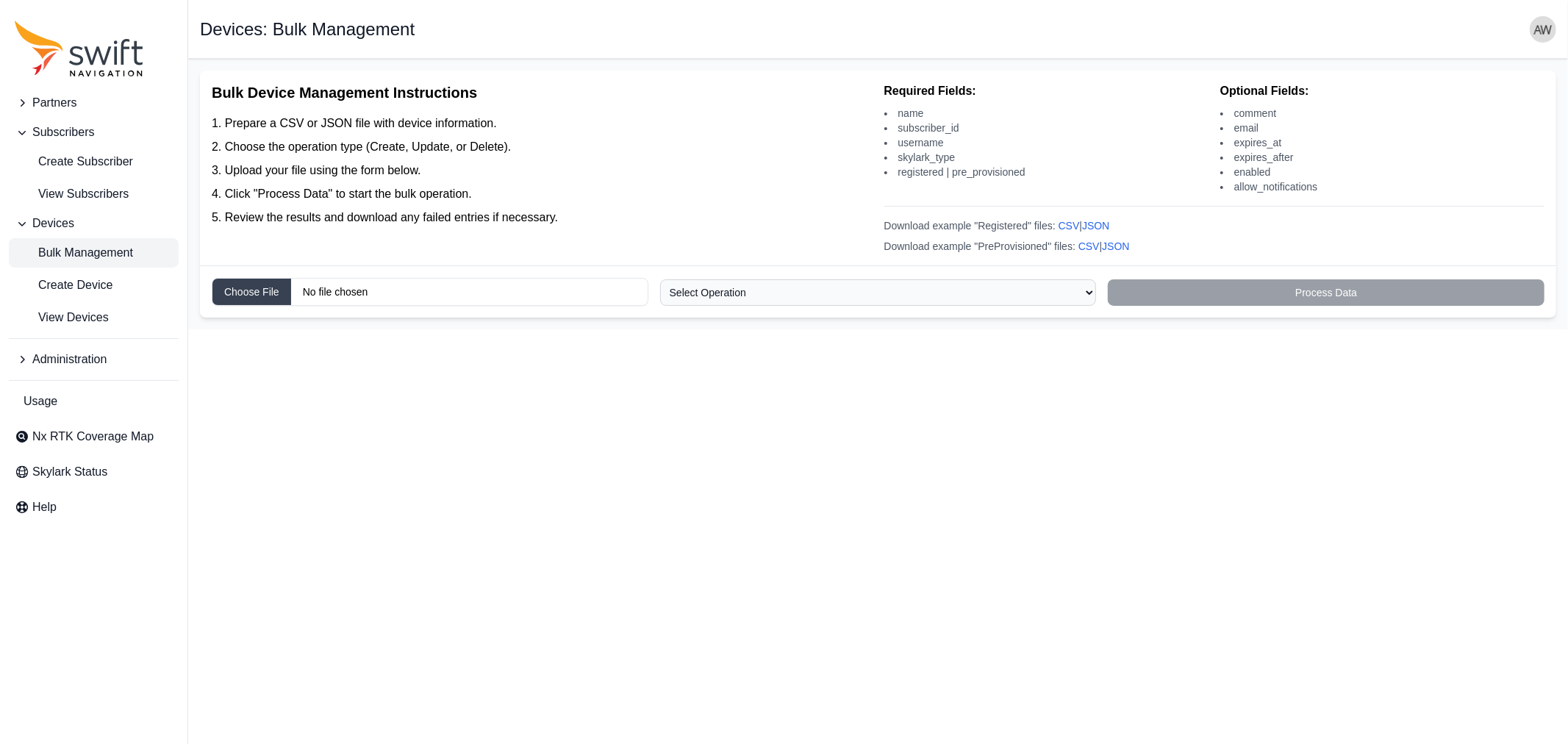
click at [270, 296] on input "Choose file" at bounding box center [429, 291] width 436 height 28
type input "C:\fakepath\[PERSON_NAME].csv"
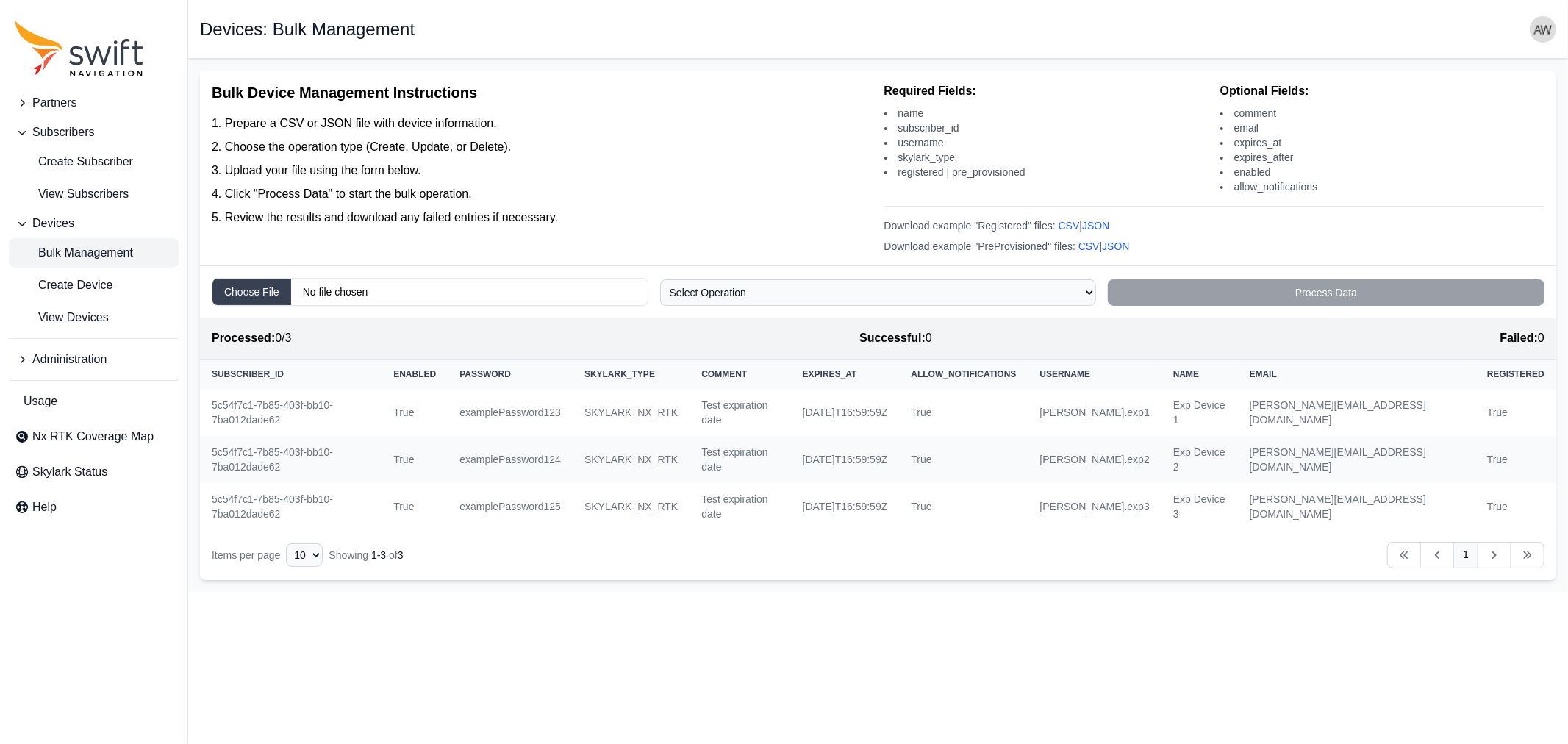
click at [989, 291] on select "Select Operation Create Update Delete" at bounding box center [877, 292] width 436 height 26
select select "create"
click at [660, 280] on select "Select Operation Create Update Delete" at bounding box center [877, 292] width 436 height 26
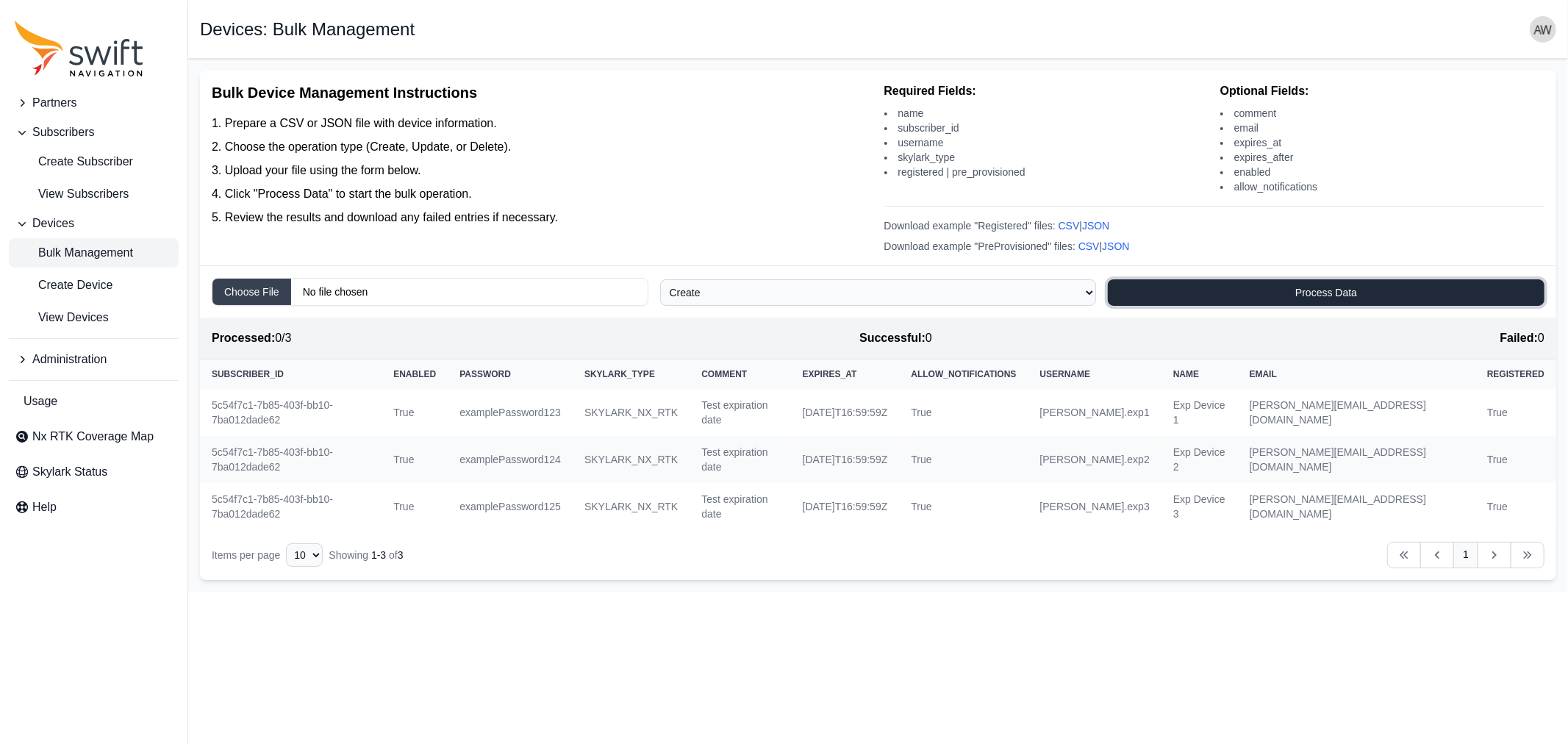
click at [1365, 292] on button "Process Data" at bounding box center [1326, 292] width 436 height 26
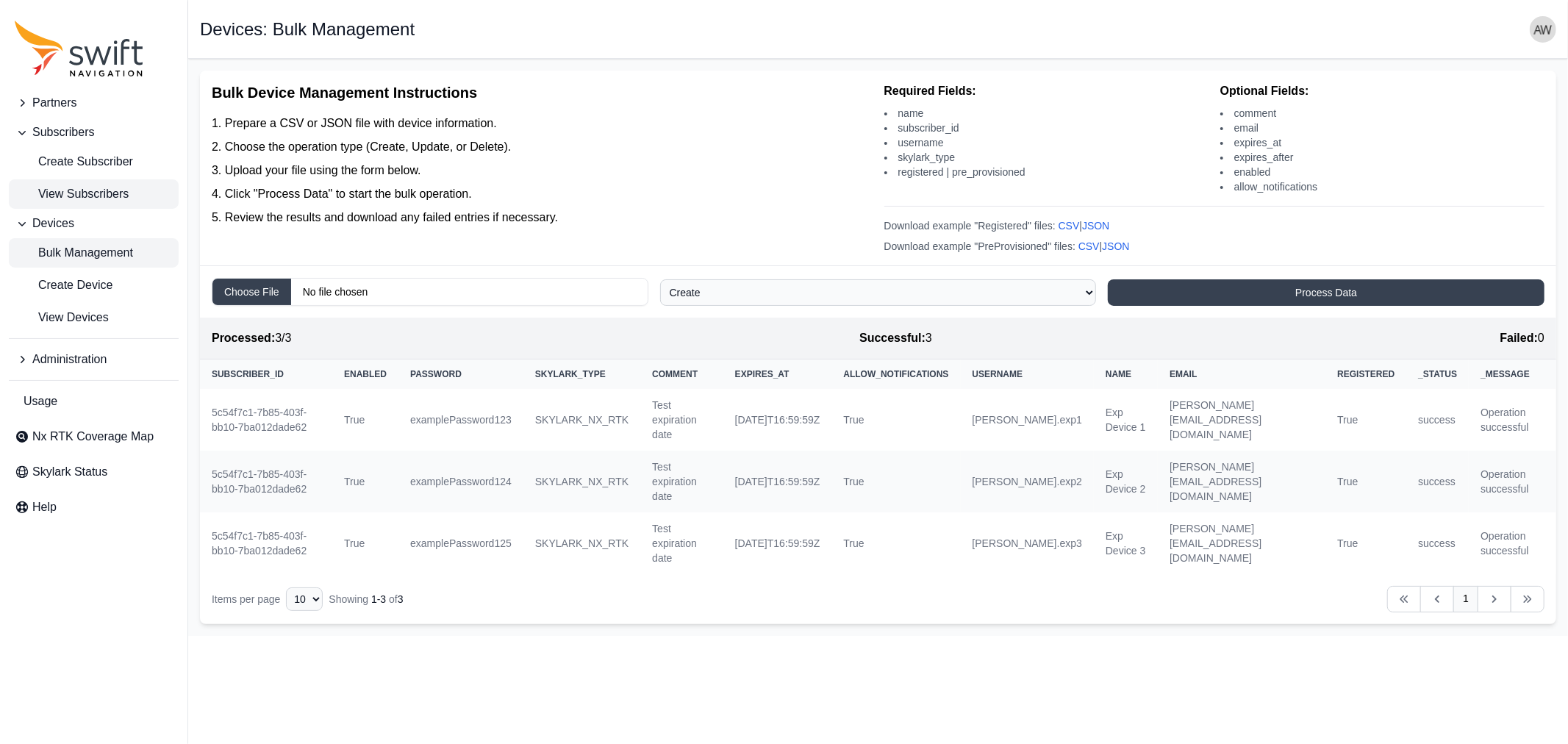
click at [66, 189] on span "View Subscribers" at bounding box center [72, 193] width 114 height 17
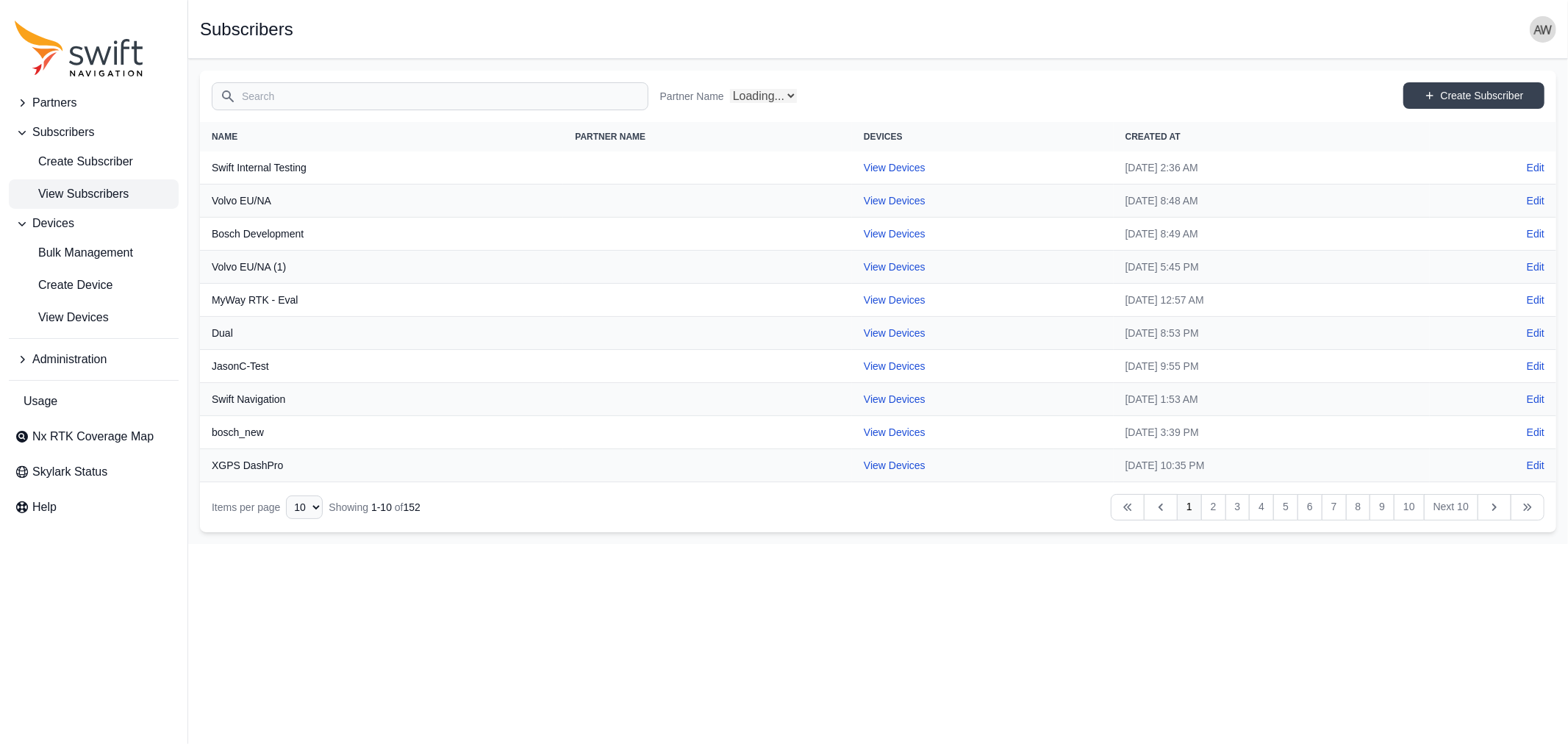
select select "Partner Name"
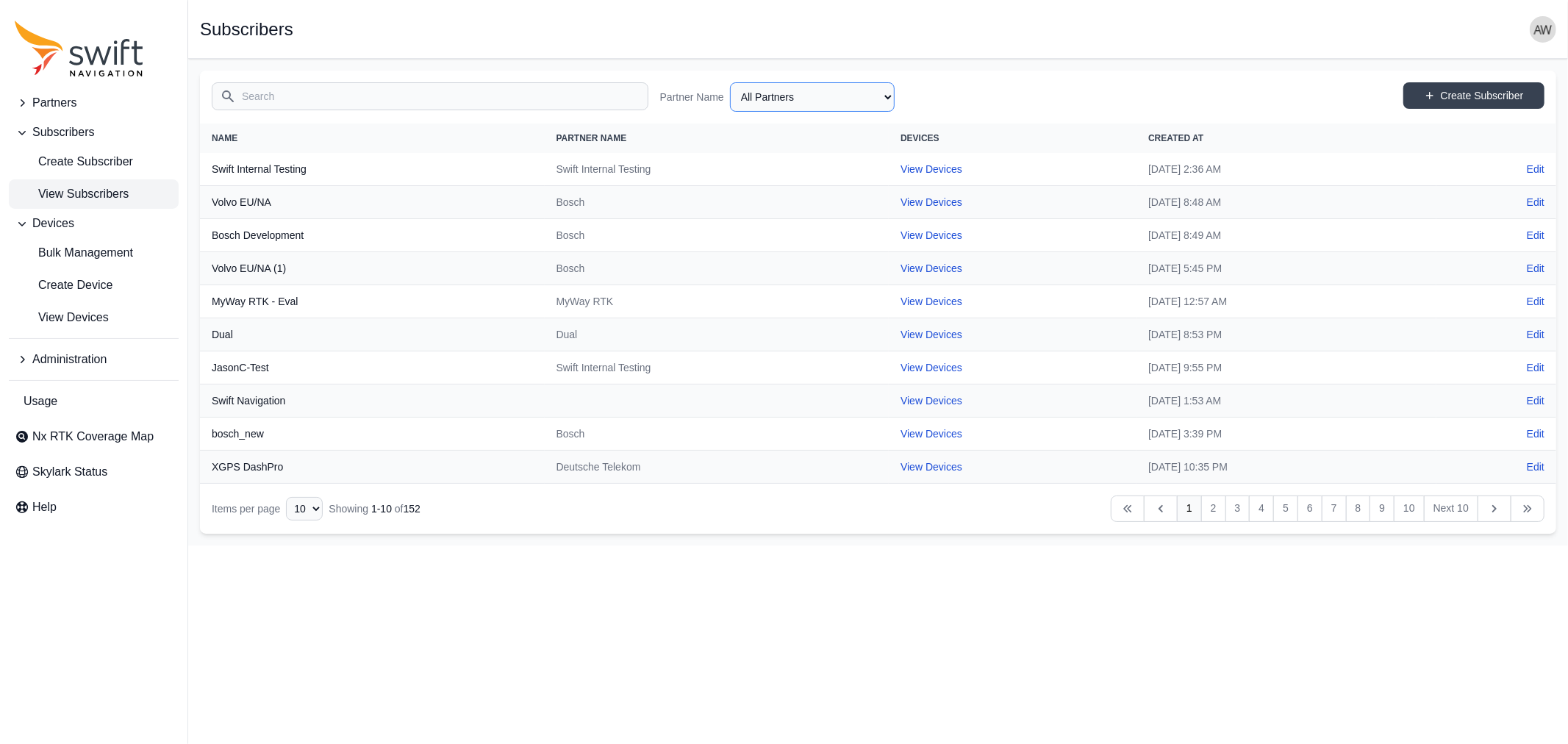
click at [885, 95] on select "All Partners AlpsAlpine Asensing Bad Elf Bench Mark Equipment & Supplies Inc. B…" at bounding box center [811, 97] width 164 height 29
click at [86, 190] on span "View Subscribers" at bounding box center [72, 193] width 114 height 17
click at [55, 313] on span "View Devices" at bounding box center [62, 317] width 94 height 17
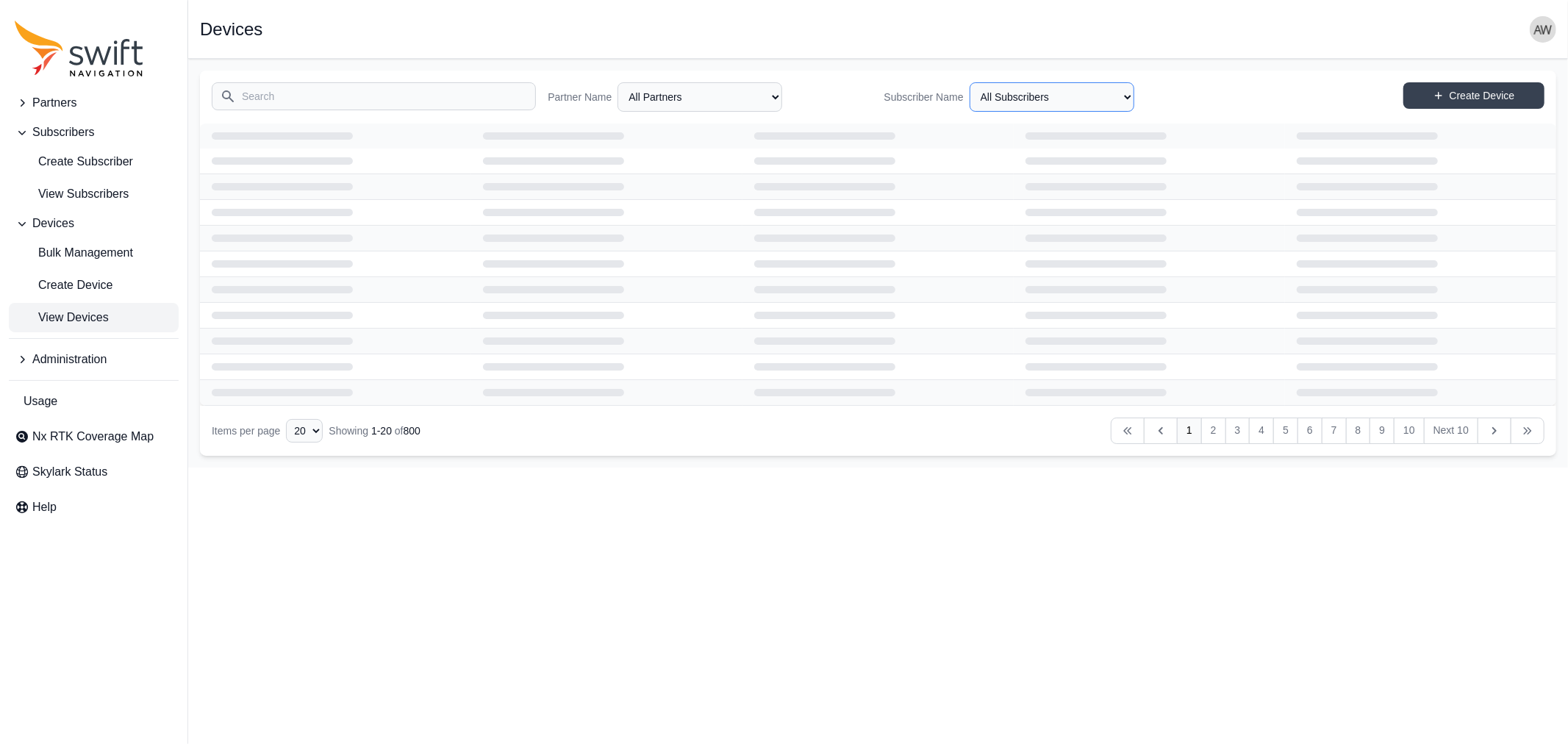
click at [1027, 97] on select "All Subscribers <Partner Name> - Customer 1 <Partner Name> - Customer 2 <Partne…" at bounding box center [1051, 97] width 164 height 29
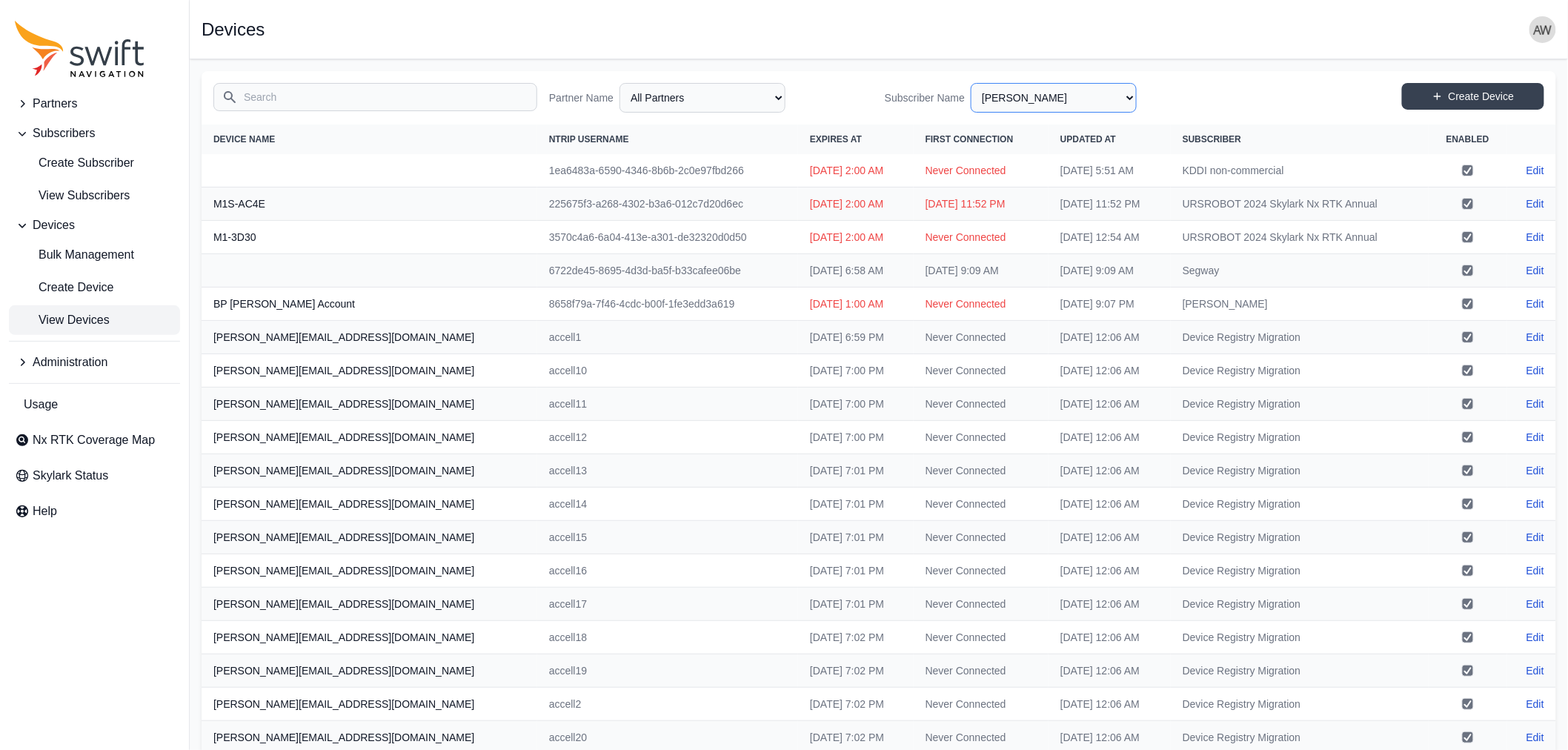
click at [977, 83] on select "All Subscribers <Partner Name> - Customer 1 <Partner Name> - Customer 2 <Partne…" at bounding box center [1053, 98] width 166 height 29
select select "5c54f7c1-7b85-403f-bb10-7ba012dade62"
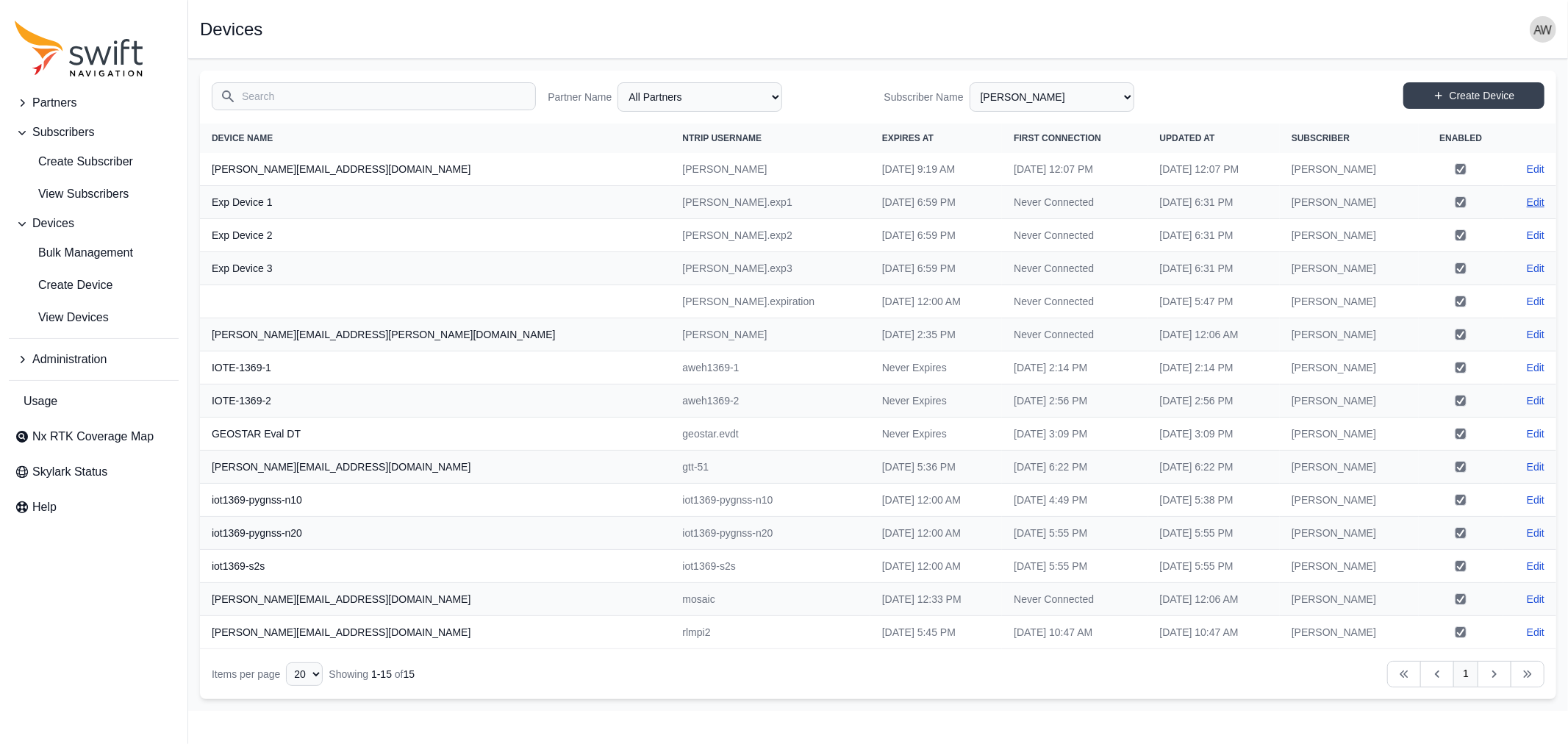
click at [1536, 197] on link "Edit" at bounding box center [1534, 202] width 17 height 15
select select "ab3272ce-40d0-4c94-a524-96a758ab755c"
select select "5c54f7c1-7b85-403f-bb10-7ba012dade62"
